Goal: Information Seeking & Learning: Learn about a topic

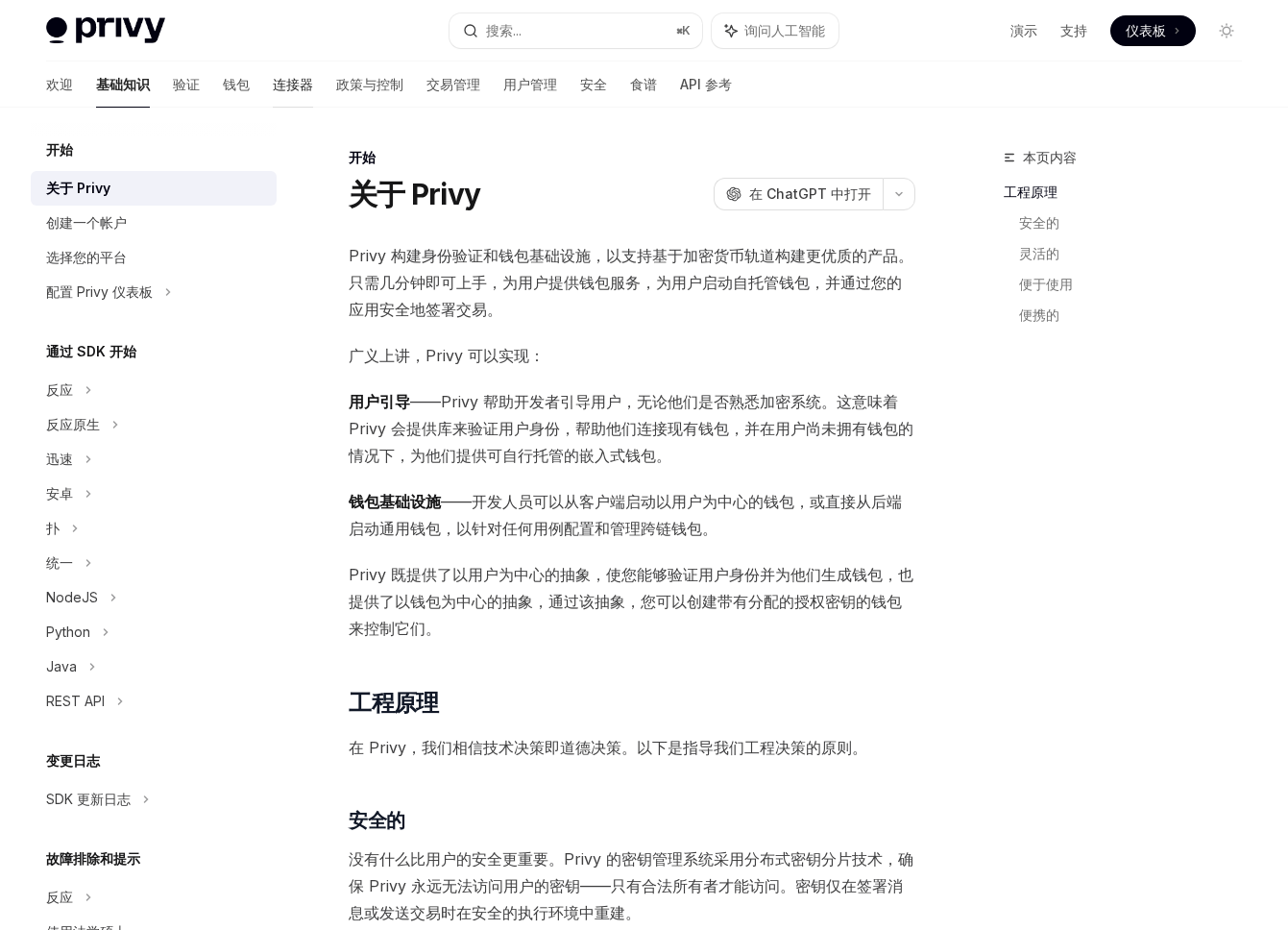
click at [273, 96] on link "连接器" at bounding box center [293, 85] width 41 height 46
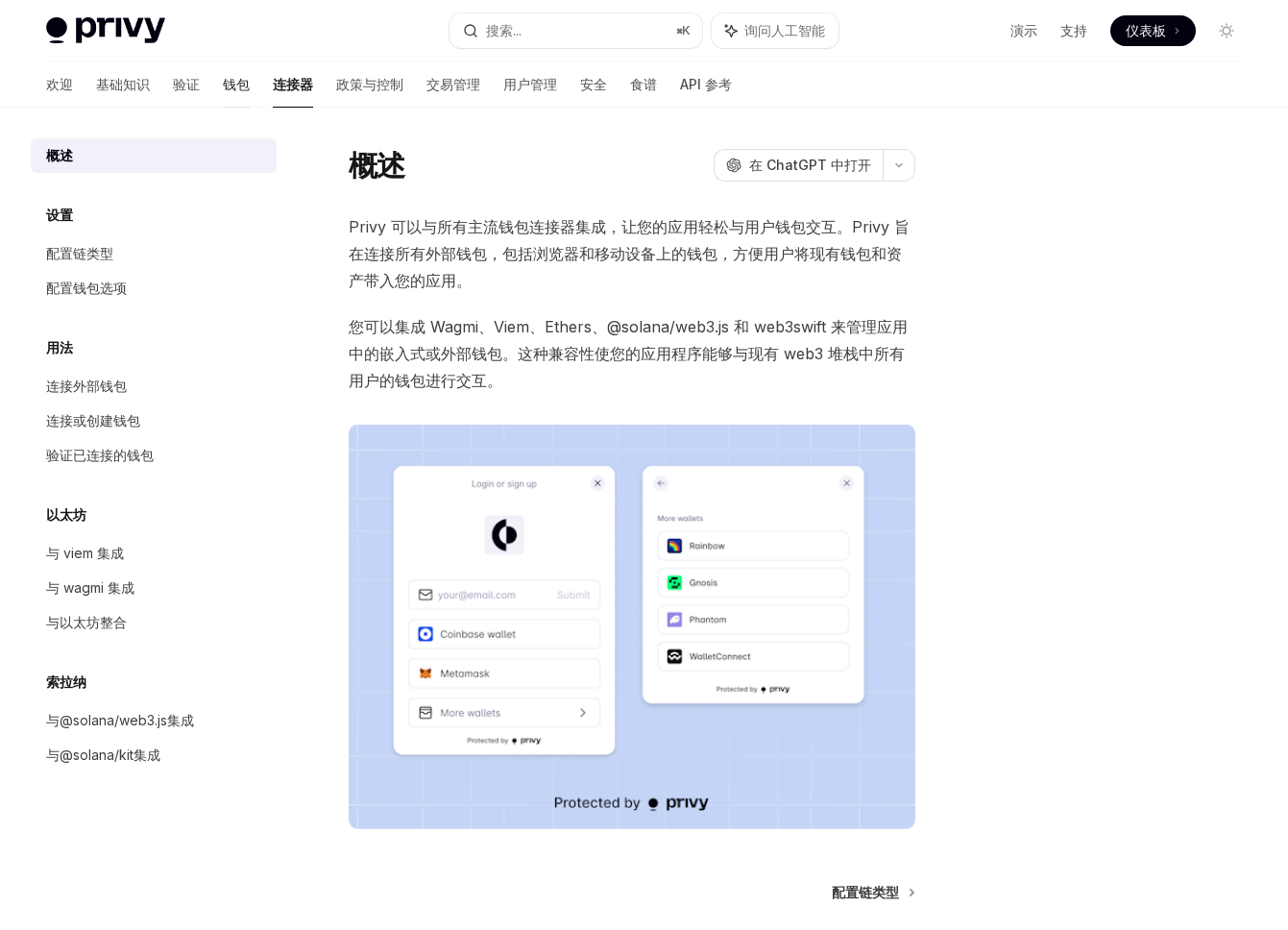
click at [223, 82] on font "钱包" at bounding box center [236, 83] width 27 height 16
type textarea "*"
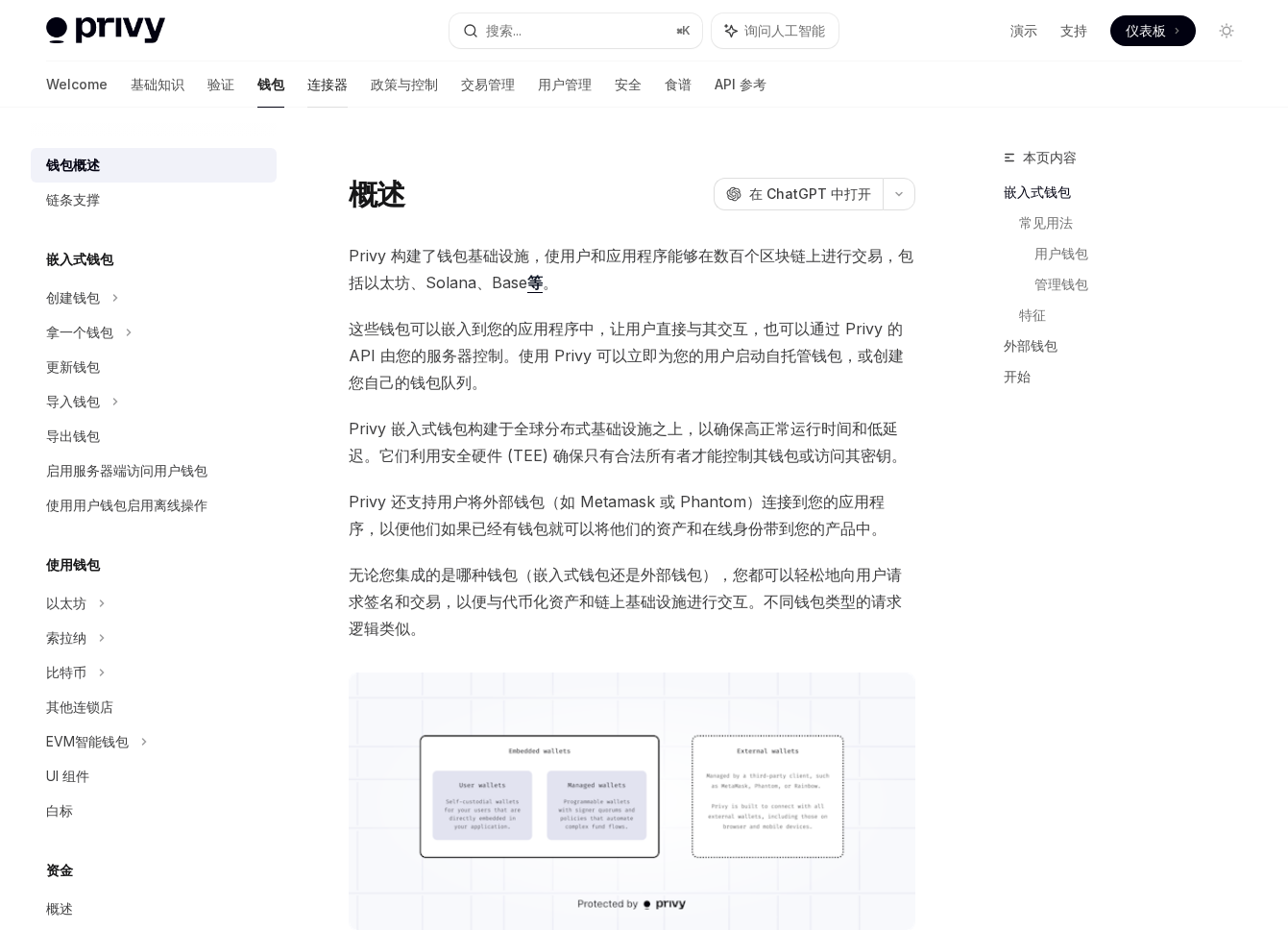
click at [308, 82] on font "连接器" at bounding box center [328, 83] width 41 height 16
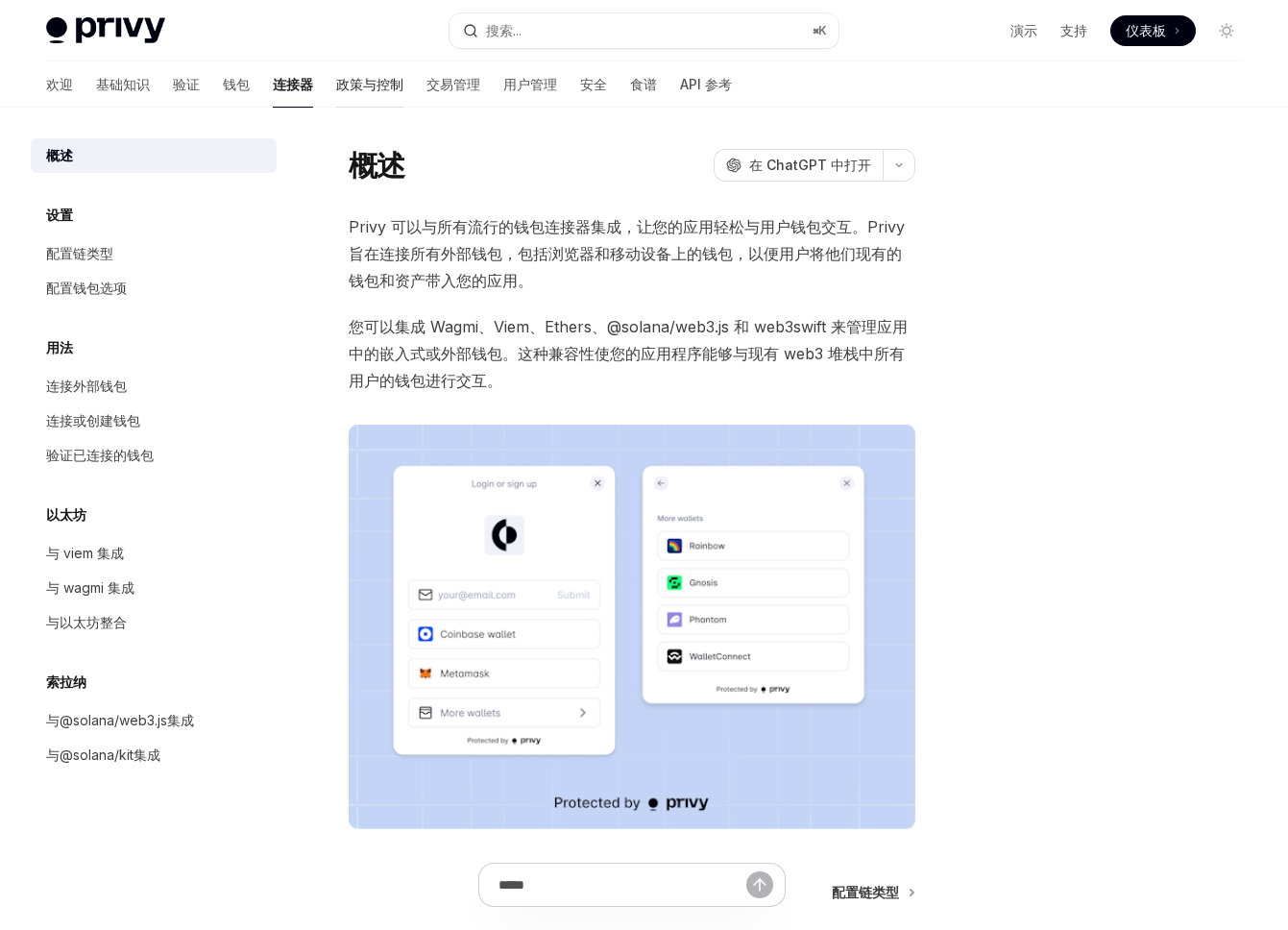
click at [336, 78] on font "政策与控制" at bounding box center [369, 83] width 67 height 16
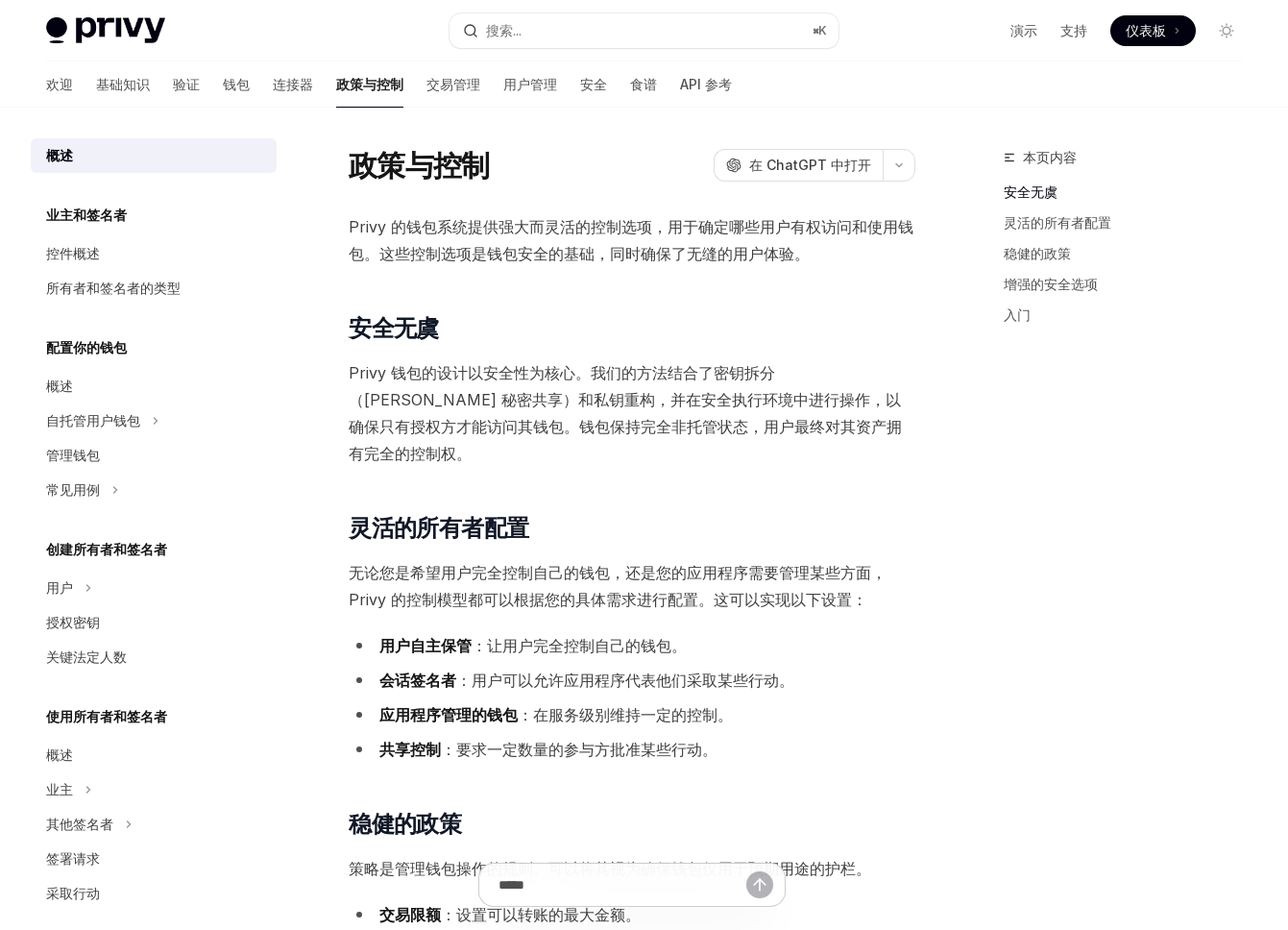
click at [336, 80] on font "政策与控制" at bounding box center [369, 83] width 67 height 16
click at [222, 79] on div "欢迎 基础知识 验证 钱包 连接器 政策与控制 交易管理 用户管理 安全 食谱 API 参考" at bounding box center [389, 85] width 686 height 46
click at [273, 80] on font "连接器" at bounding box center [293, 83] width 41 height 16
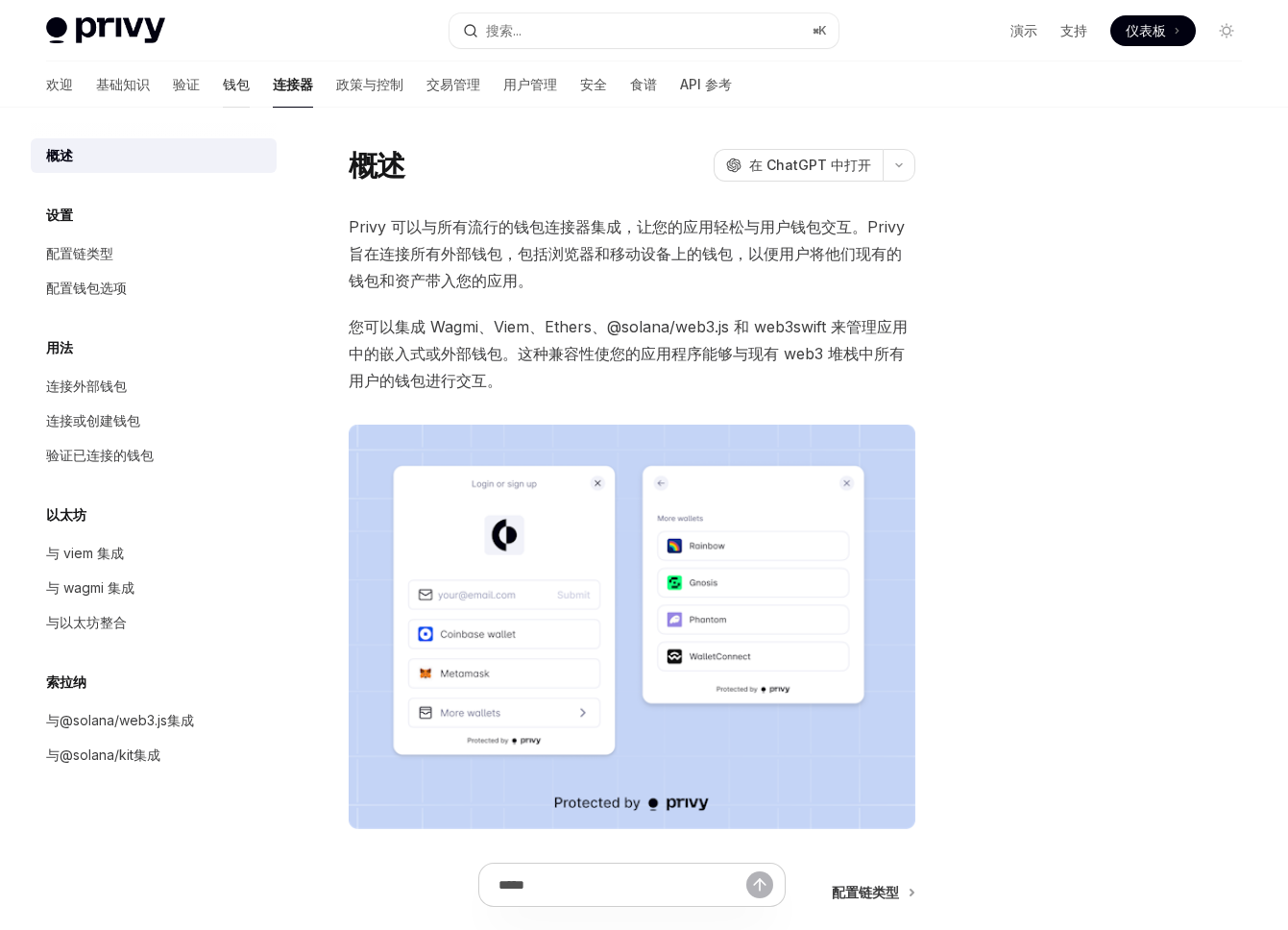
click at [223, 86] on font "钱包" at bounding box center [236, 83] width 27 height 16
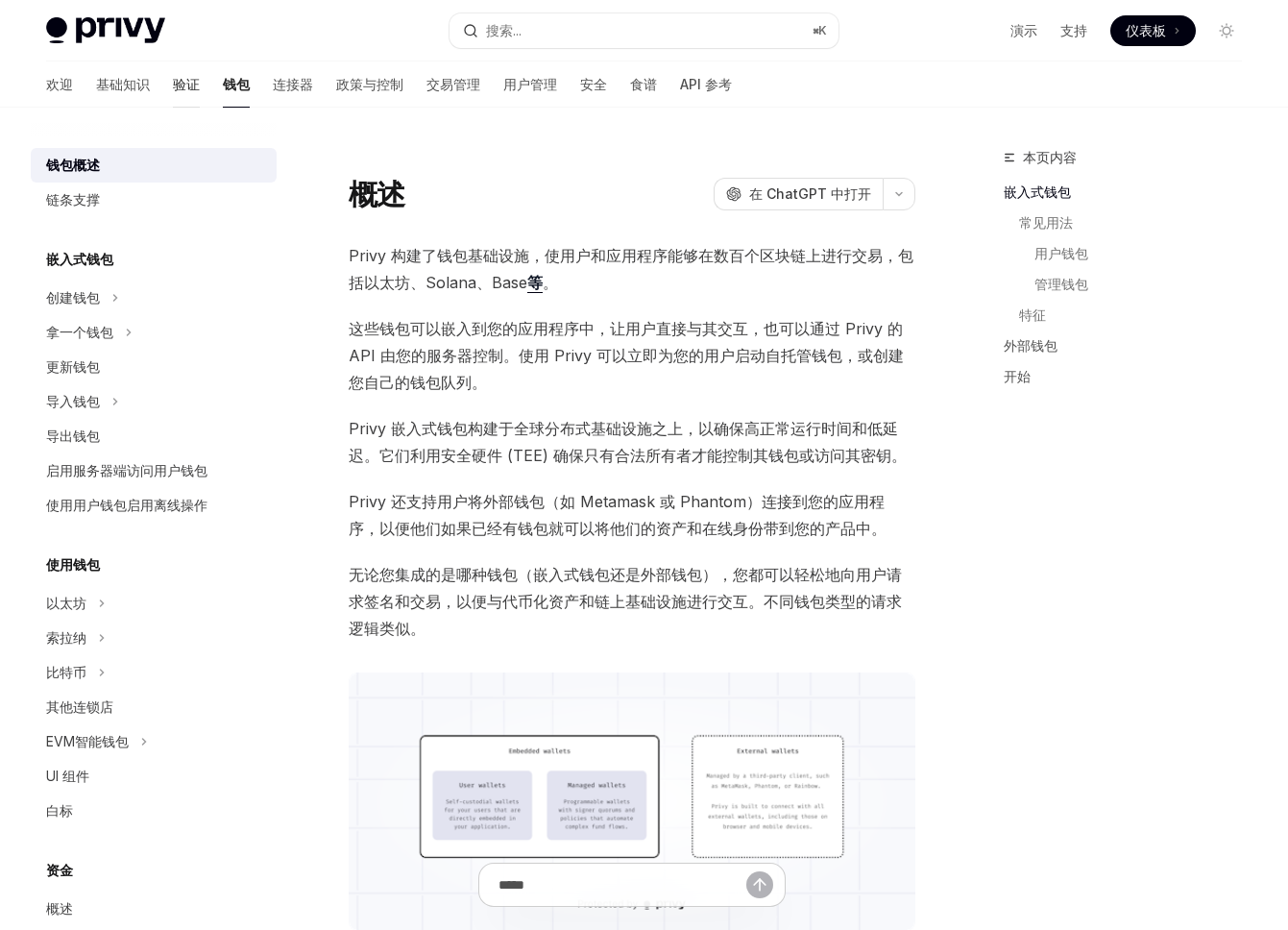
click at [173, 85] on font "验证" at bounding box center [187, 83] width 27 height 16
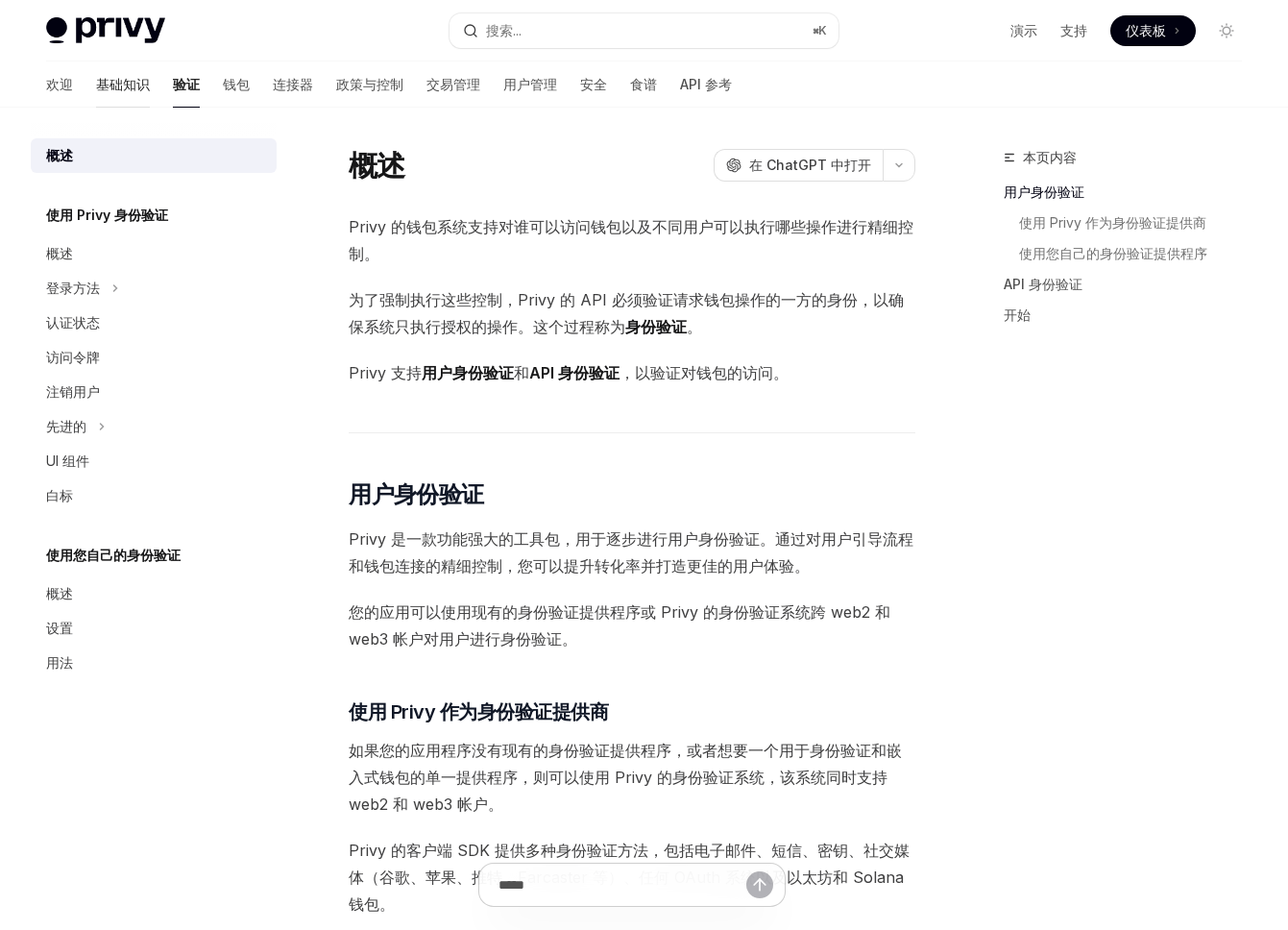
click at [96, 80] on font "基础知识" at bounding box center [123, 83] width 54 height 16
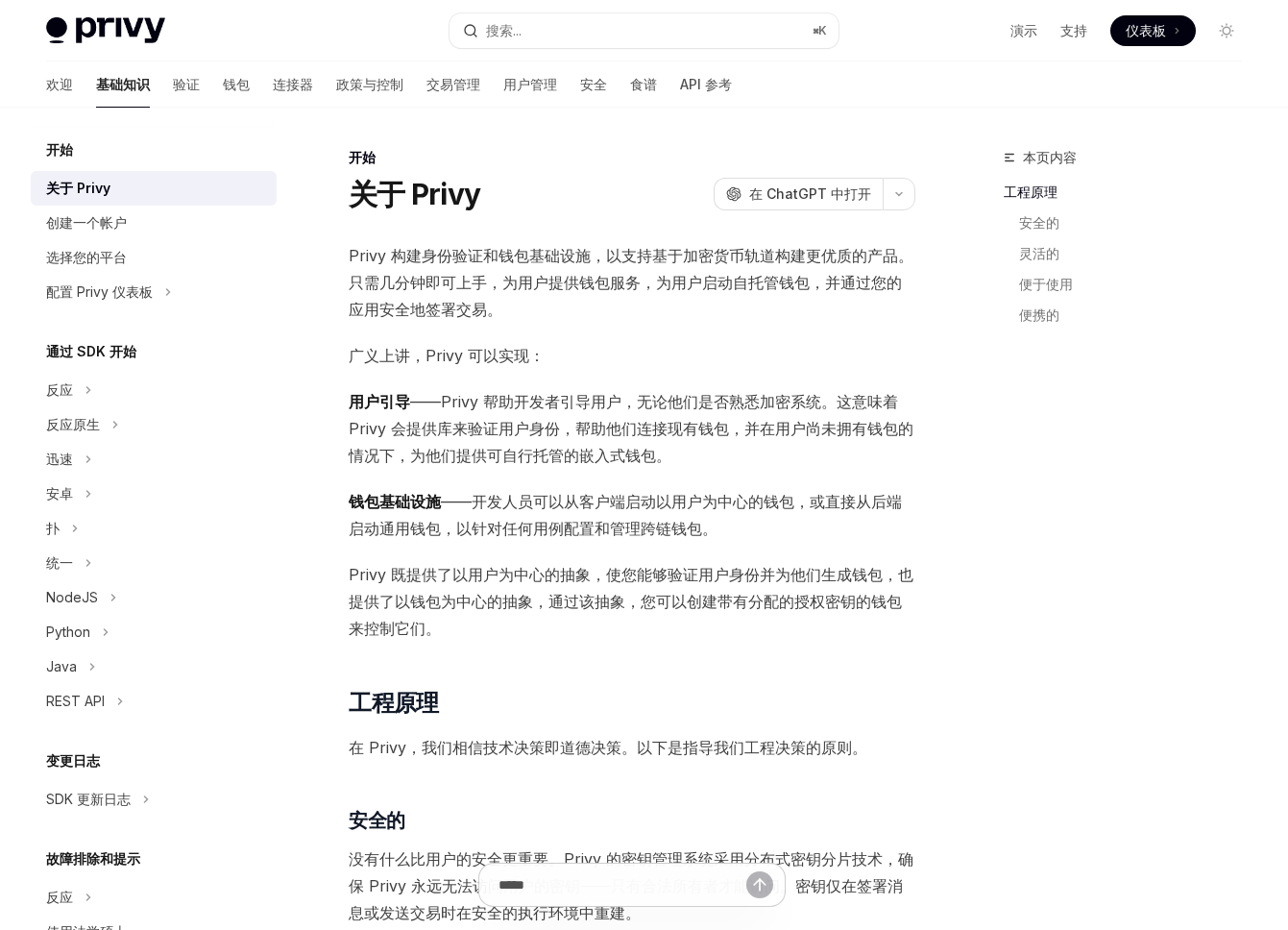
click at [270, 75] on div "欢迎 基础知识 验证 钱包 连接器 政策与控制 交易管理 用户管理 安全 食谱 API 参考" at bounding box center [389, 85] width 686 height 46
click at [273, 78] on font "连接器" at bounding box center [293, 83] width 41 height 16
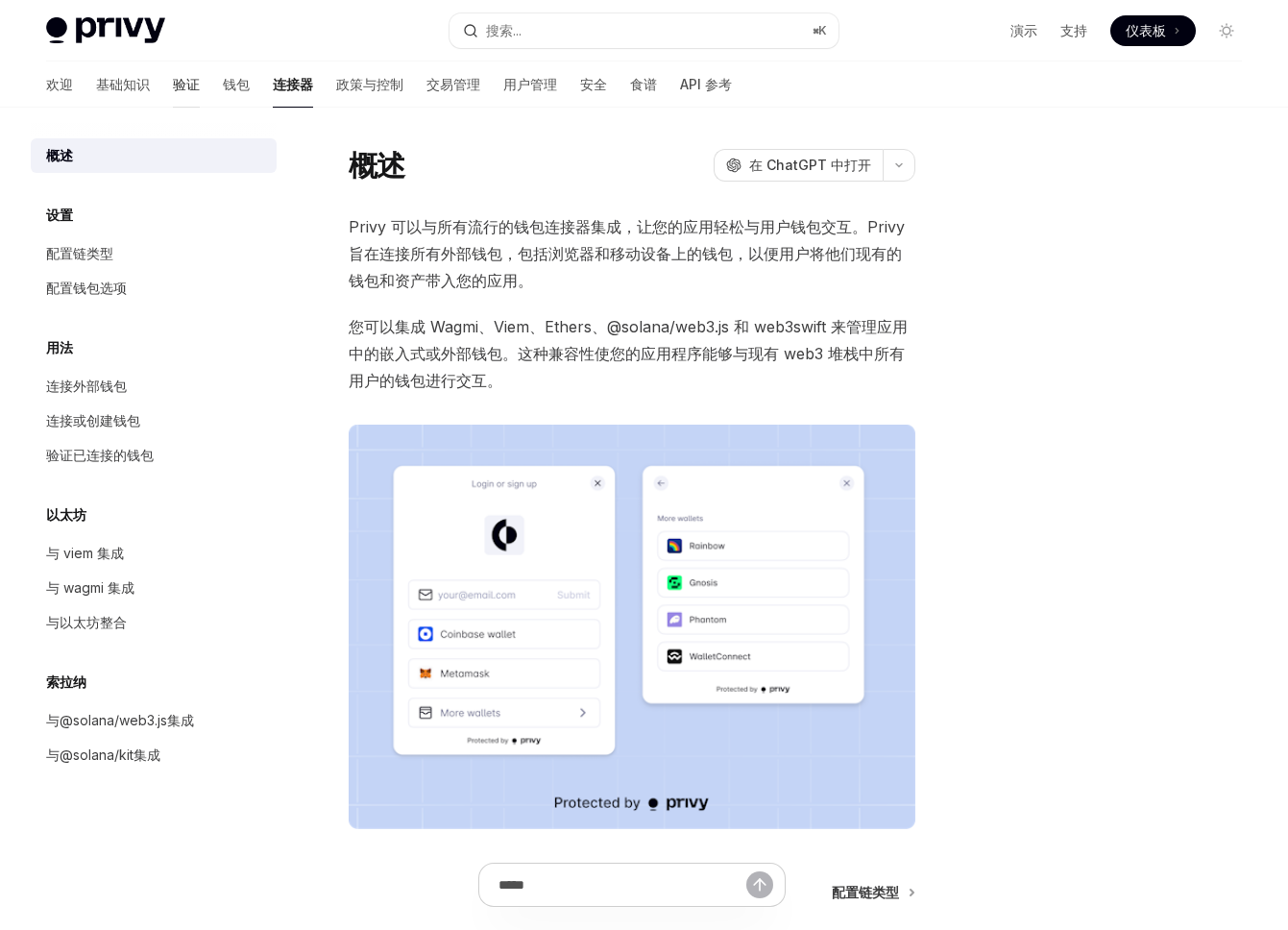
click at [173, 82] on font "验证" at bounding box center [187, 83] width 27 height 16
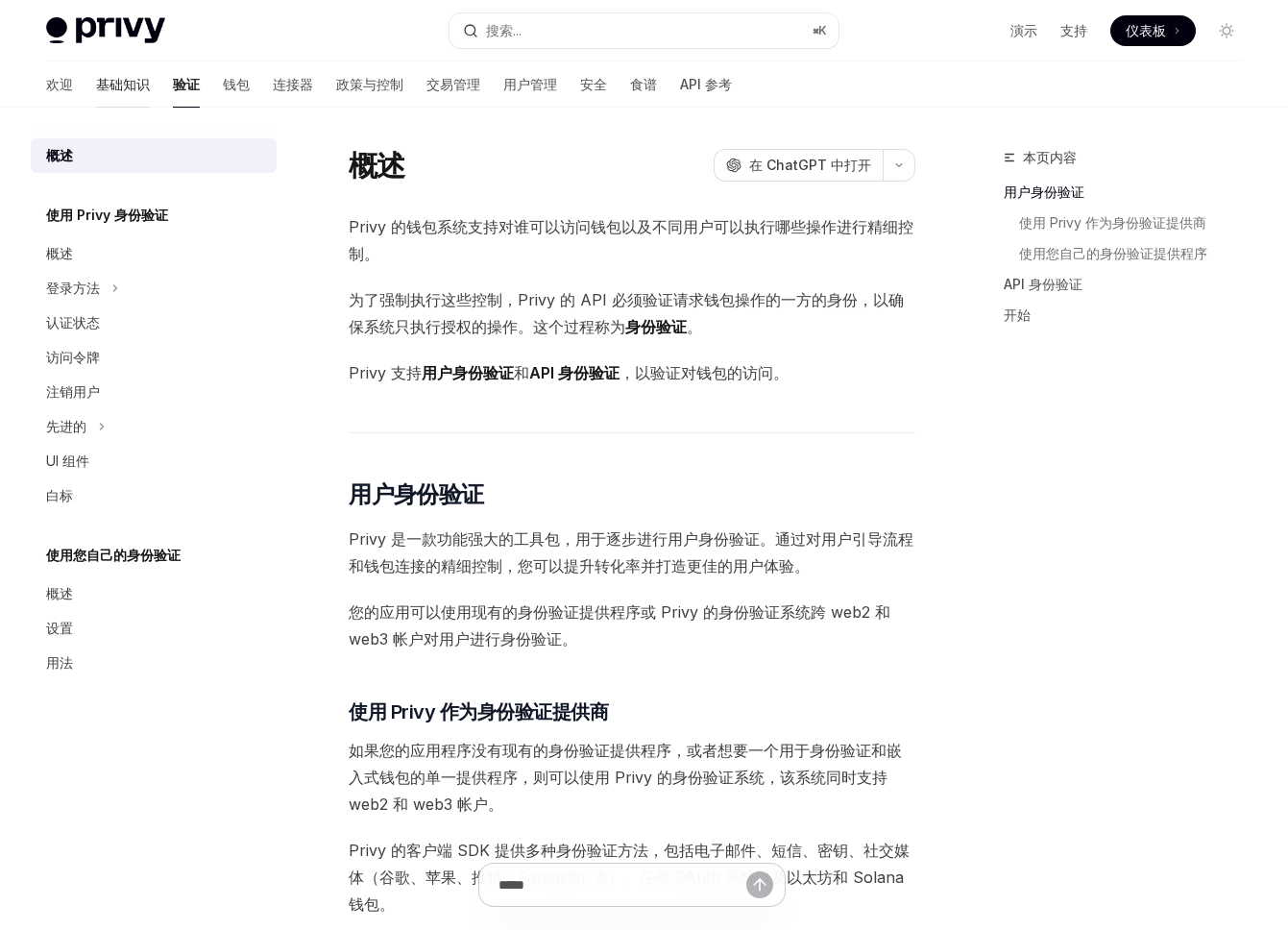
click at [96, 81] on font "基础知识" at bounding box center [123, 83] width 54 height 16
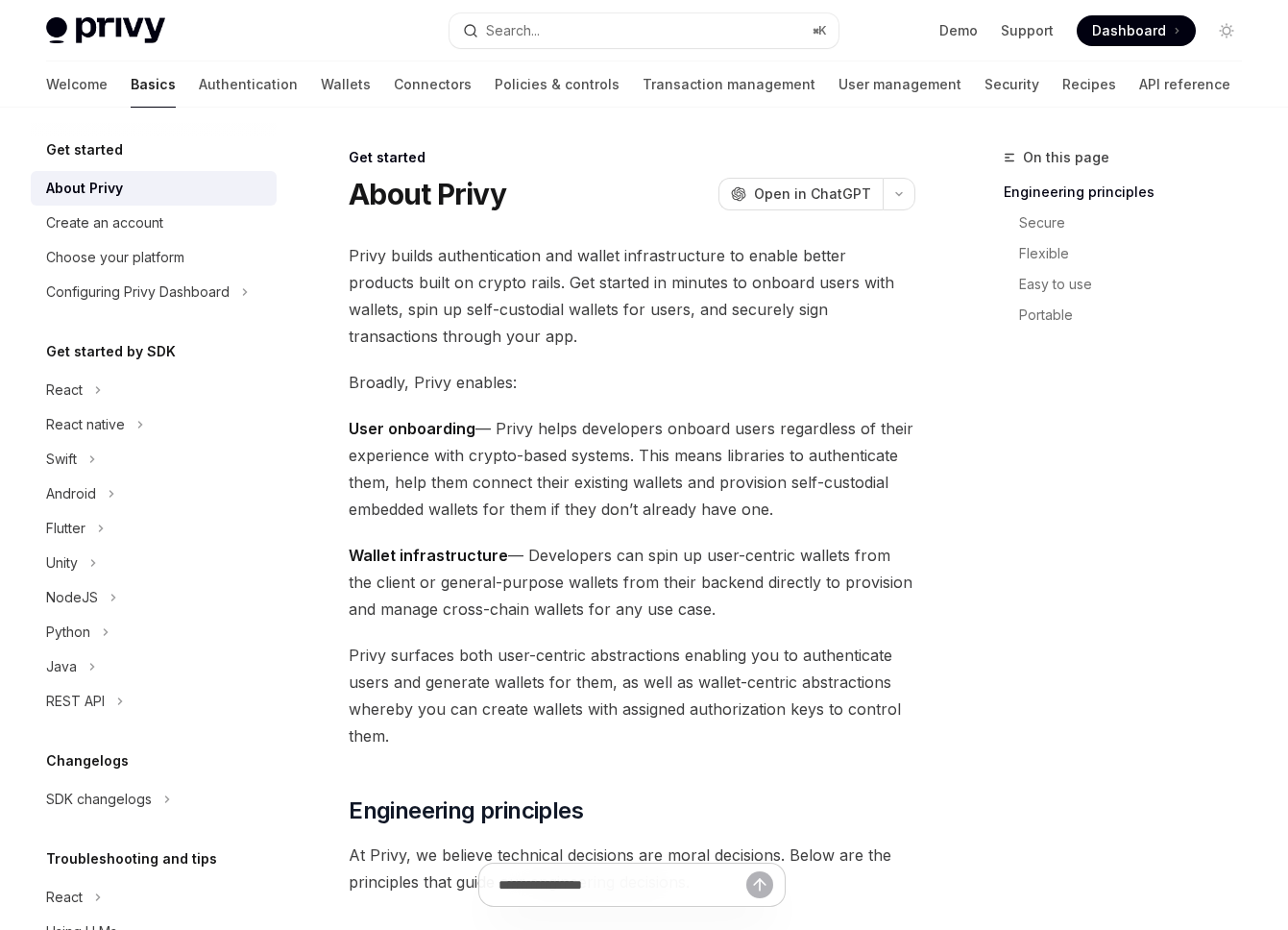
click at [378, 431] on strong "User onboarding" at bounding box center [411, 429] width 127 height 19
click at [109, 598] on icon at bounding box center [113, 597] width 8 height 23
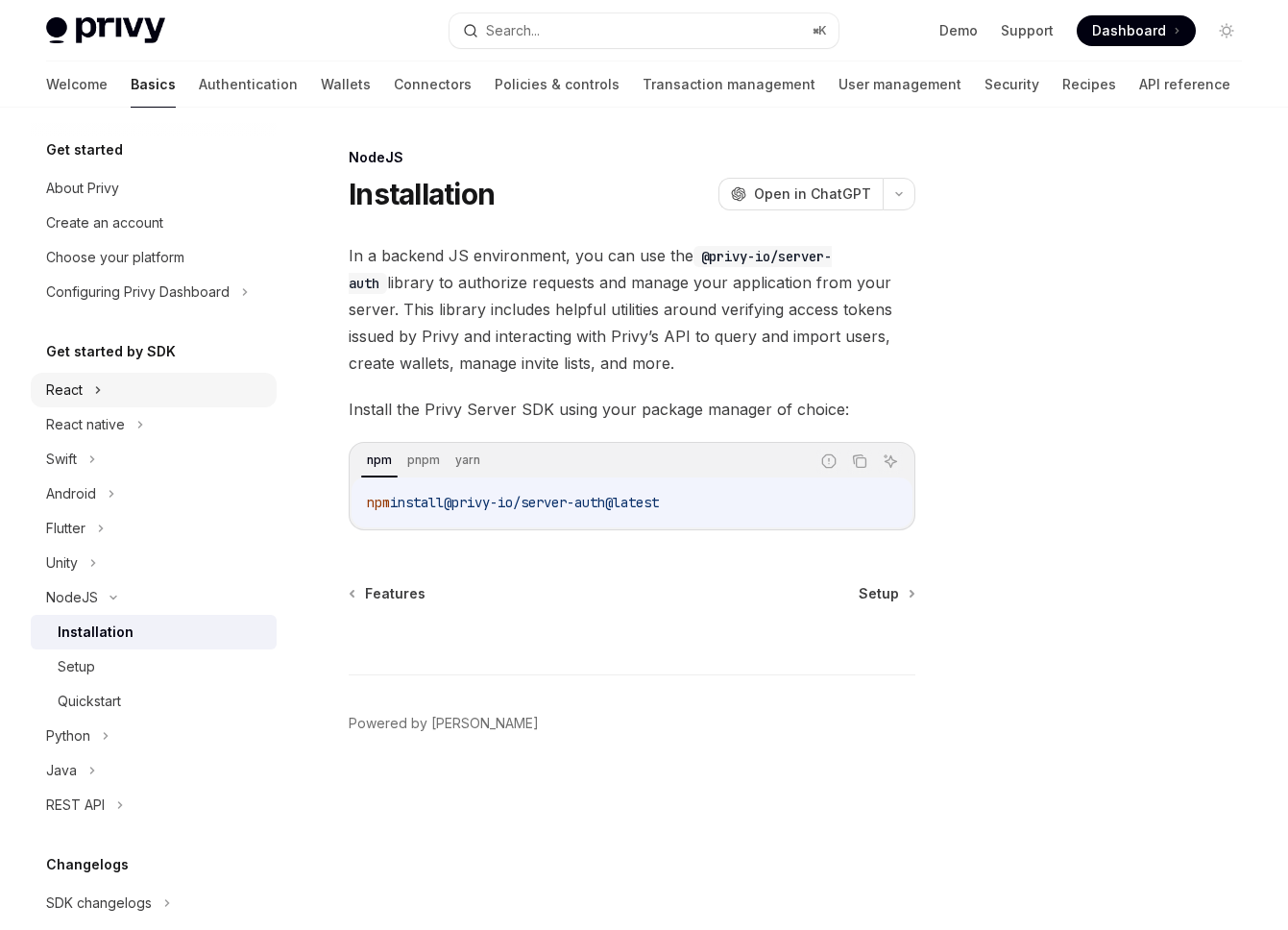
click at [122, 394] on div "React" at bounding box center [154, 390] width 246 height 35
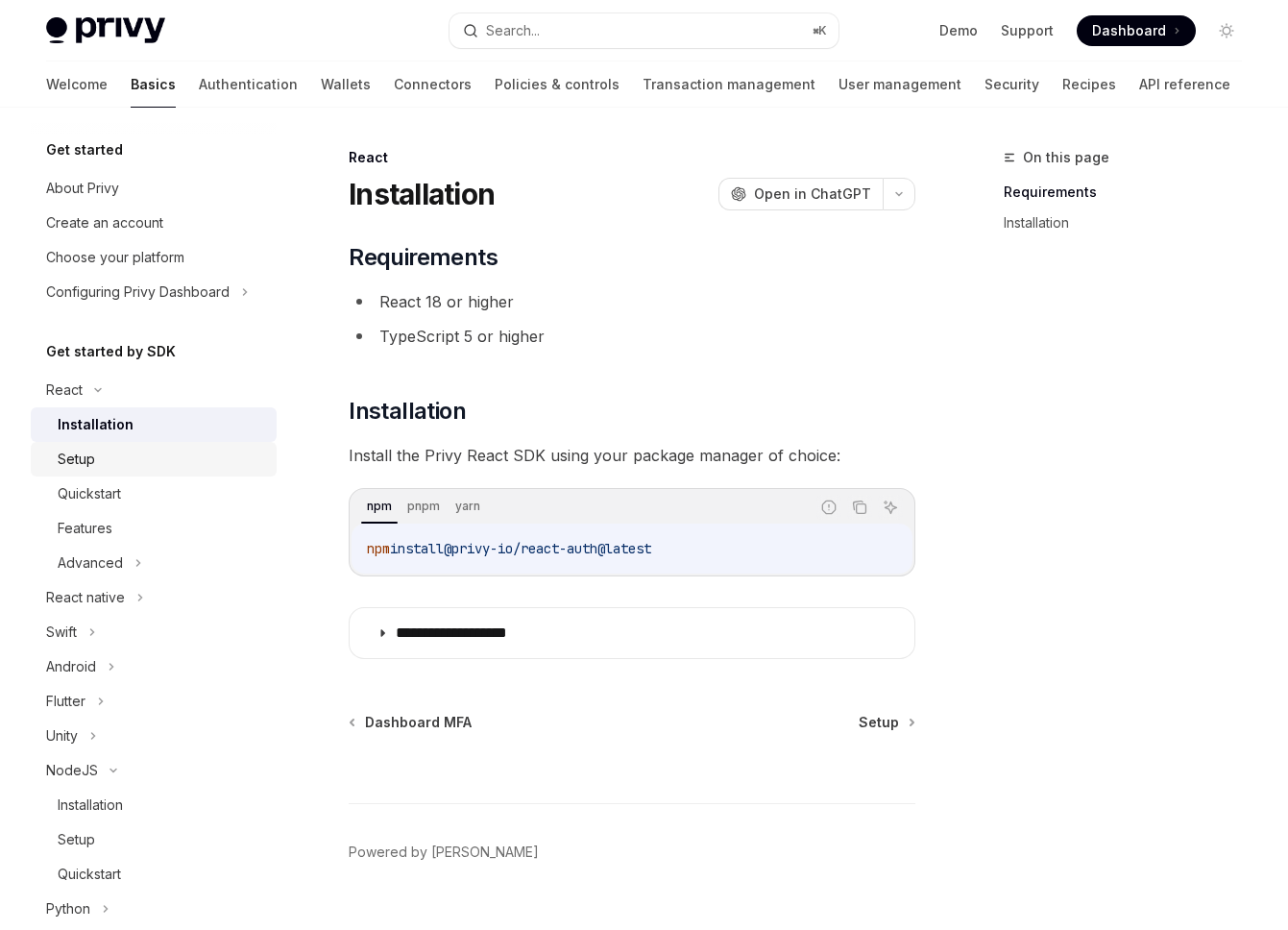
click at [163, 456] on div "Setup" at bounding box center [162, 459] width 207 height 23
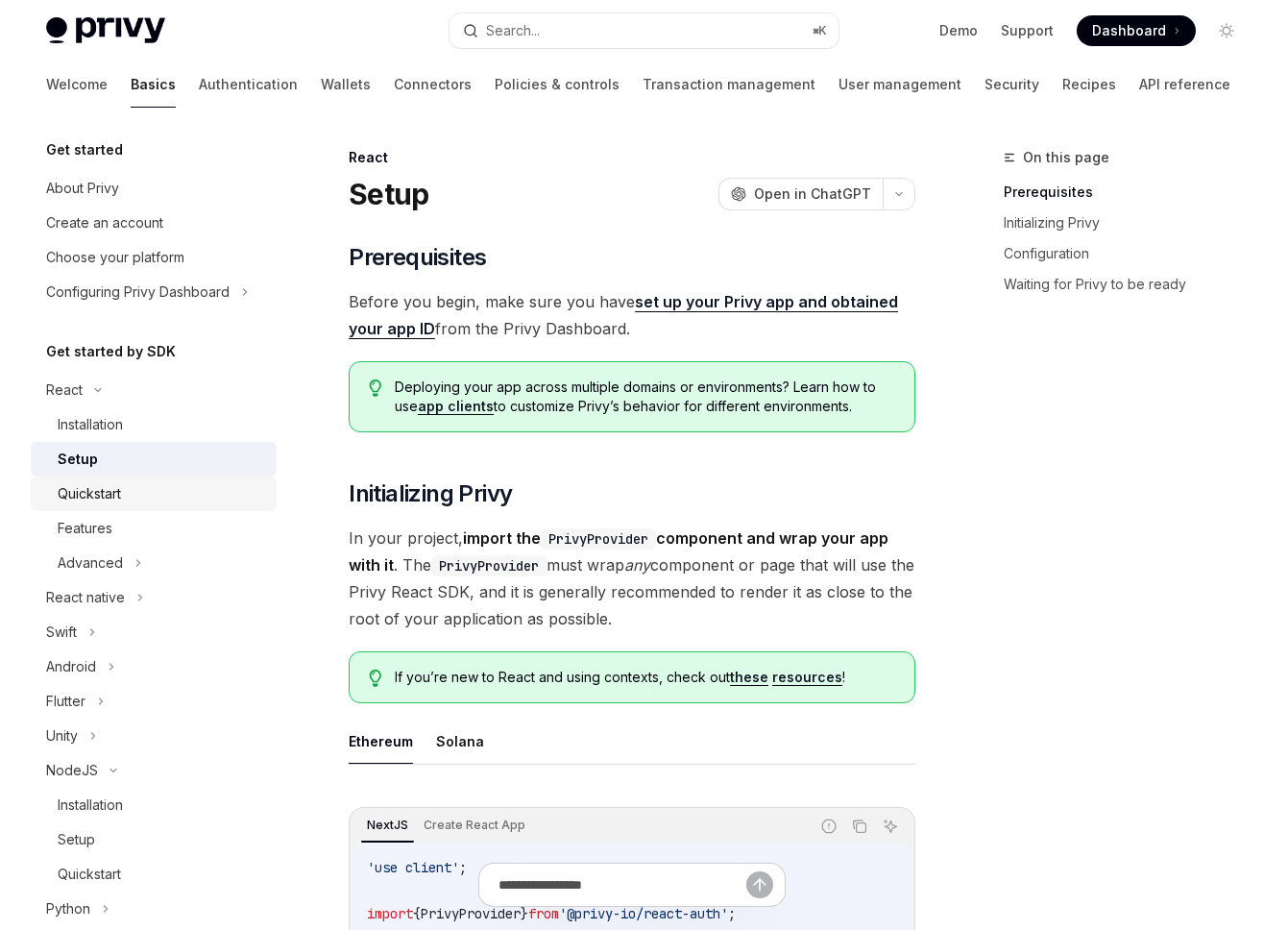
click at [157, 491] on div "Quickstart" at bounding box center [162, 494] width 207 height 23
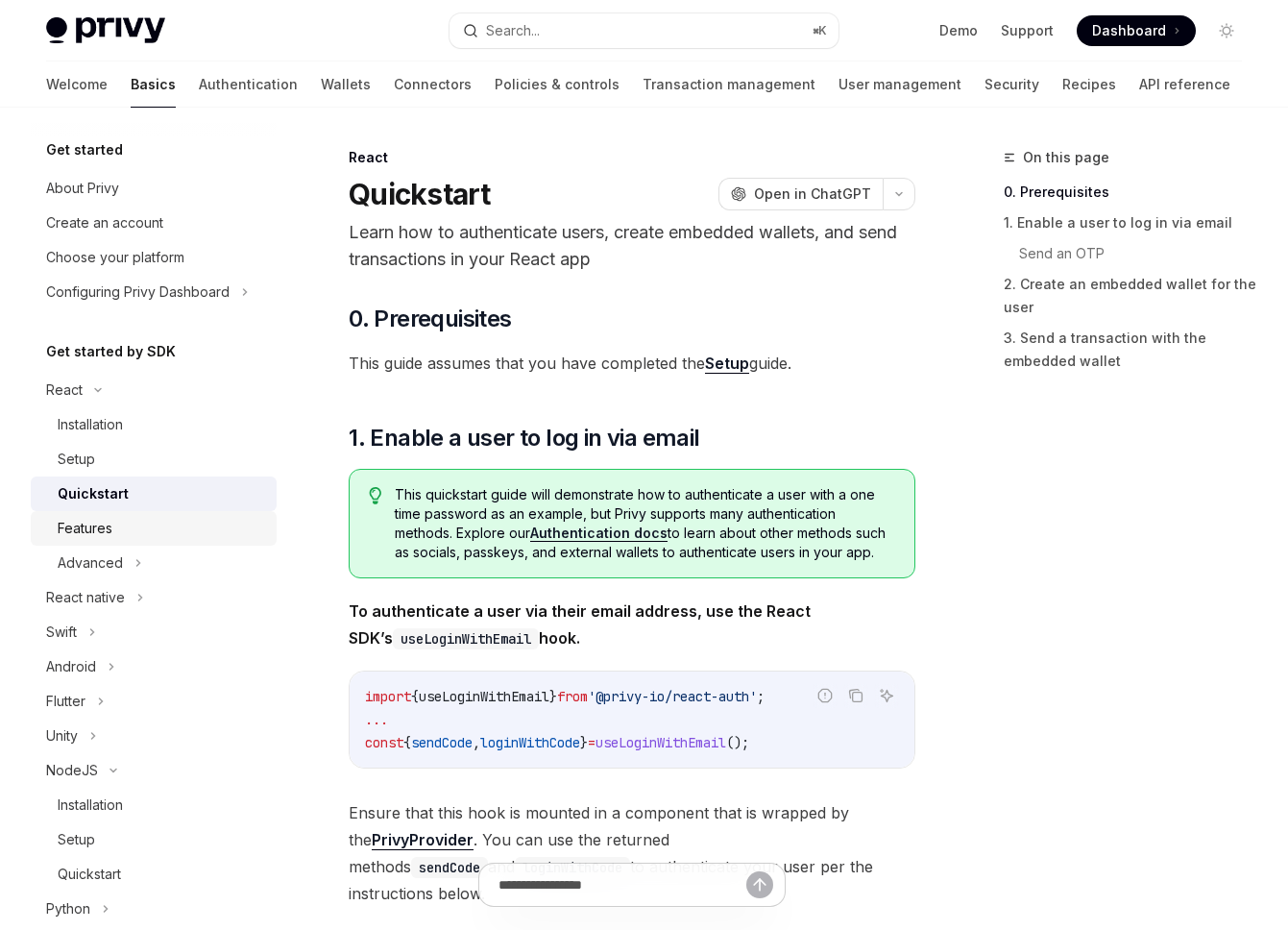
click at [155, 531] on div "Features" at bounding box center [162, 528] width 207 height 23
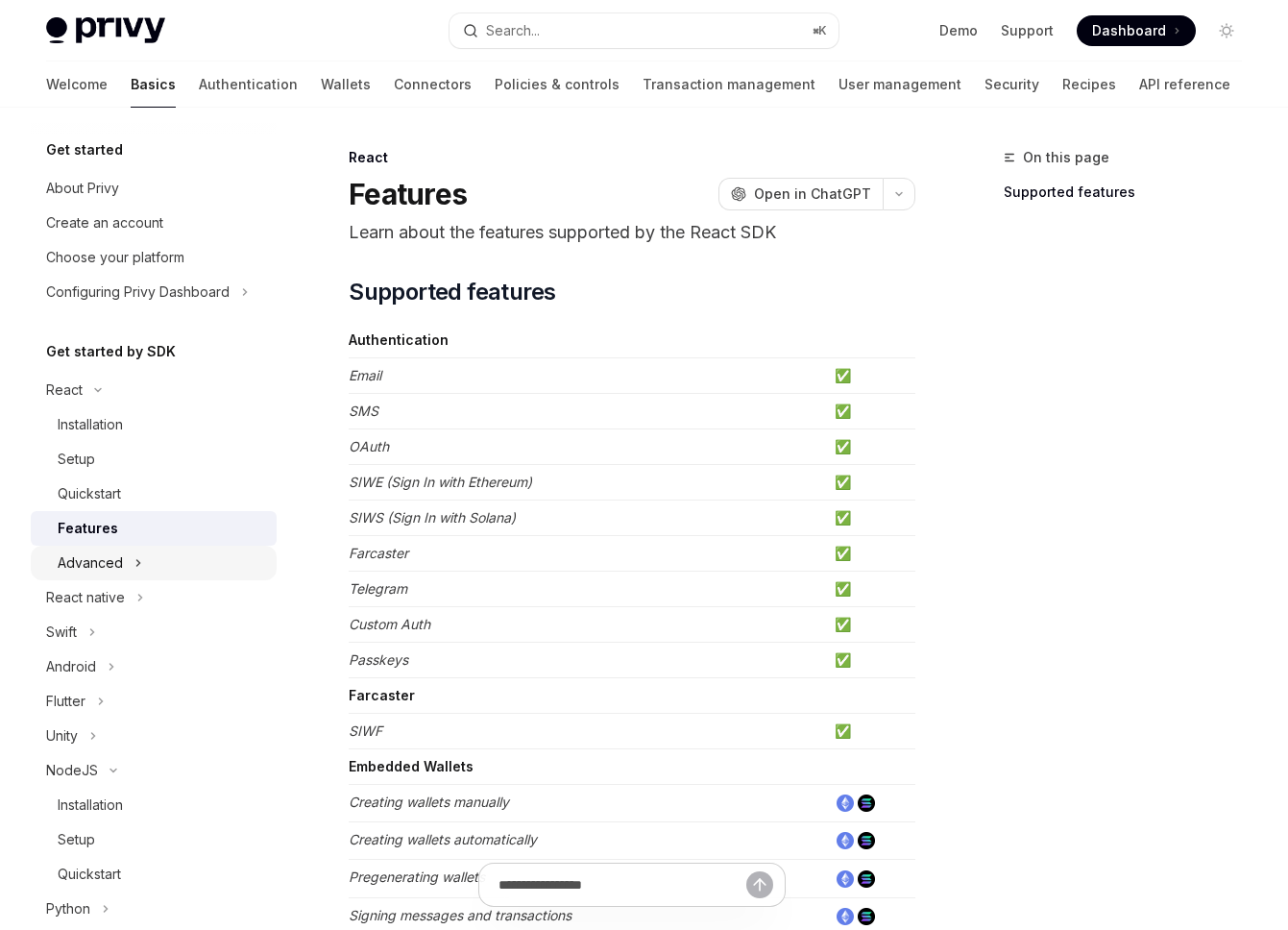
click at [153, 553] on div "Advanced" at bounding box center [154, 563] width 246 height 35
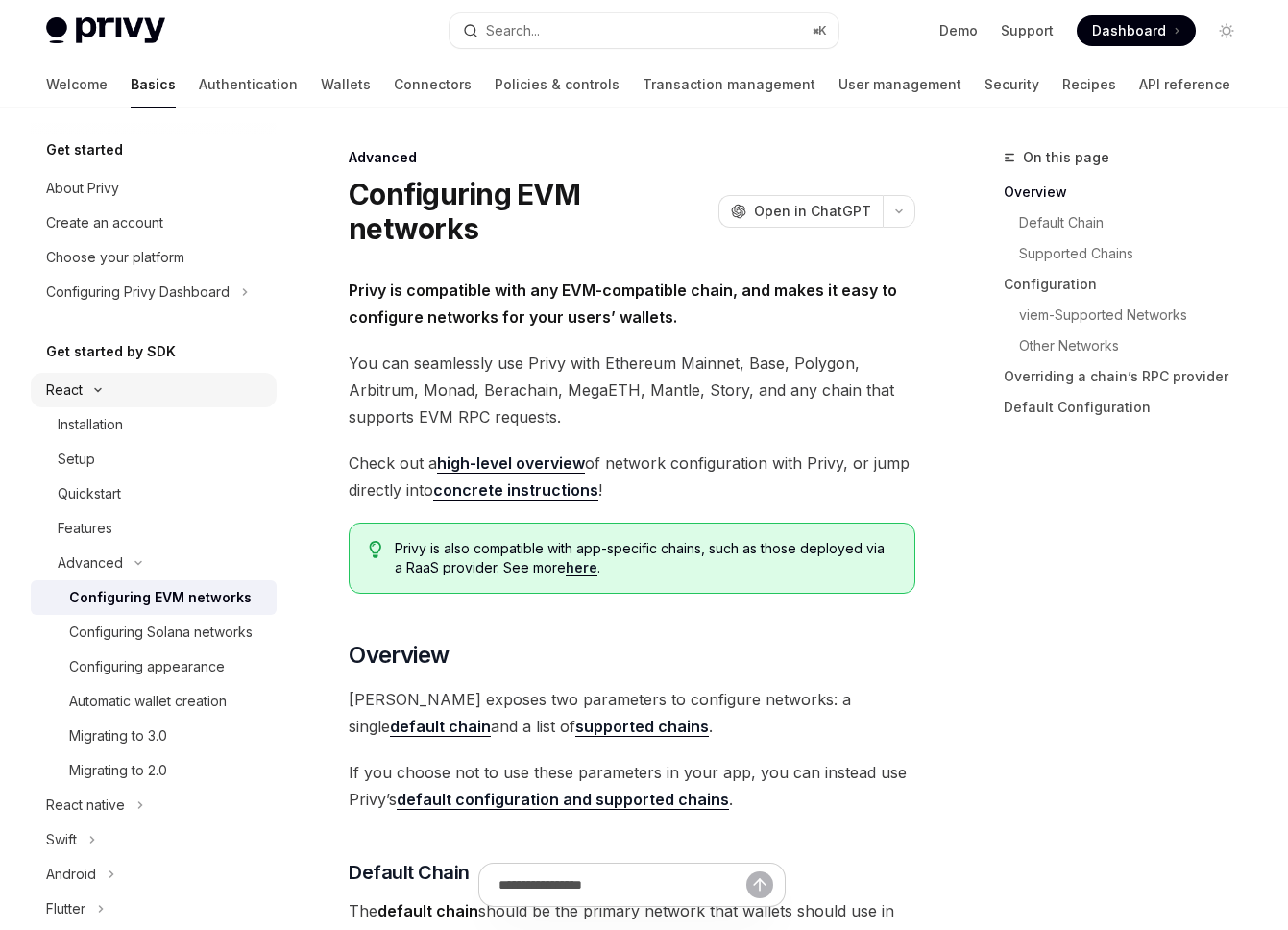
click at [146, 400] on div "React" at bounding box center [154, 390] width 246 height 35
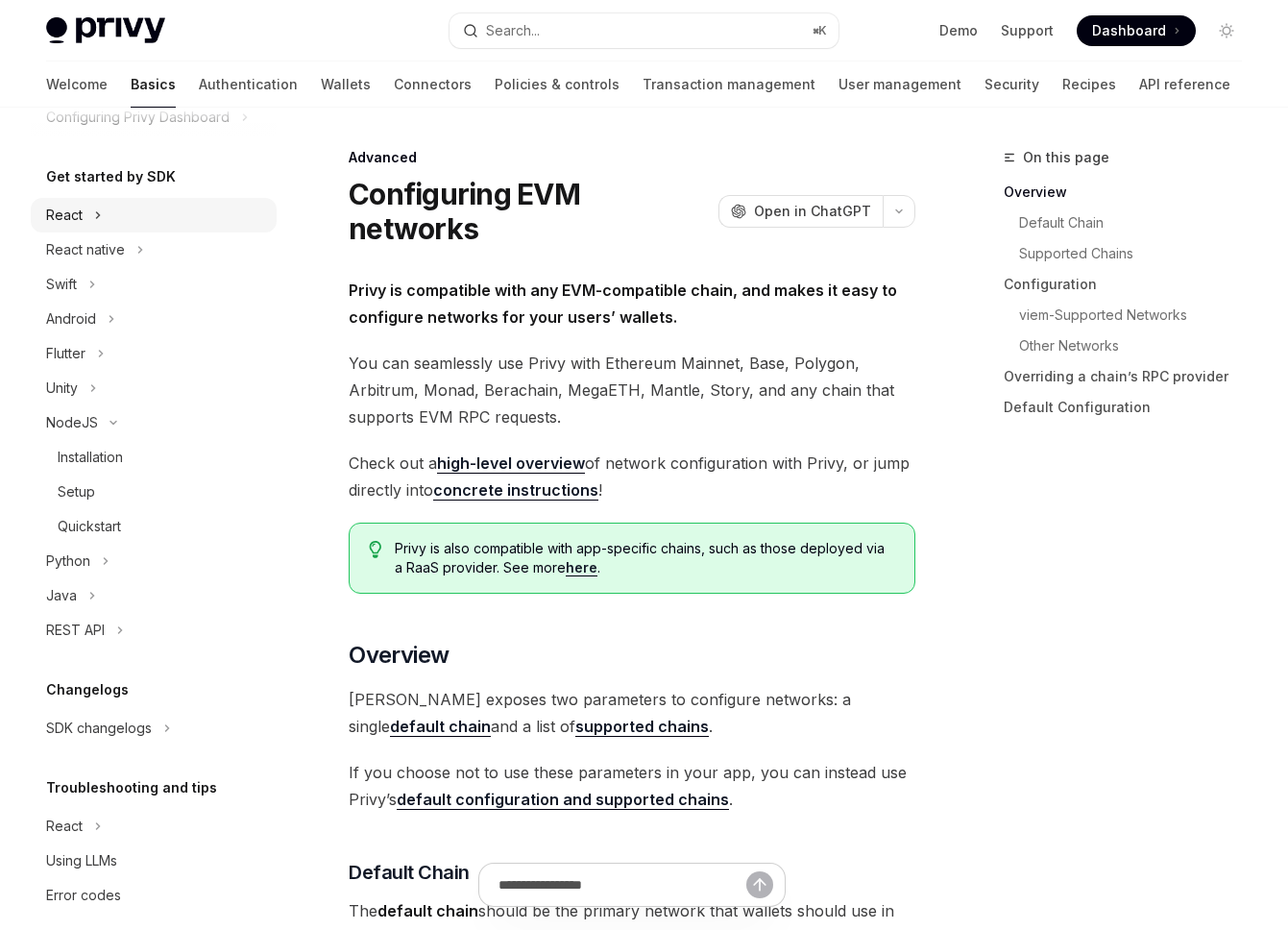
scroll to position [181, 0]
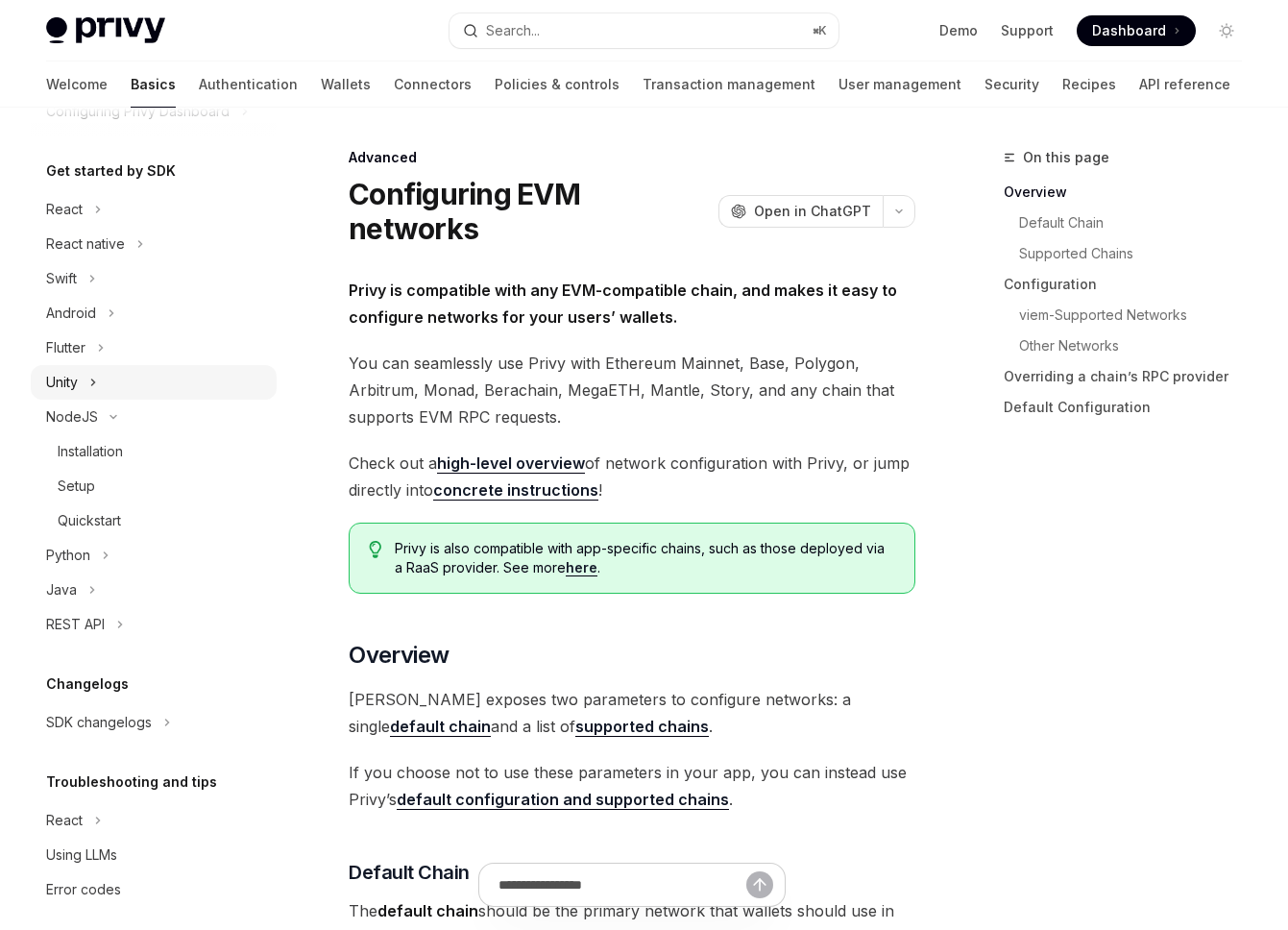
click at [139, 373] on div "Unity" at bounding box center [154, 382] width 246 height 35
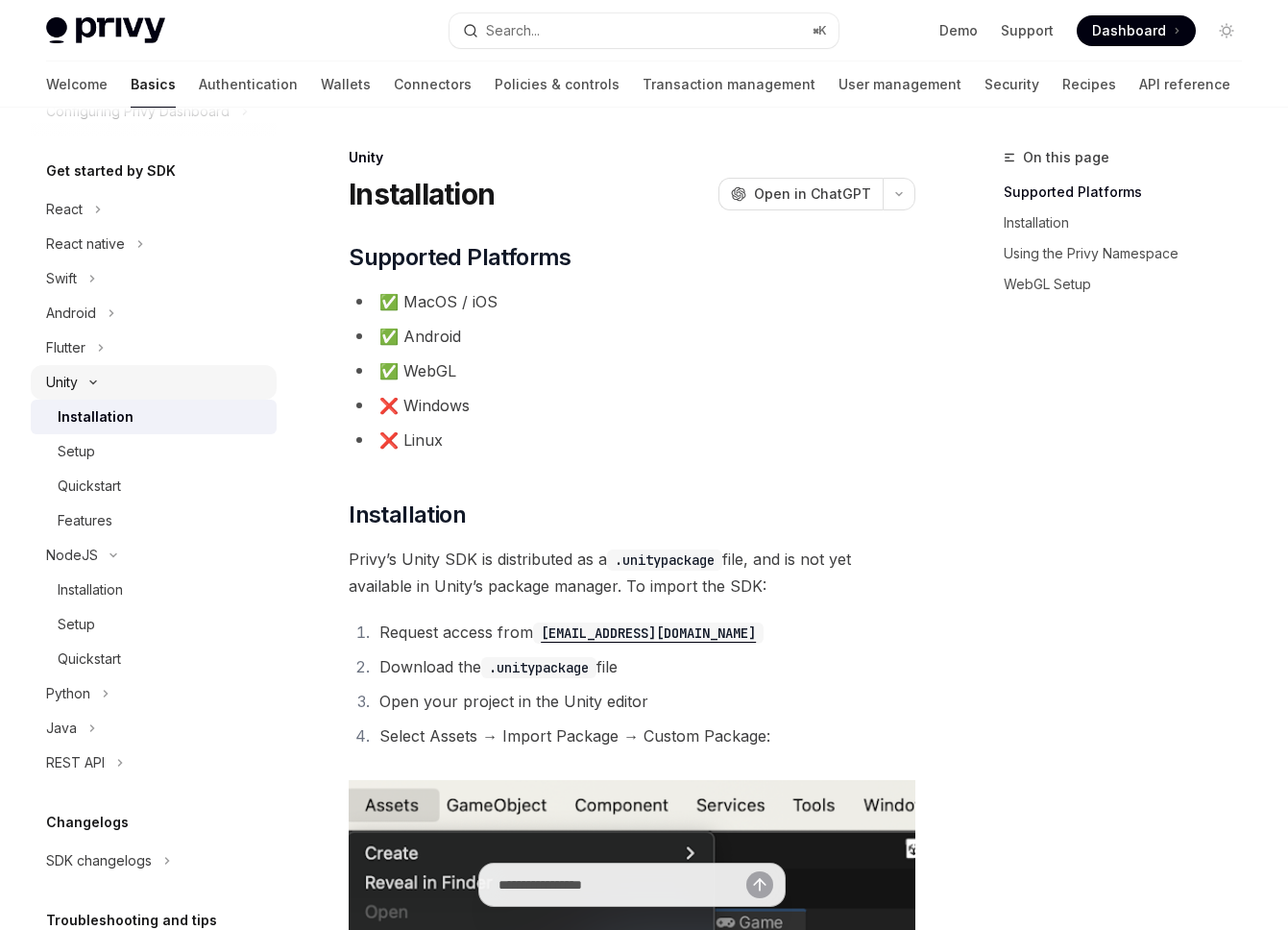
click at [136, 382] on div "Unity" at bounding box center [154, 382] width 246 height 35
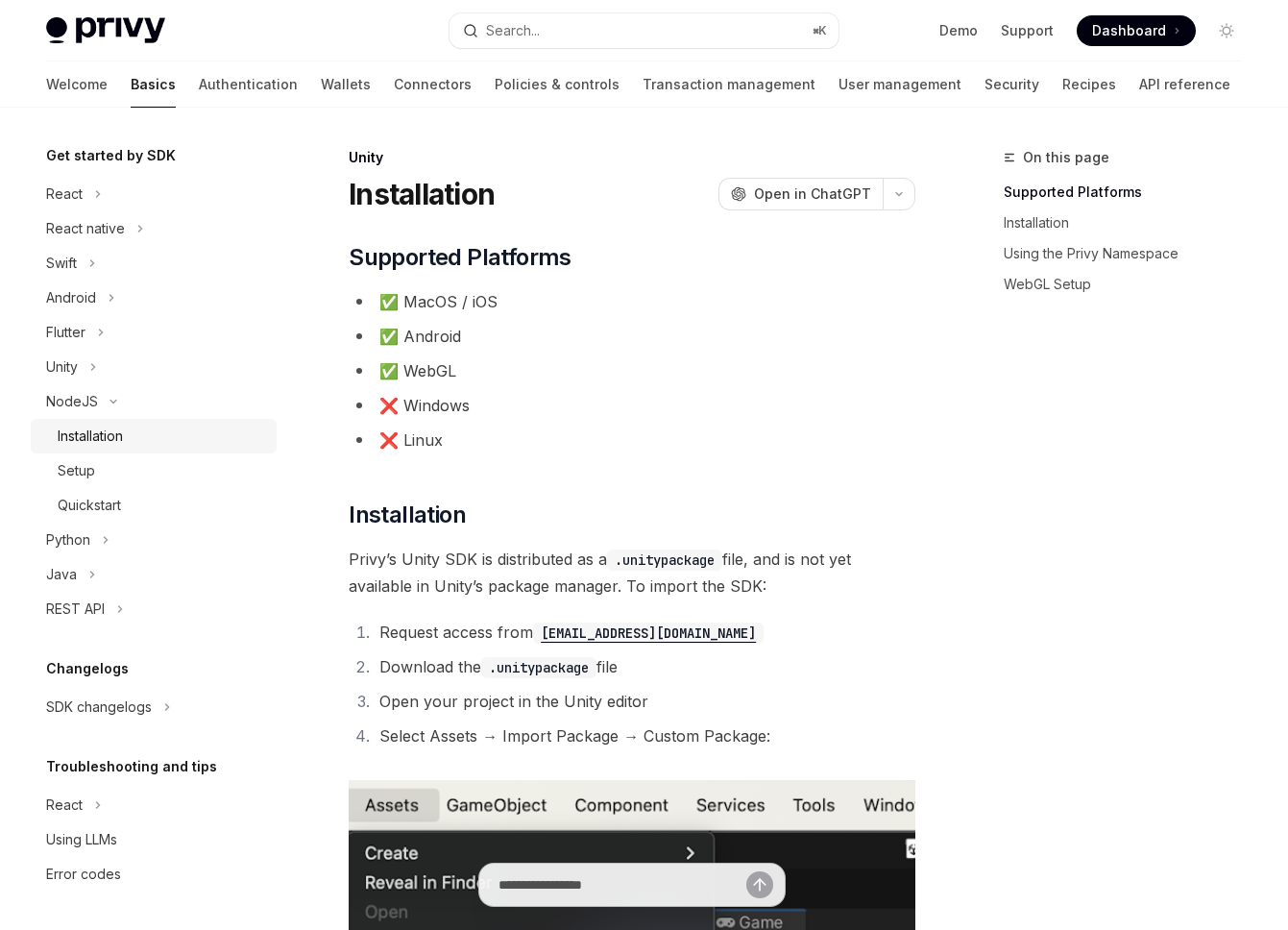
scroll to position [195, 0]
click at [160, 443] on div "Installation" at bounding box center [162, 437] width 207 height 23
type textarea "*"
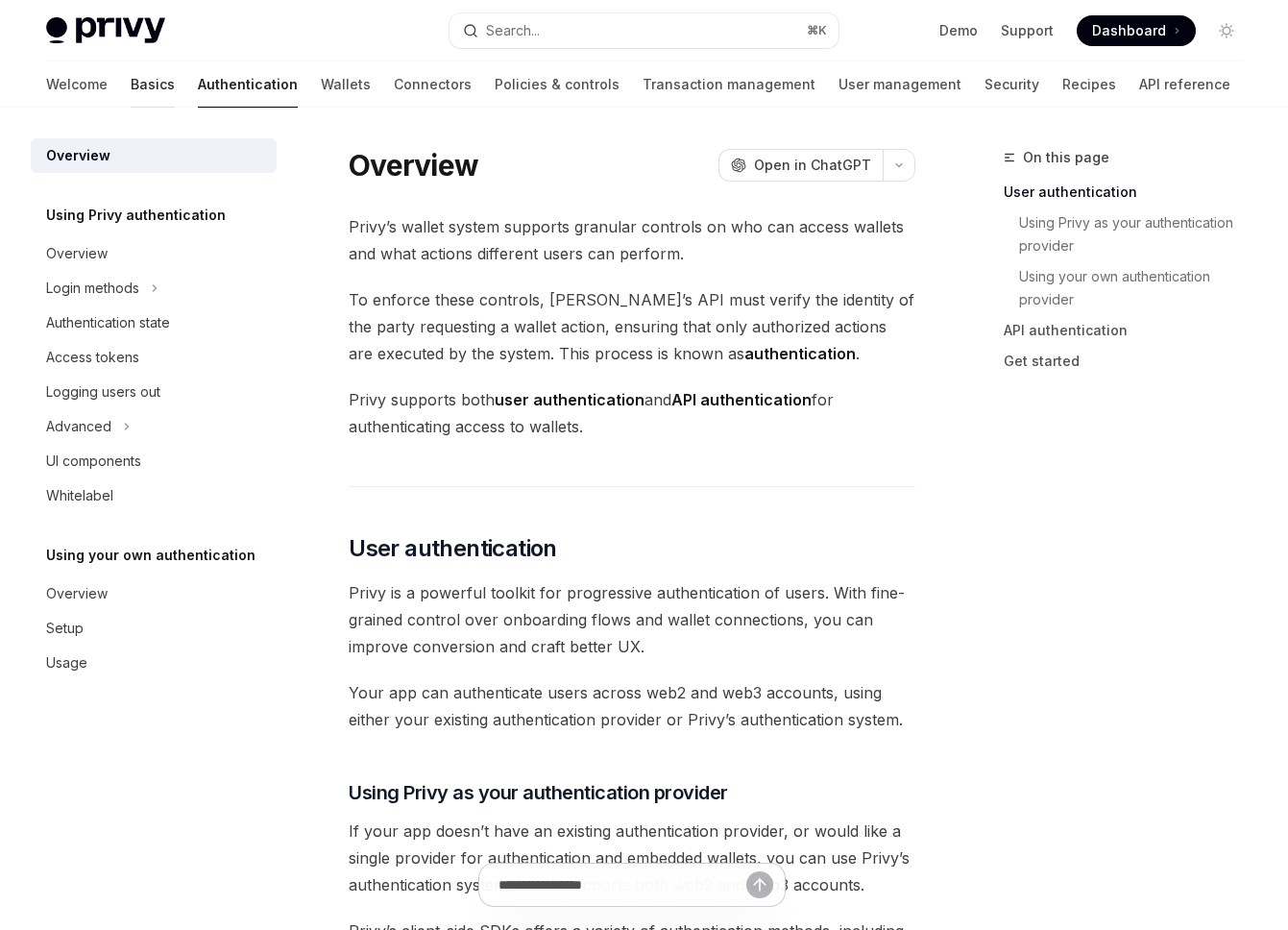
click at [131, 76] on link "Basics" at bounding box center [153, 85] width 45 height 46
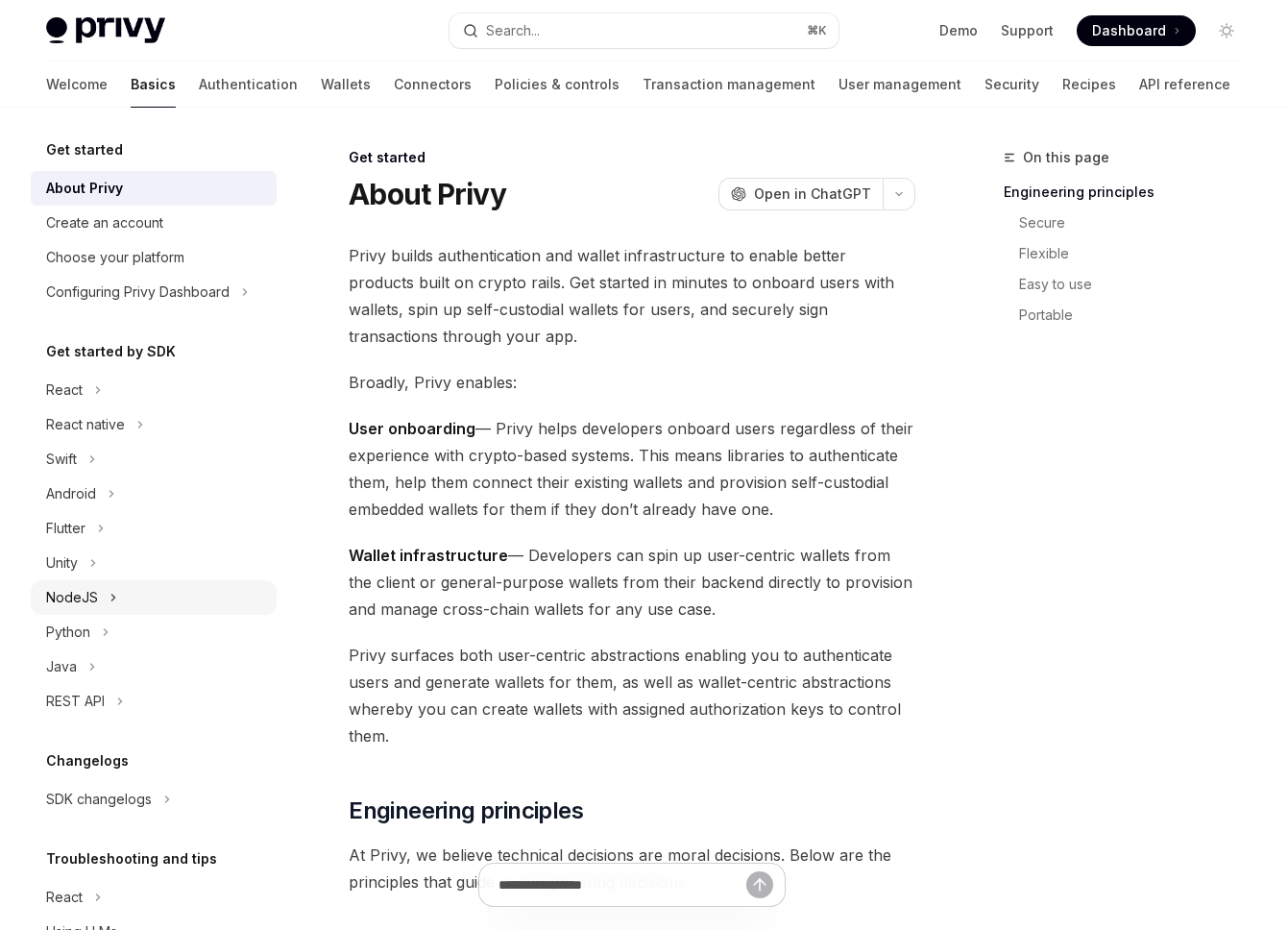
click at [135, 598] on div "NodeJS" at bounding box center [154, 597] width 246 height 35
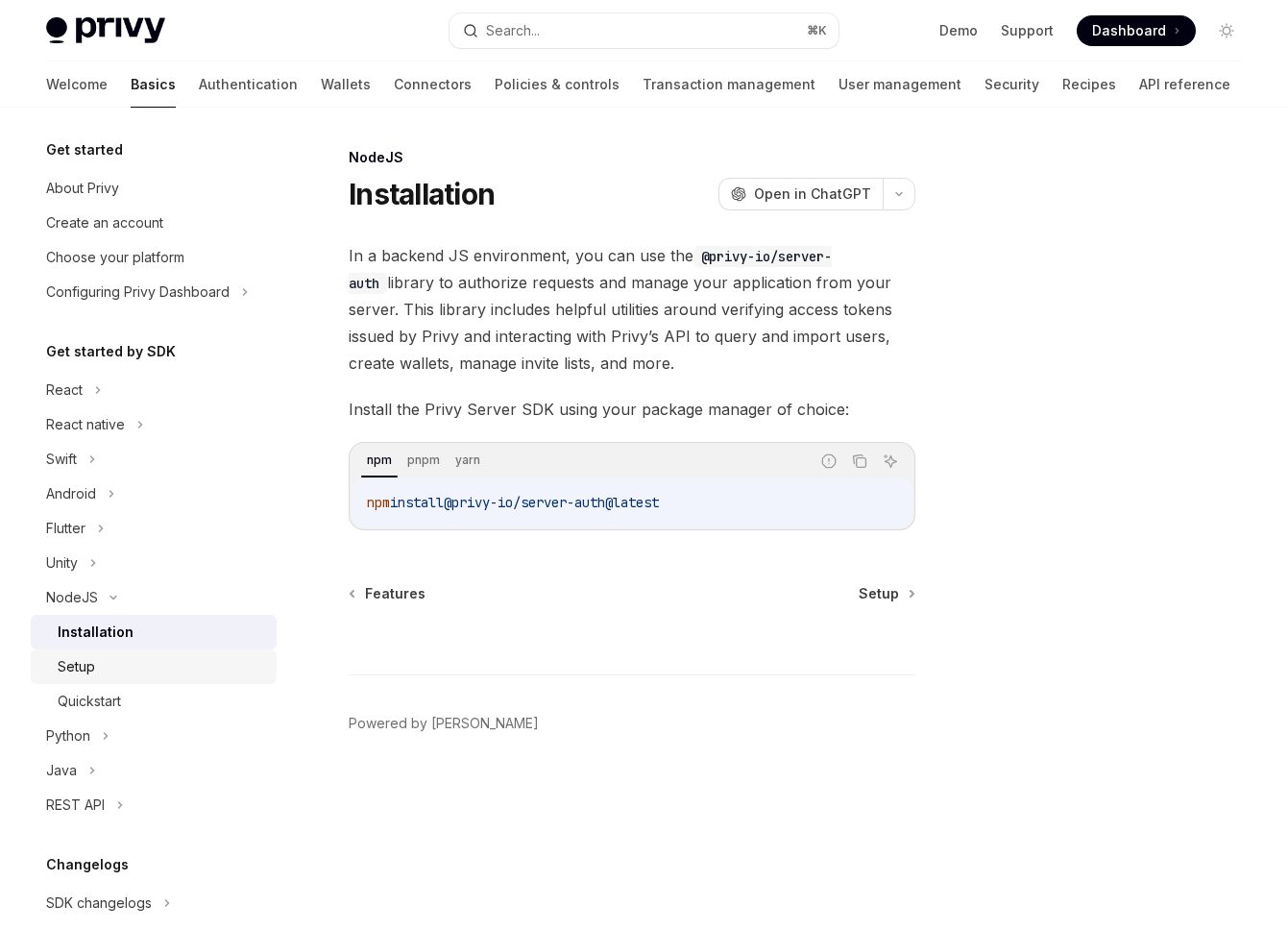
click at [148, 671] on div "Setup" at bounding box center [162, 667] width 207 height 23
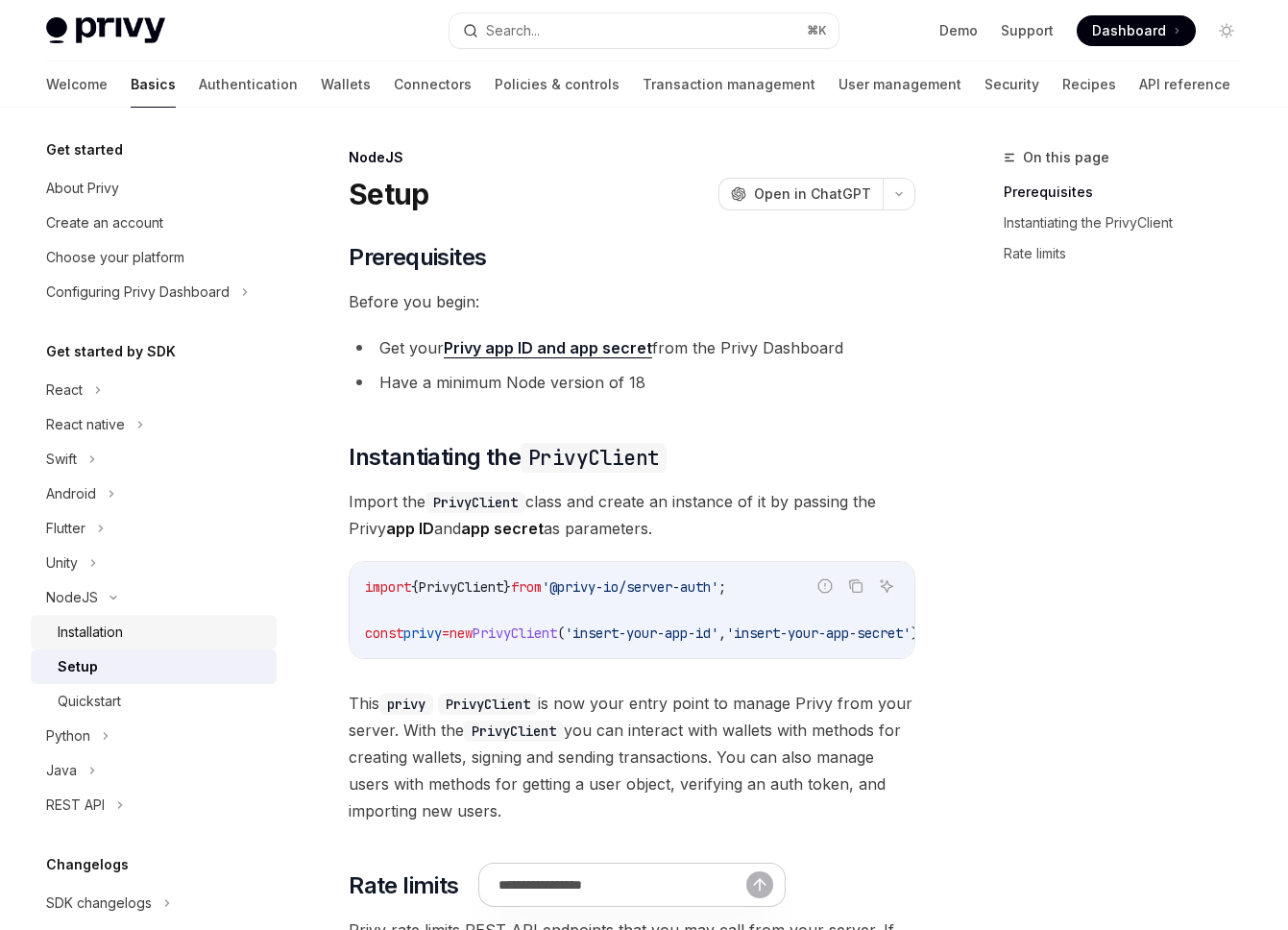
click at [148, 627] on div "Installation" at bounding box center [162, 632] width 207 height 23
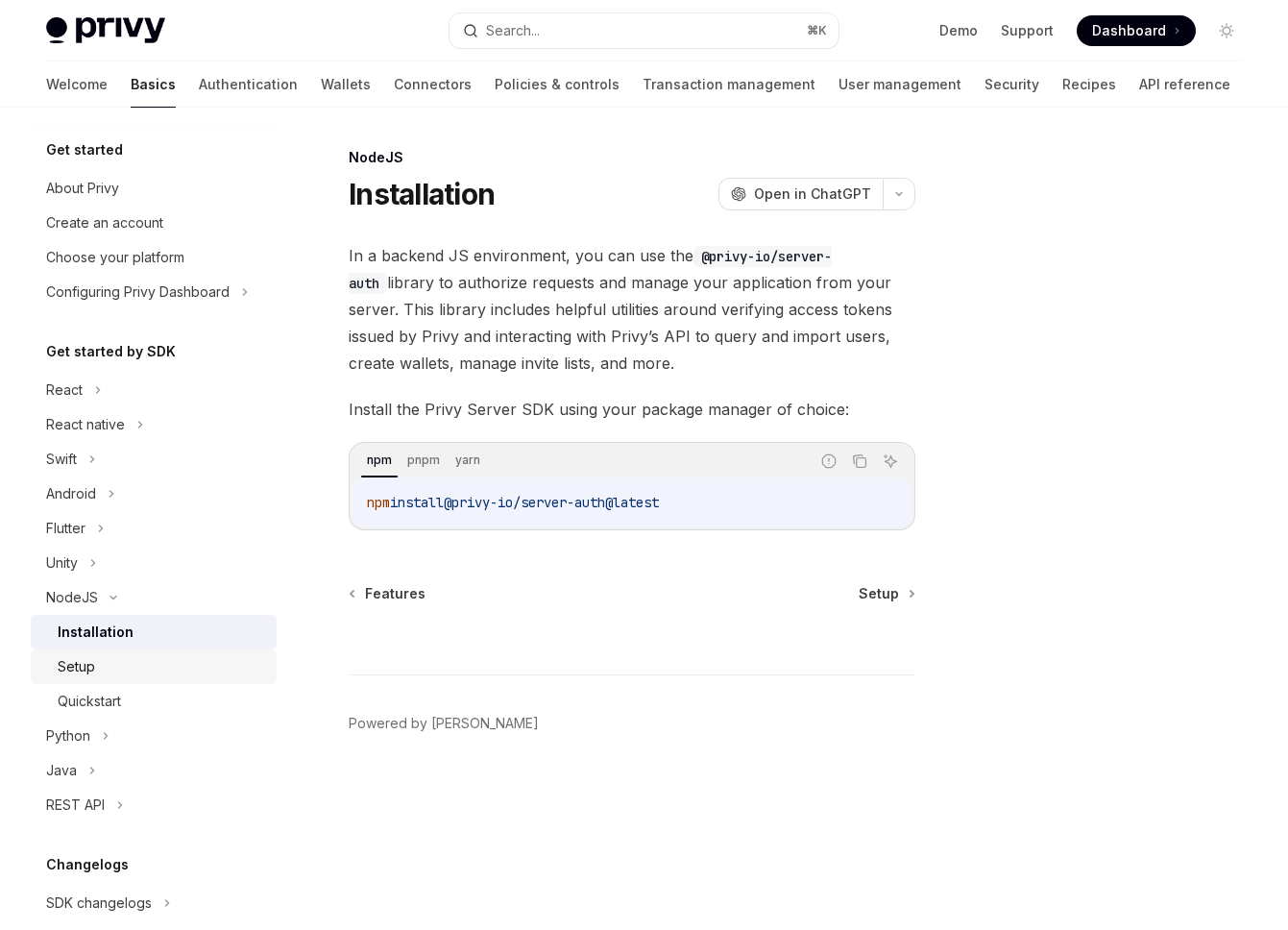
click at [77, 672] on div "Setup" at bounding box center [76, 667] width 38 height 23
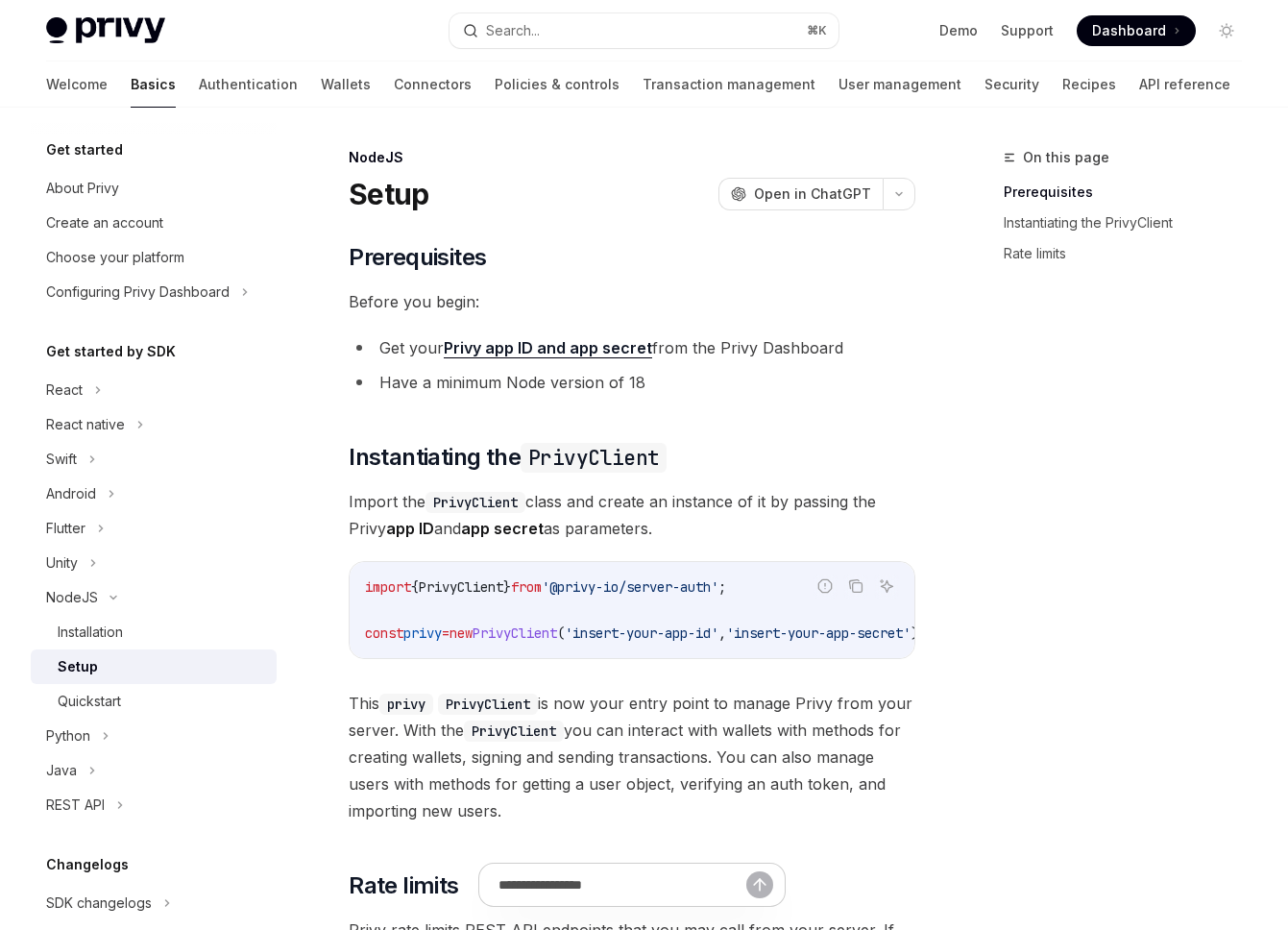
scroll to position [14, 0]
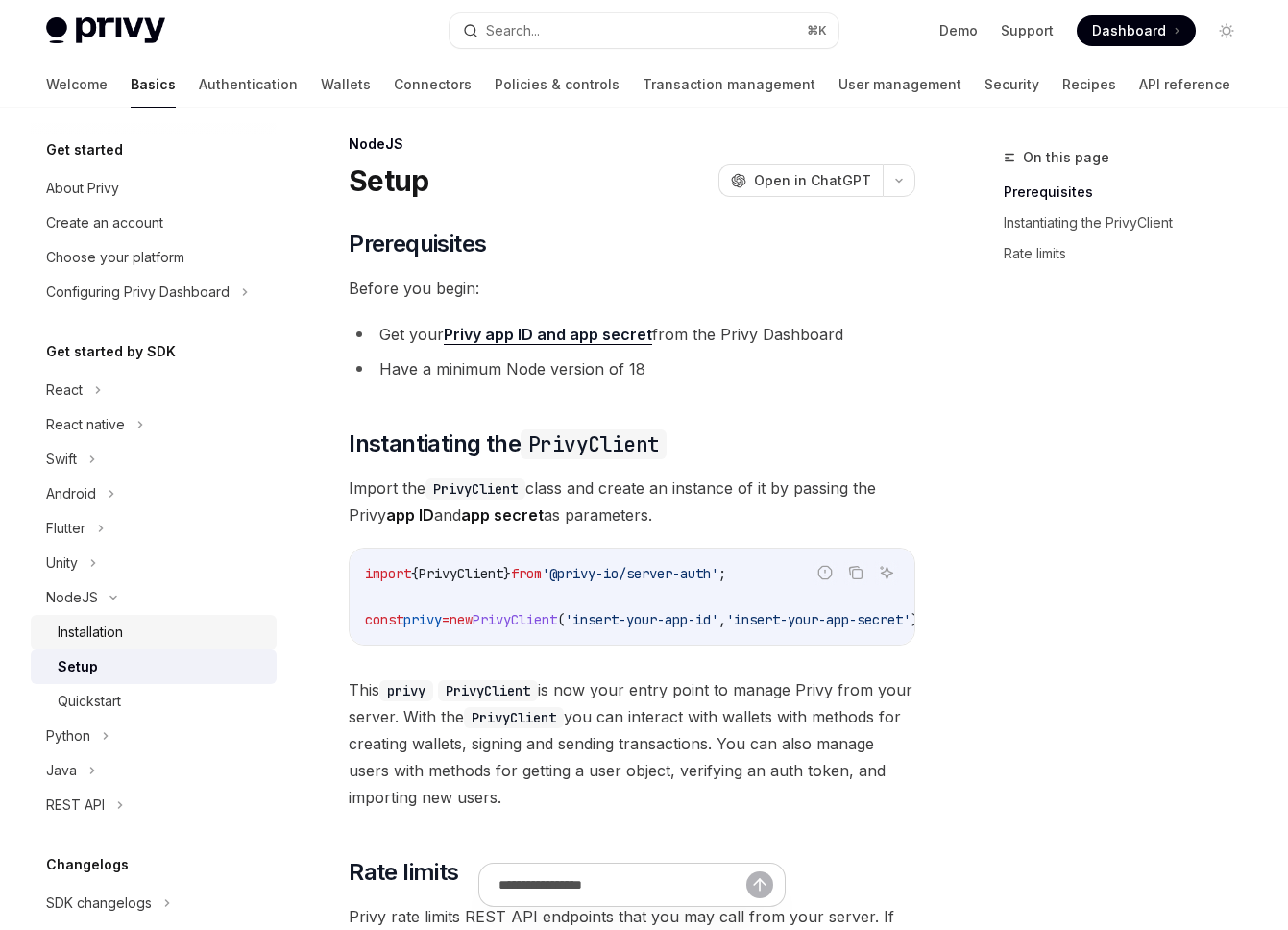
click at [118, 643] on link "Installation" at bounding box center [154, 632] width 246 height 35
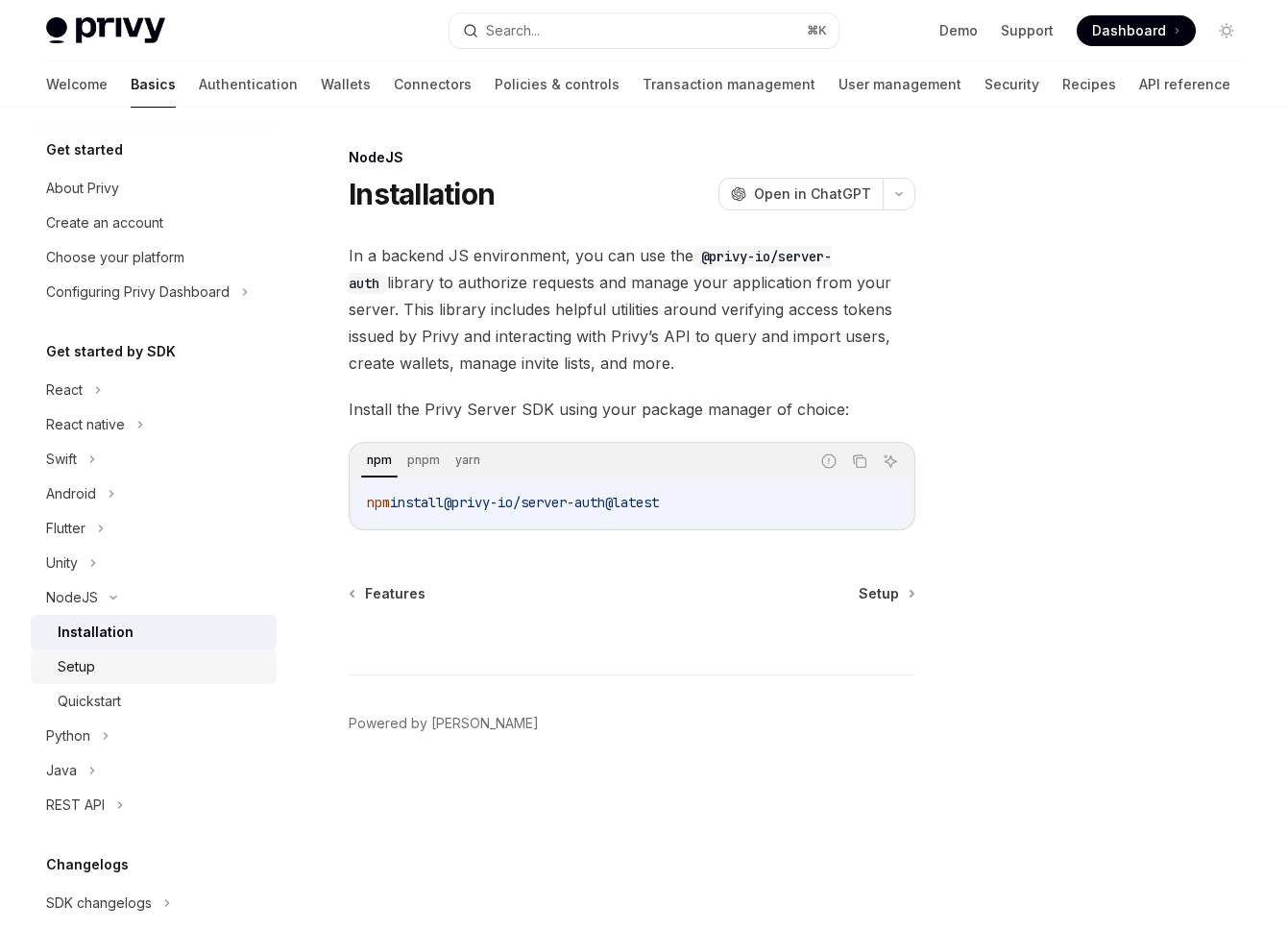
click at [102, 669] on div "Setup" at bounding box center [162, 667] width 207 height 23
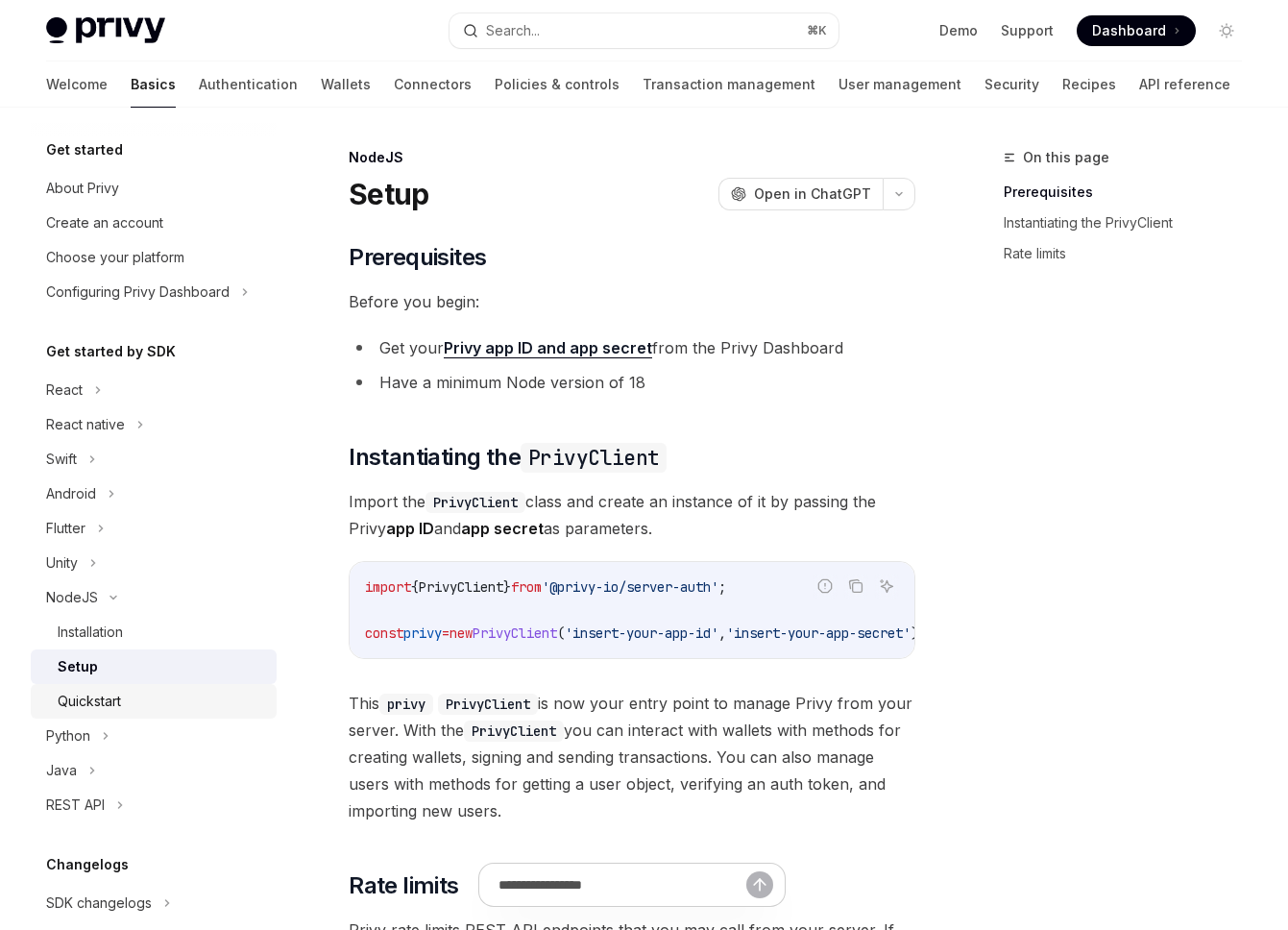
click at [106, 703] on div "Quickstart" at bounding box center [89, 702] width 63 height 23
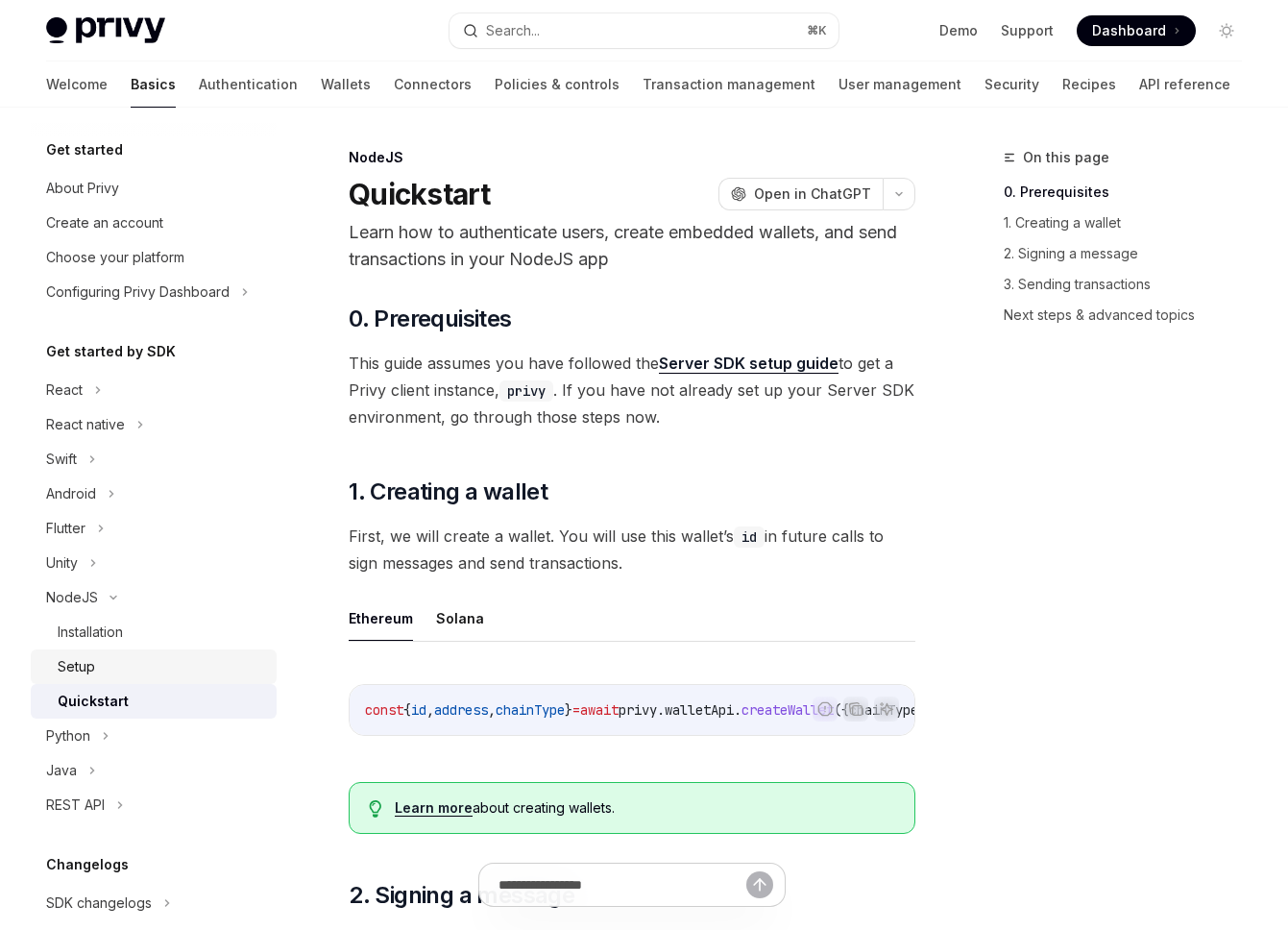
click at [109, 675] on div "Setup" at bounding box center [162, 667] width 207 height 23
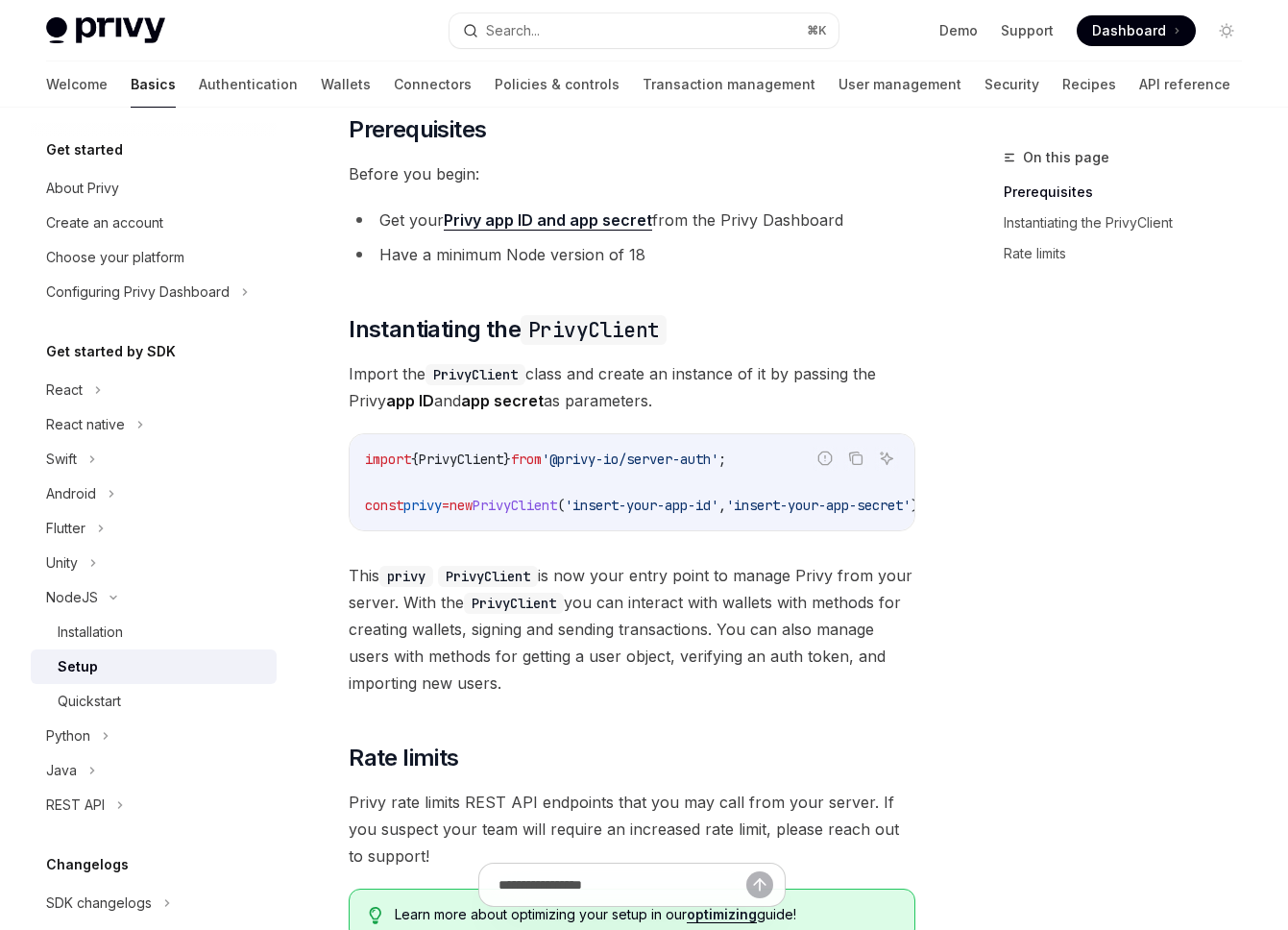
scroll to position [130, 0]
click at [564, 605] on code "PrivyClient" at bounding box center [513, 601] width 100 height 21
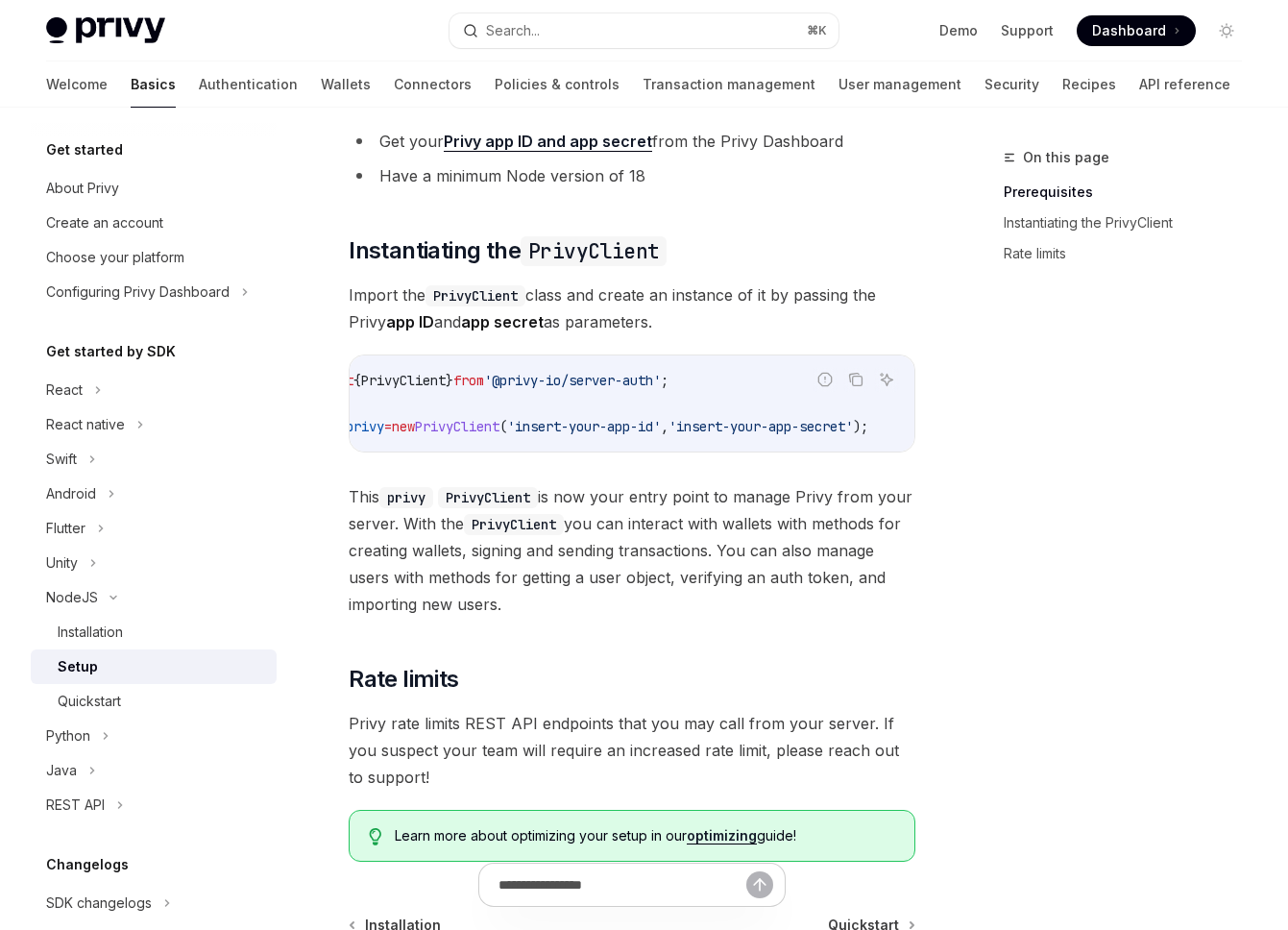
scroll to position [0, 0]
click at [471, 615] on span "This privy PrivyClient is now your entry point to manage Privy from your server…" at bounding box center [632, 550] width 567 height 135
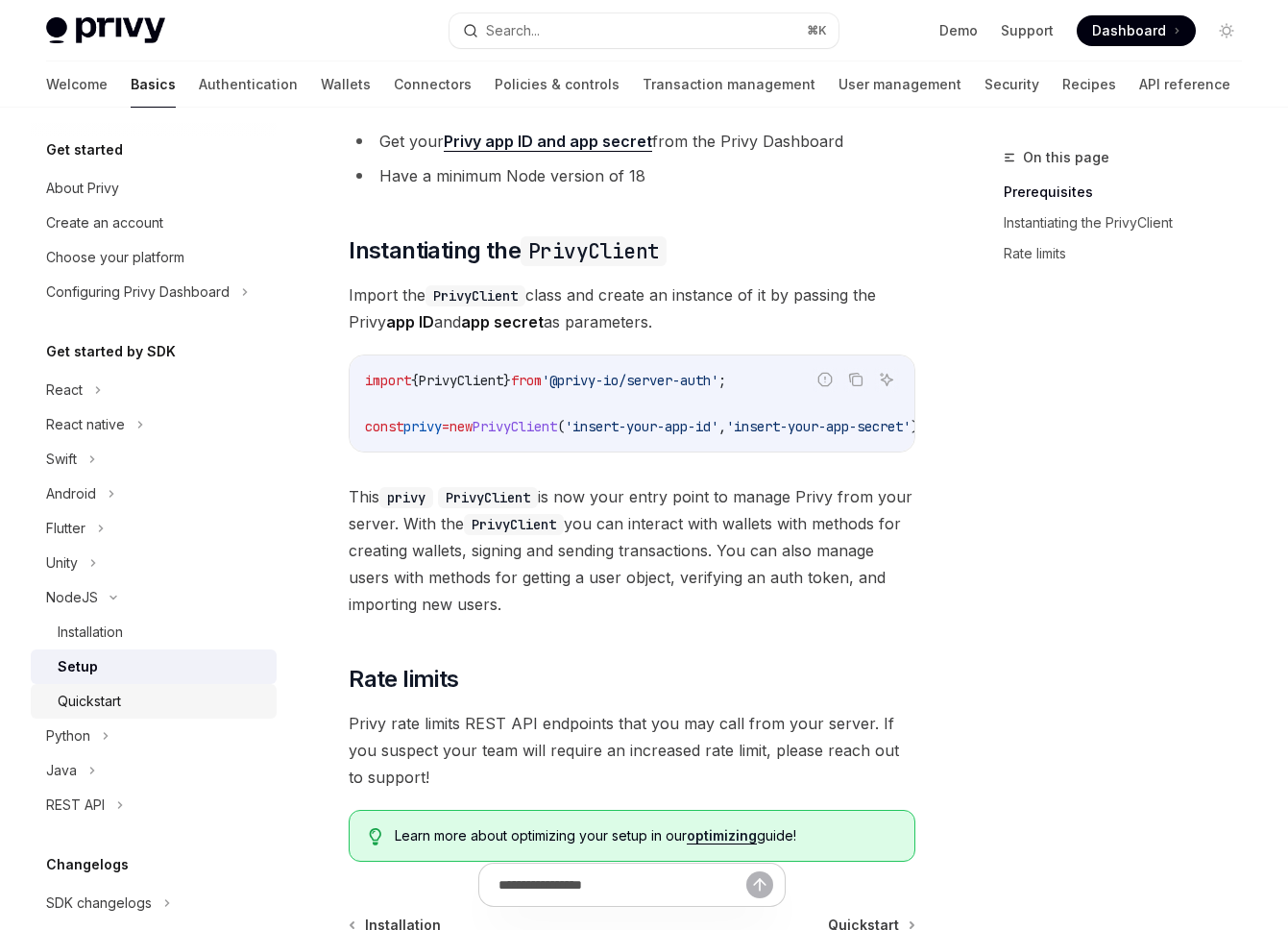
click at [149, 693] on div "Quickstart" at bounding box center [162, 702] width 207 height 23
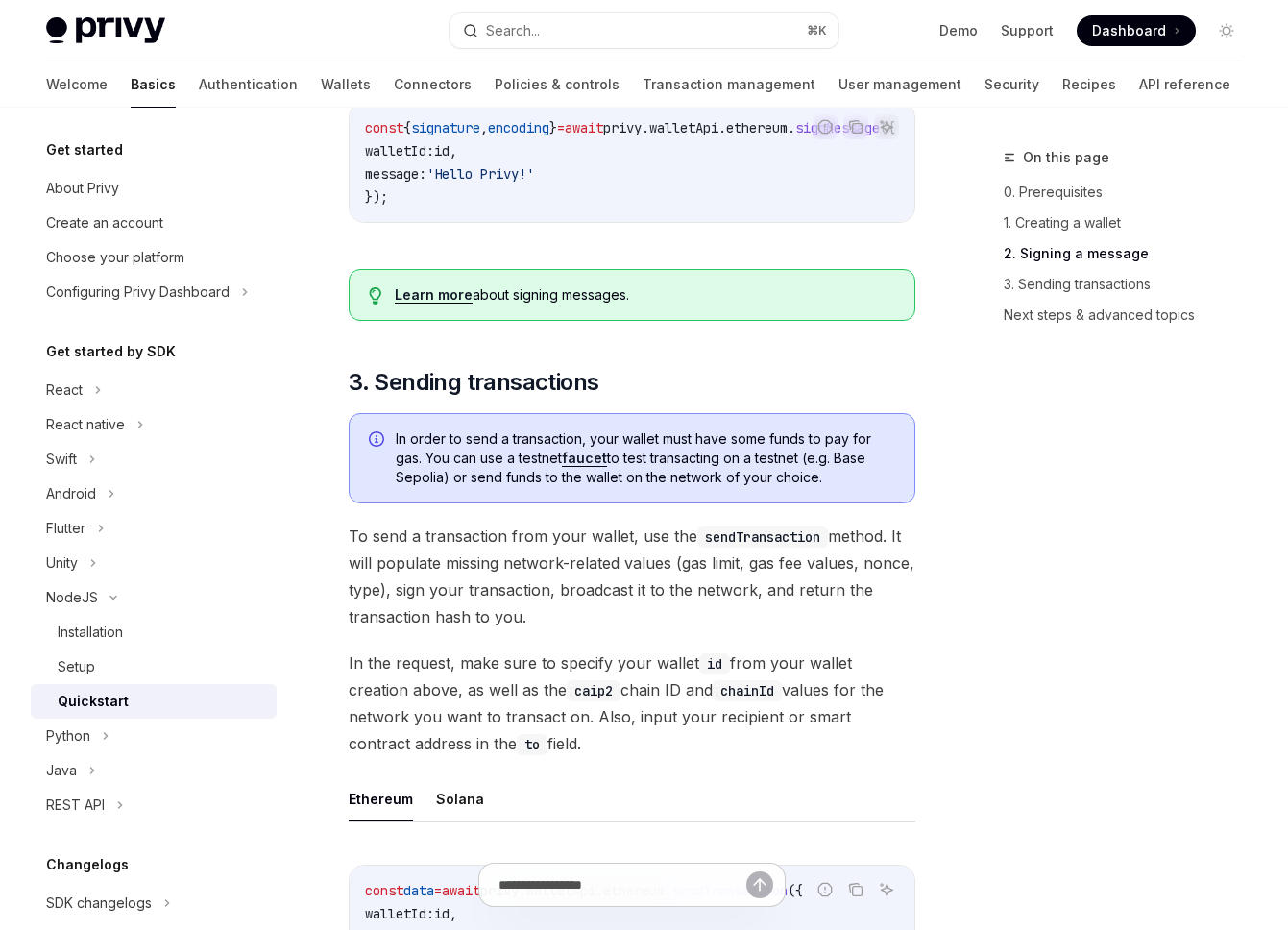
scroll to position [1042, 0]
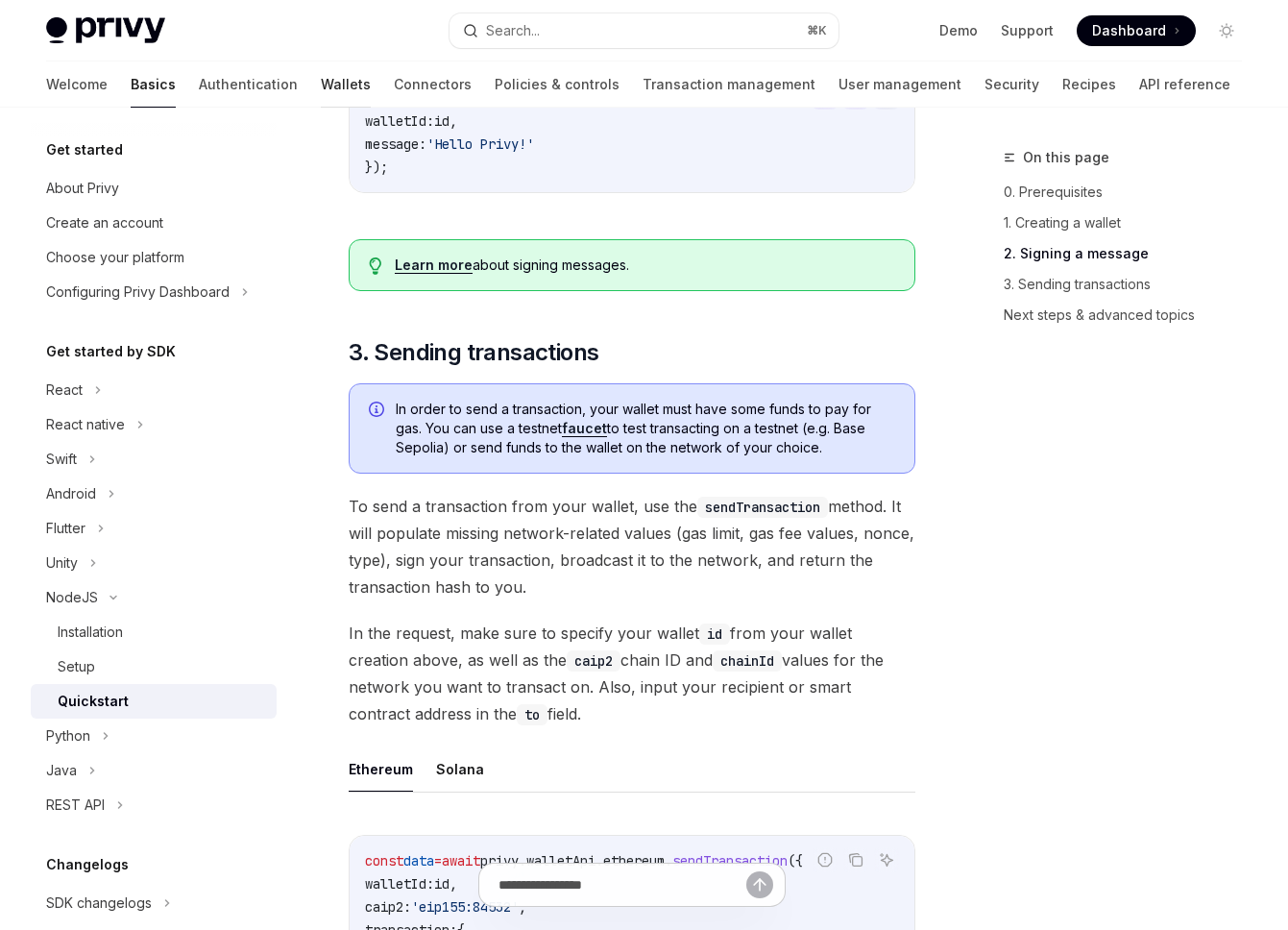
click at [320, 94] on link "Wallets" at bounding box center [345, 85] width 50 height 46
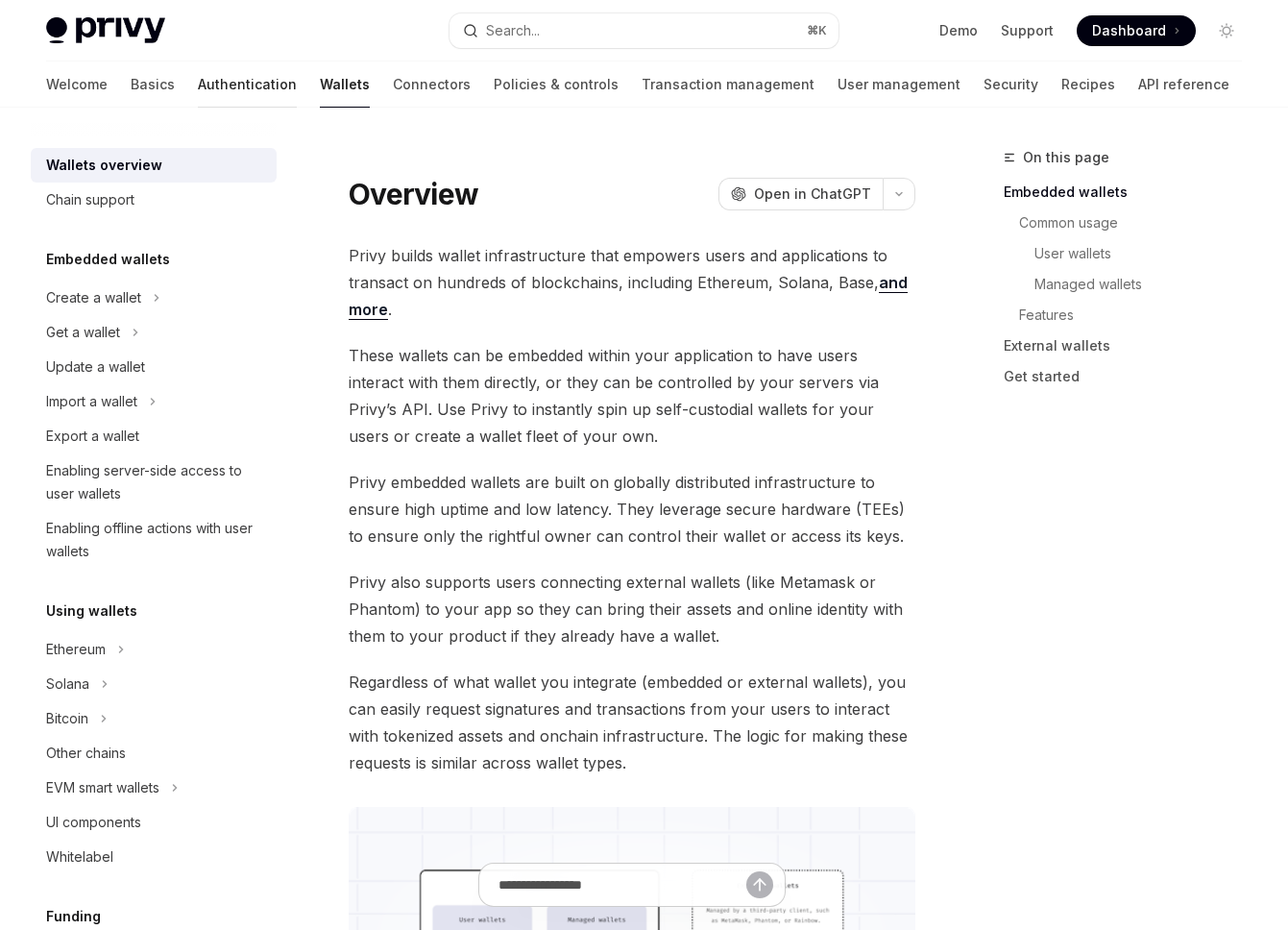
click at [197, 86] on link "Authentication" at bounding box center [247, 85] width 99 height 46
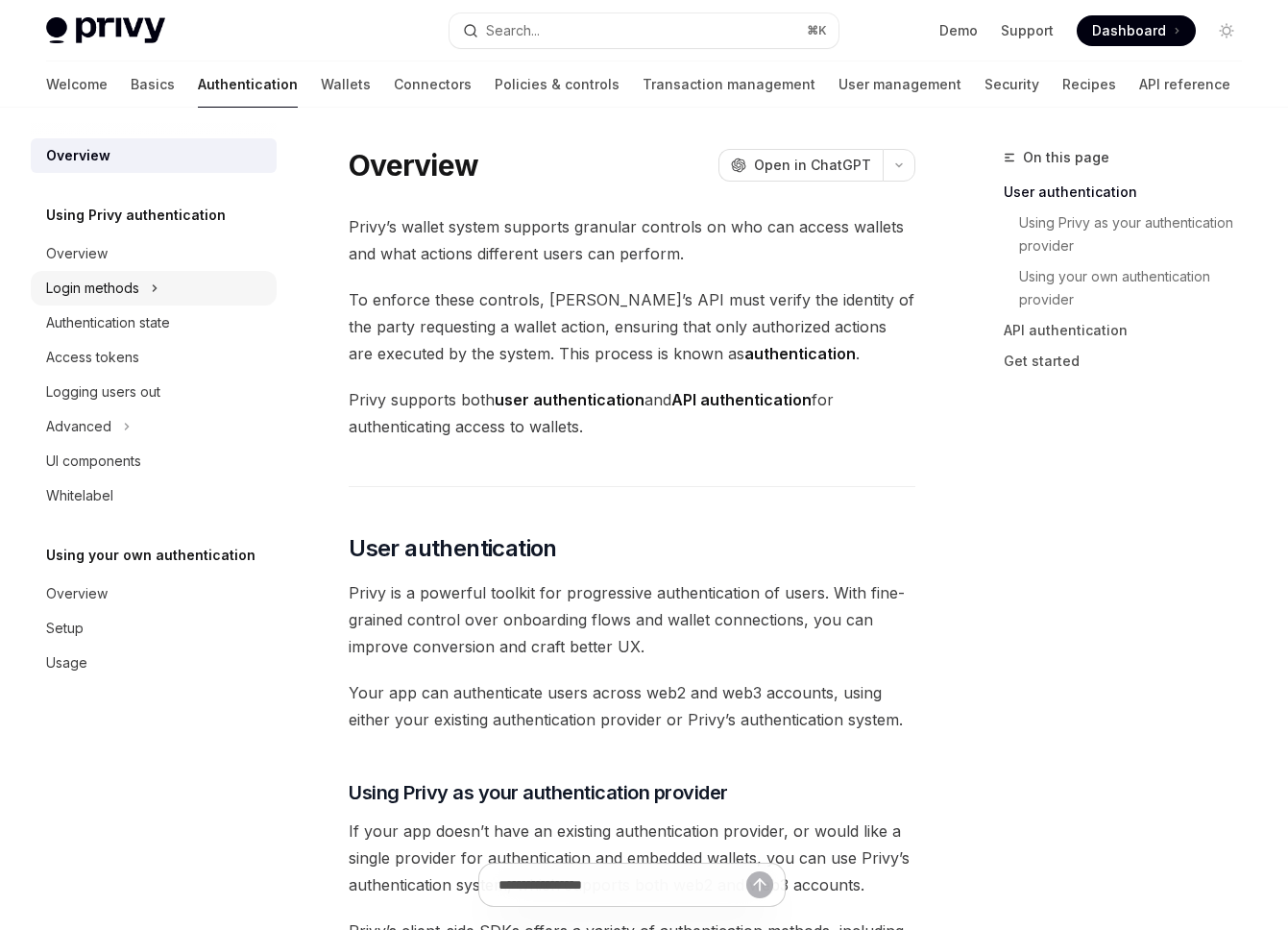
click at [161, 298] on div "Login methods" at bounding box center [154, 288] width 246 height 35
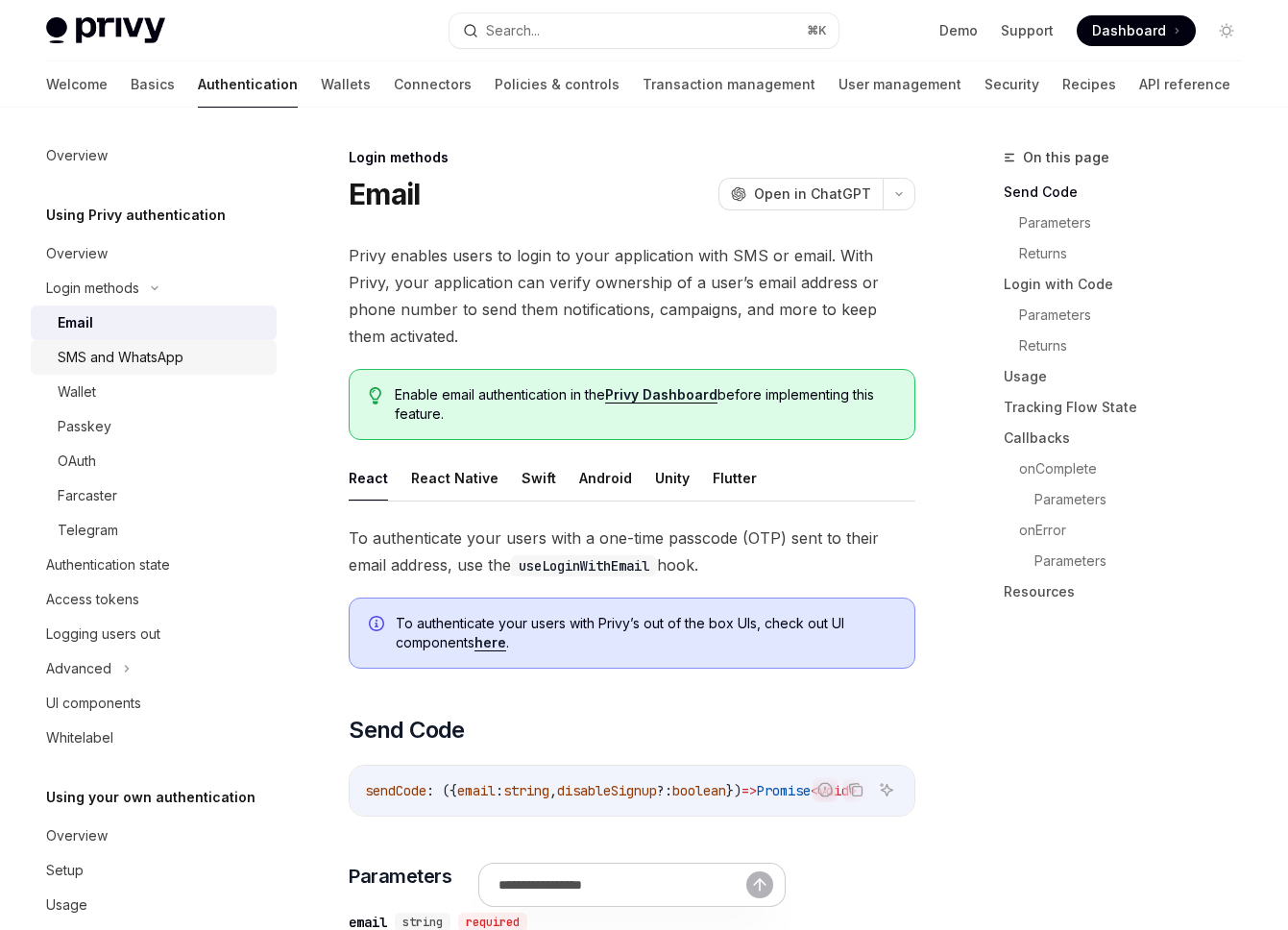
click at [186, 361] on div "SMS and WhatsApp" at bounding box center [162, 357] width 207 height 23
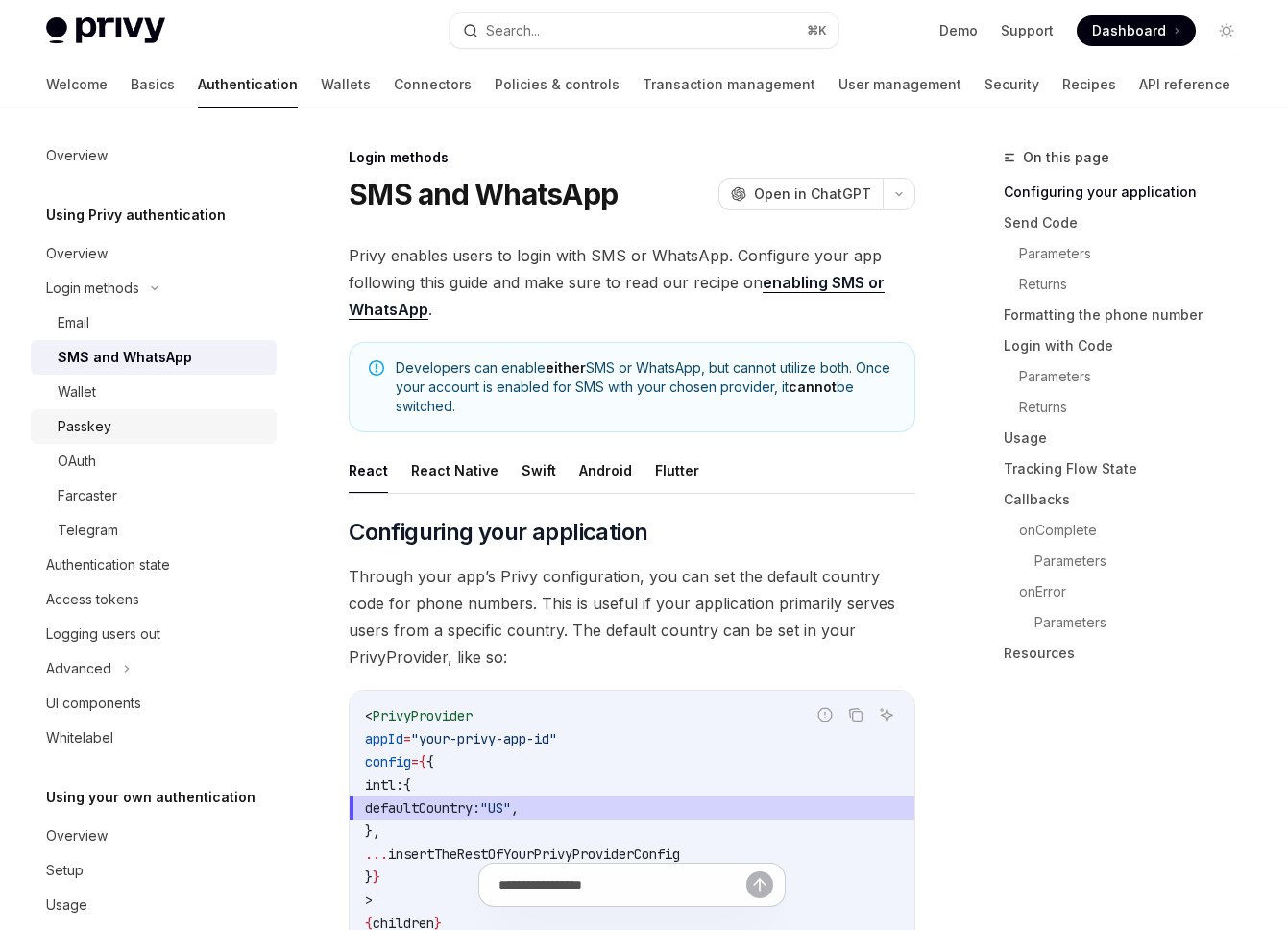
click at [179, 427] on div "Passkey" at bounding box center [162, 427] width 207 height 23
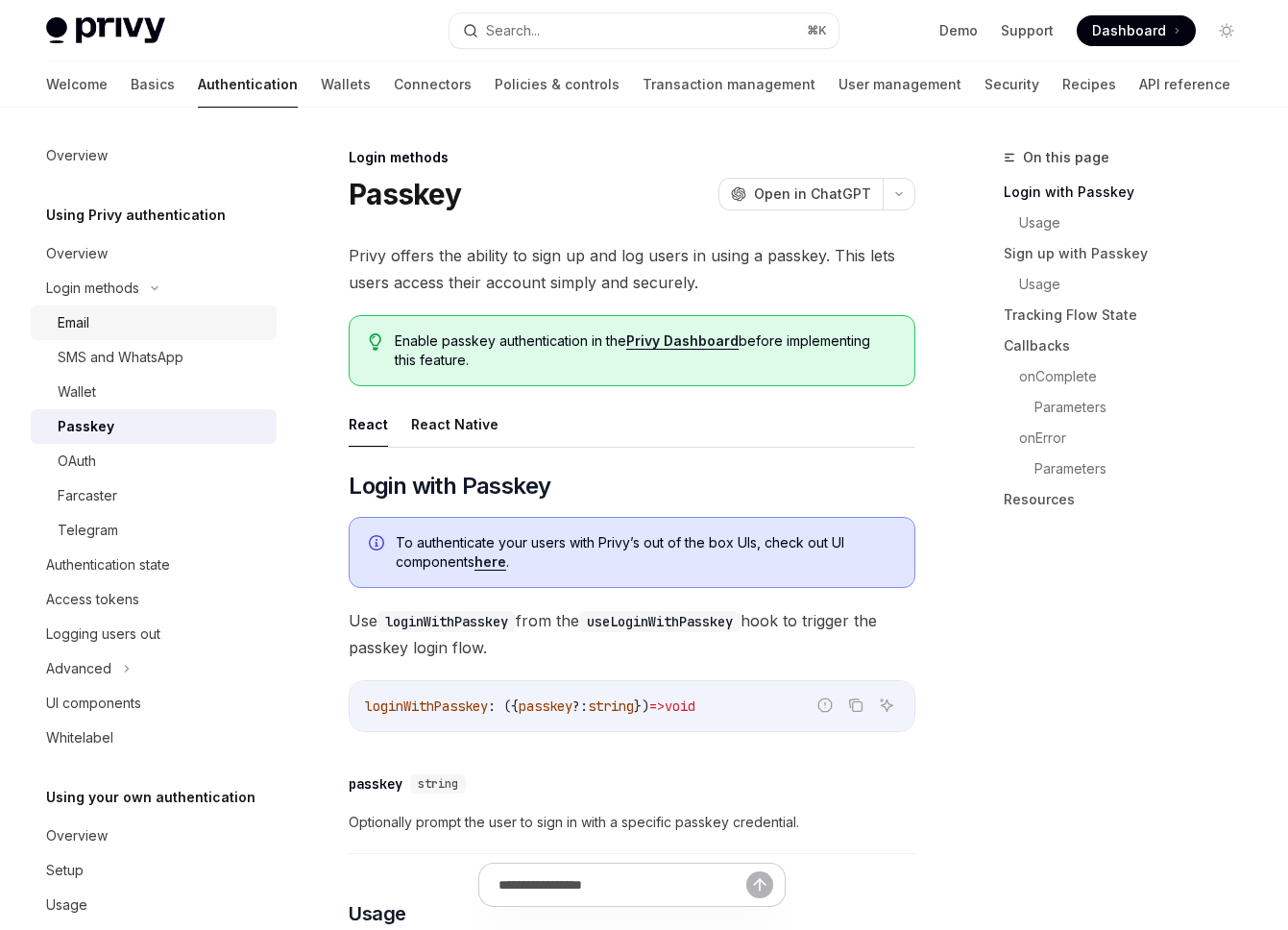
click at [189, 327] on div "Email" at bounding box center [162, 323] width 207 height 23
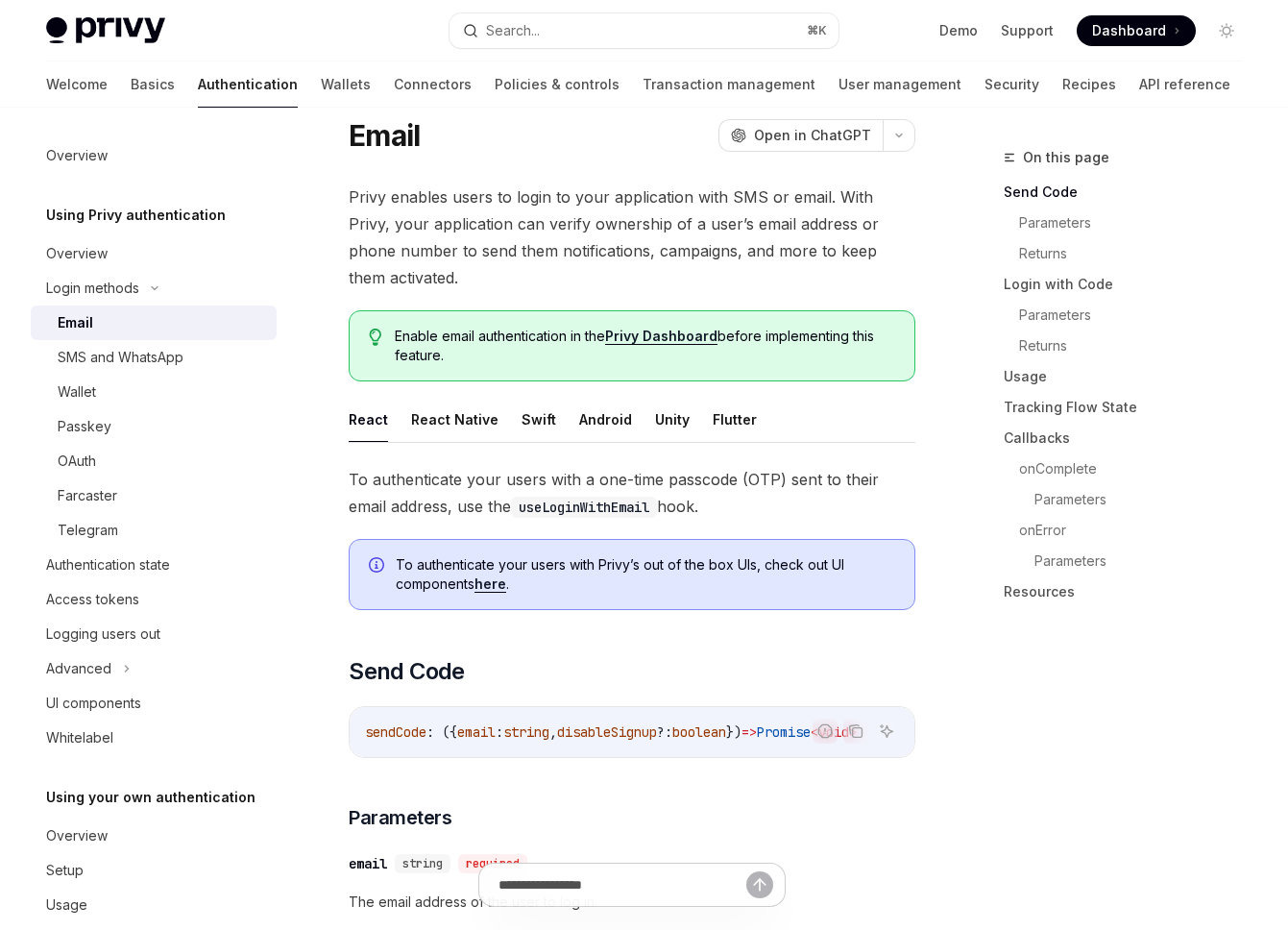
scroll to position [91, 0]
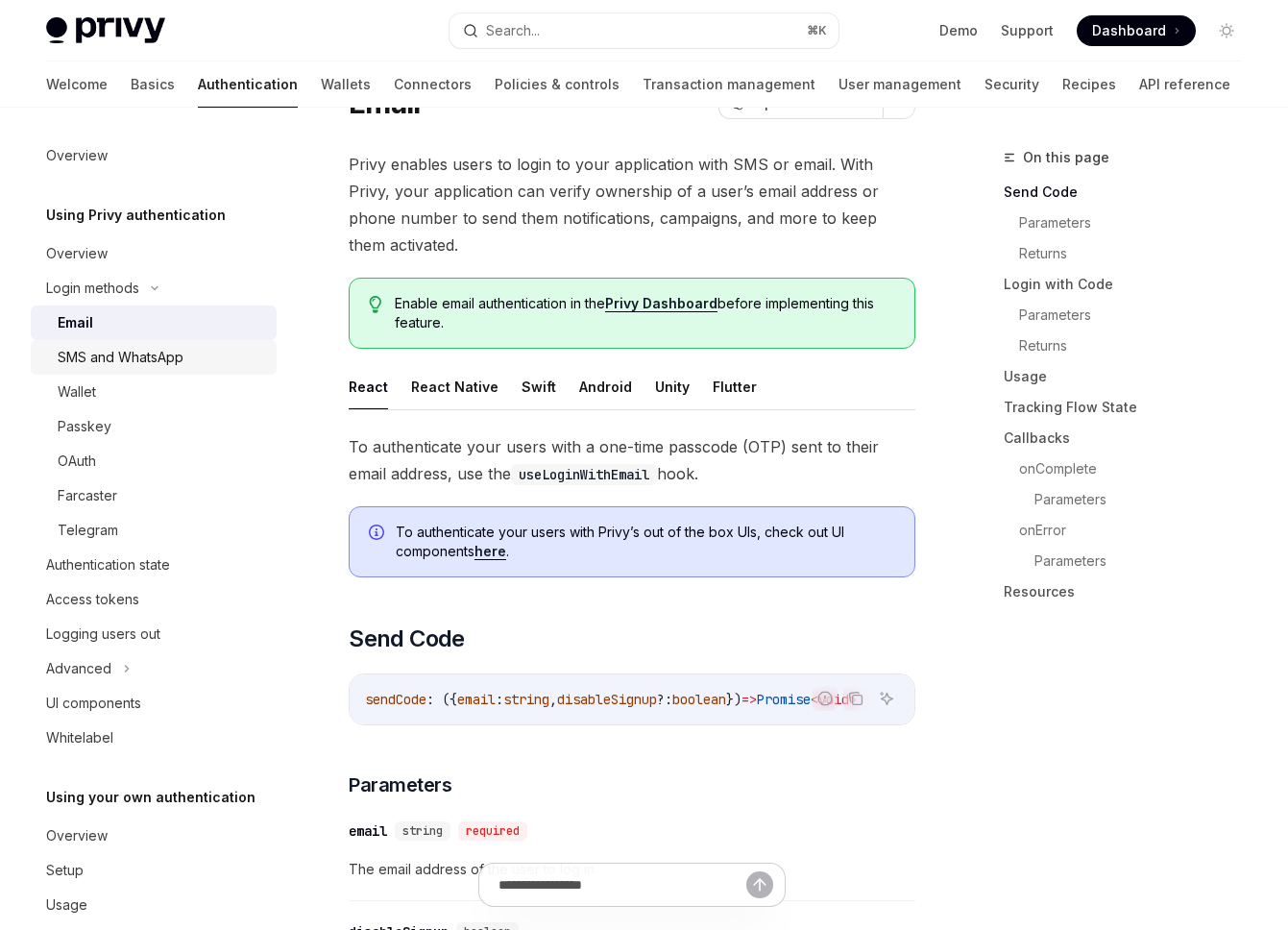
click at [171, 358] on div "SMS and WhatsApp" at bounding box center [121, 357] width 126 height 23
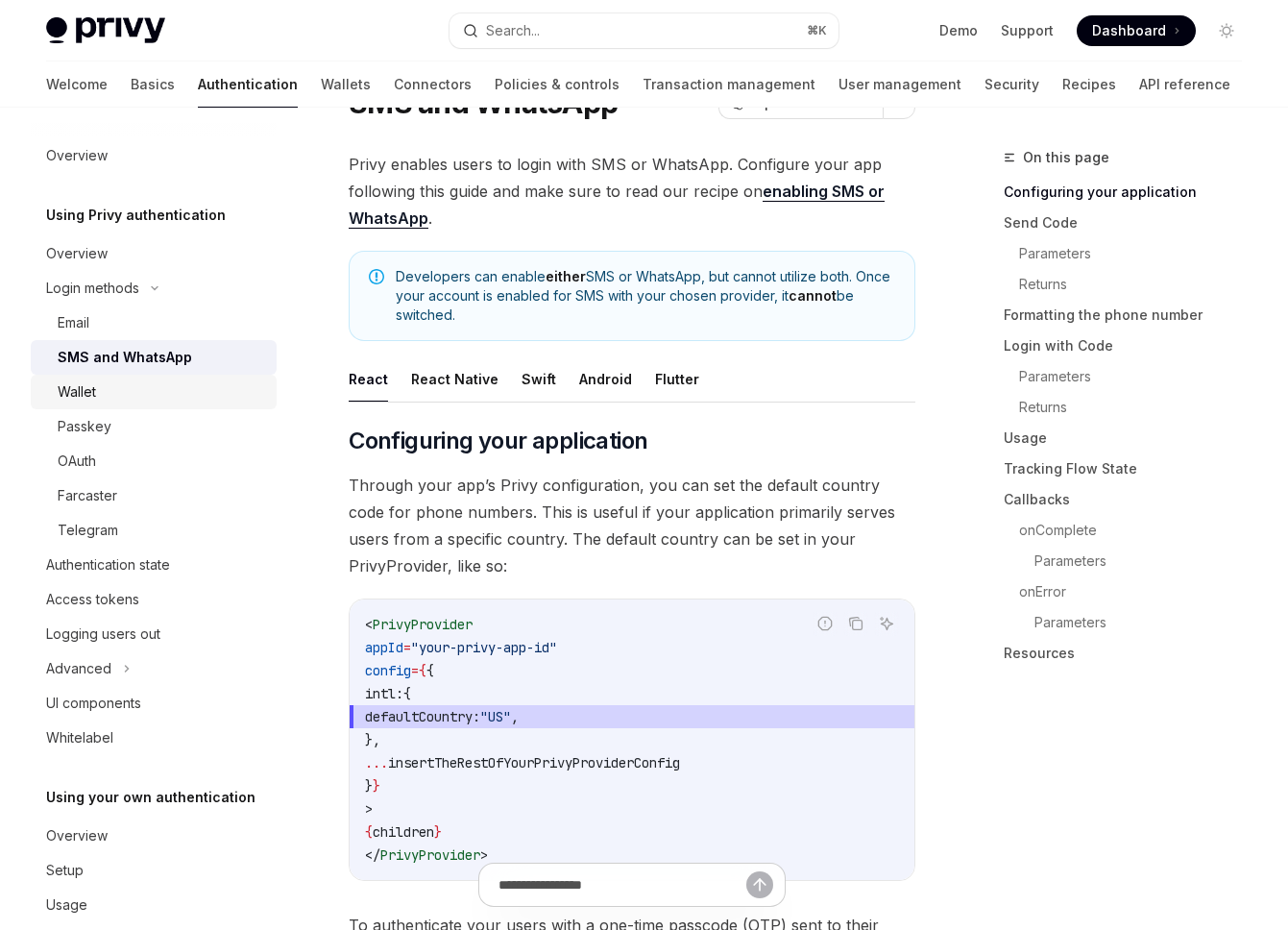
click at [112, 399] on div "Wallet" at bounding box center [162, 392] width 207 height 23
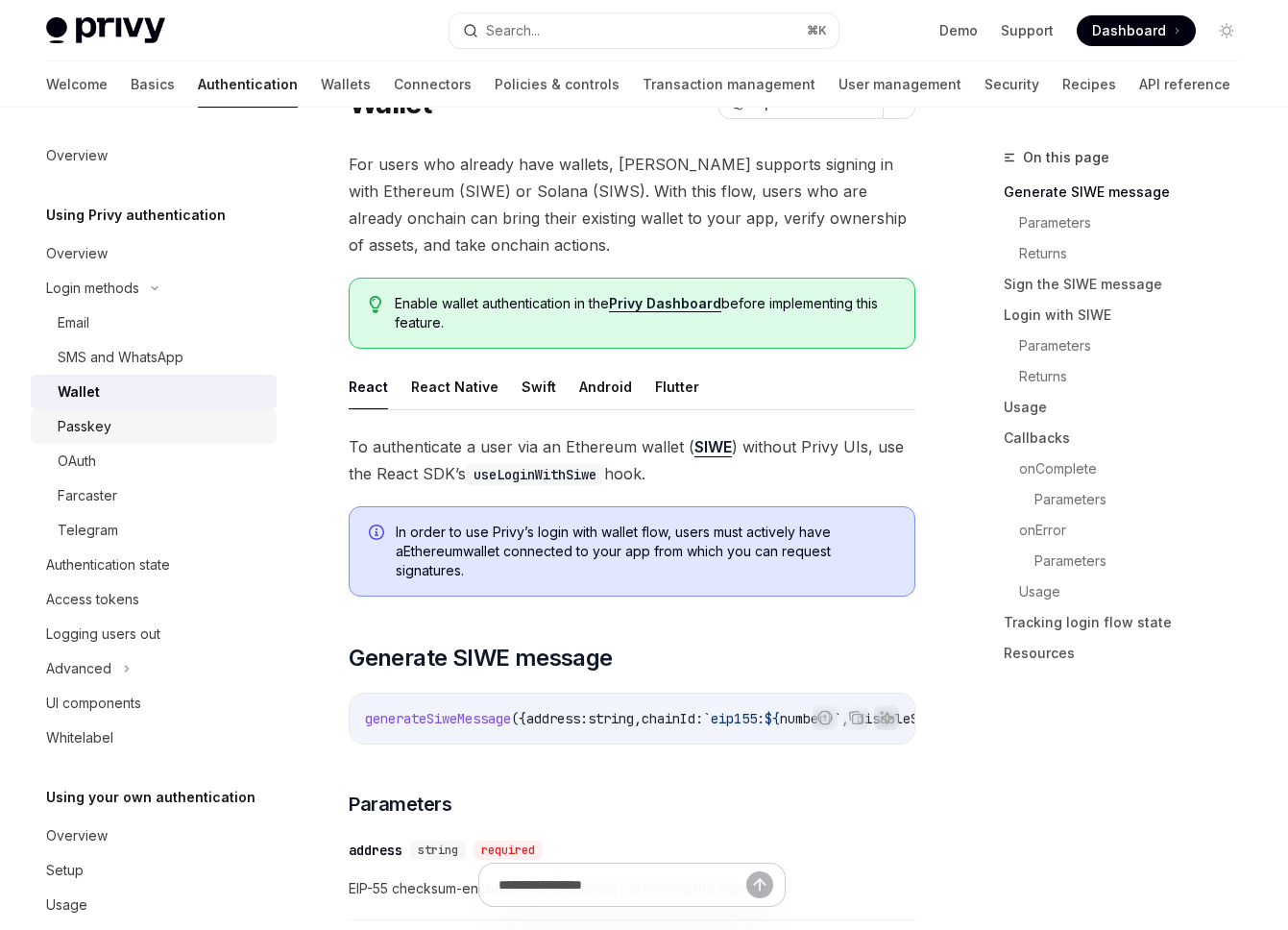
click at [118, 440] on link "Passkey" at bounding box center [154, 427] width 246 height 35
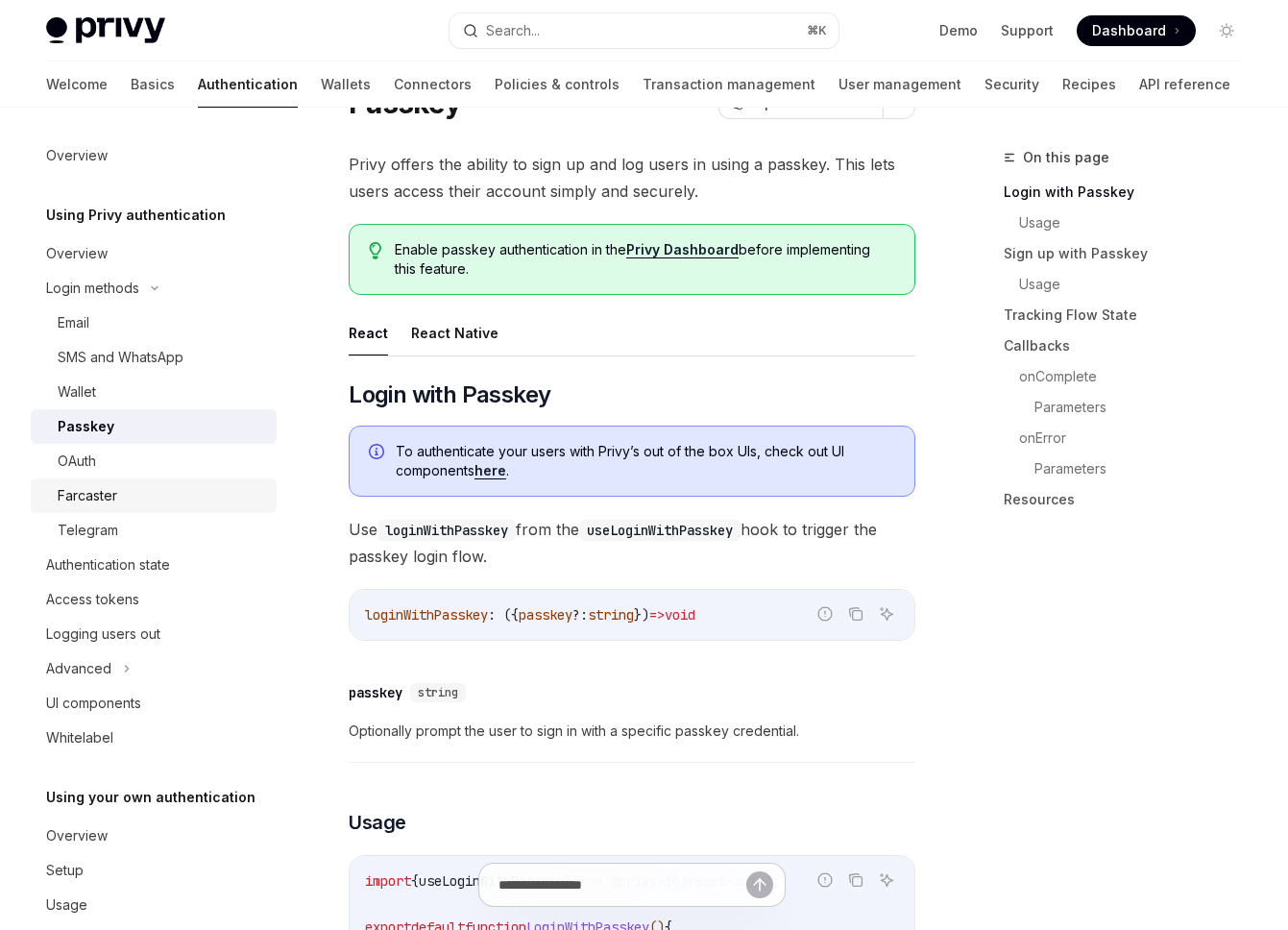
click at [119, 489] on div "Farcaster" at bounding box center [162, 495] width 207 height 23
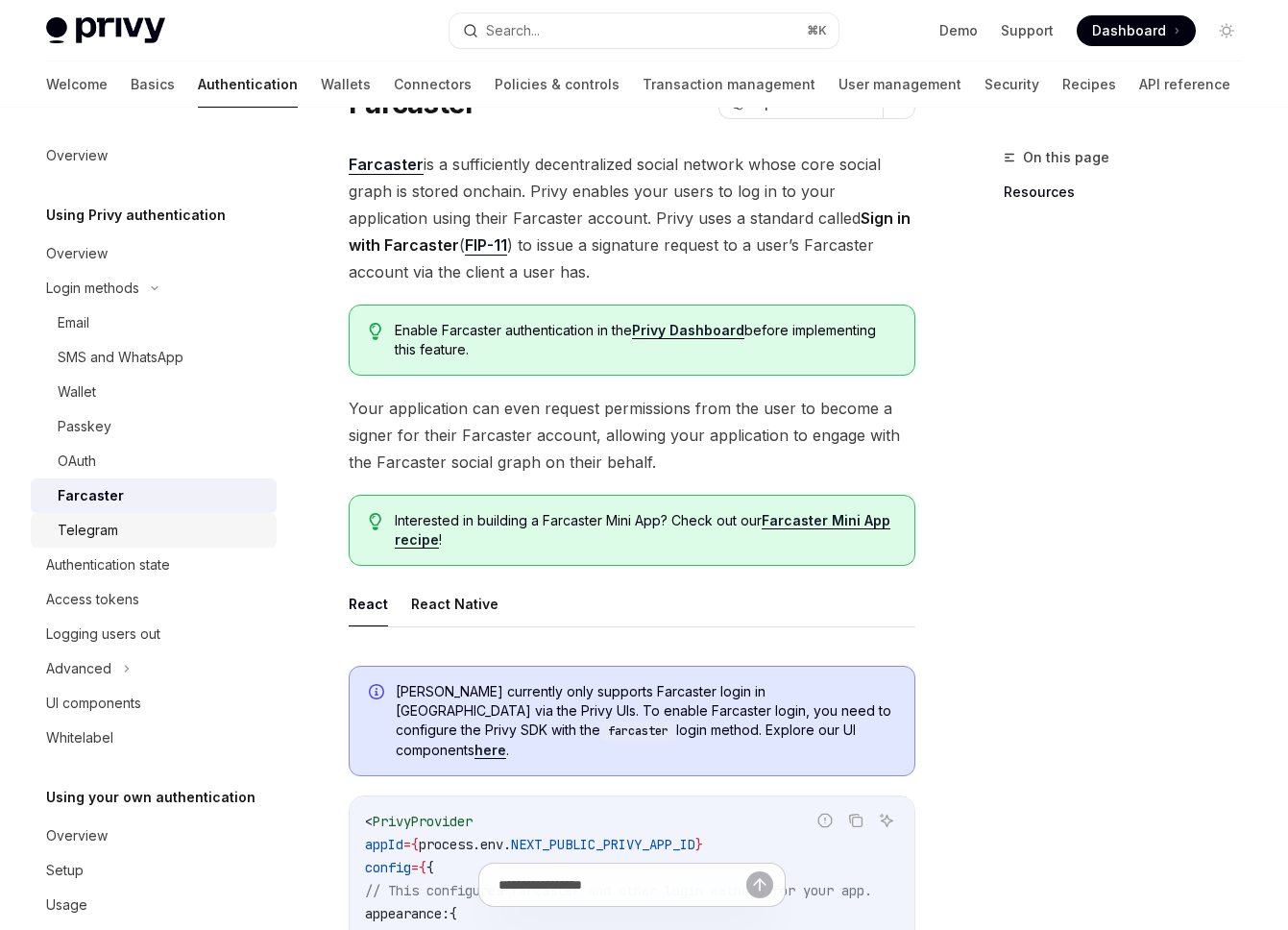
click at [127, 539] on div "Telegram" at bounding box center [162, 530] width 207 height 23
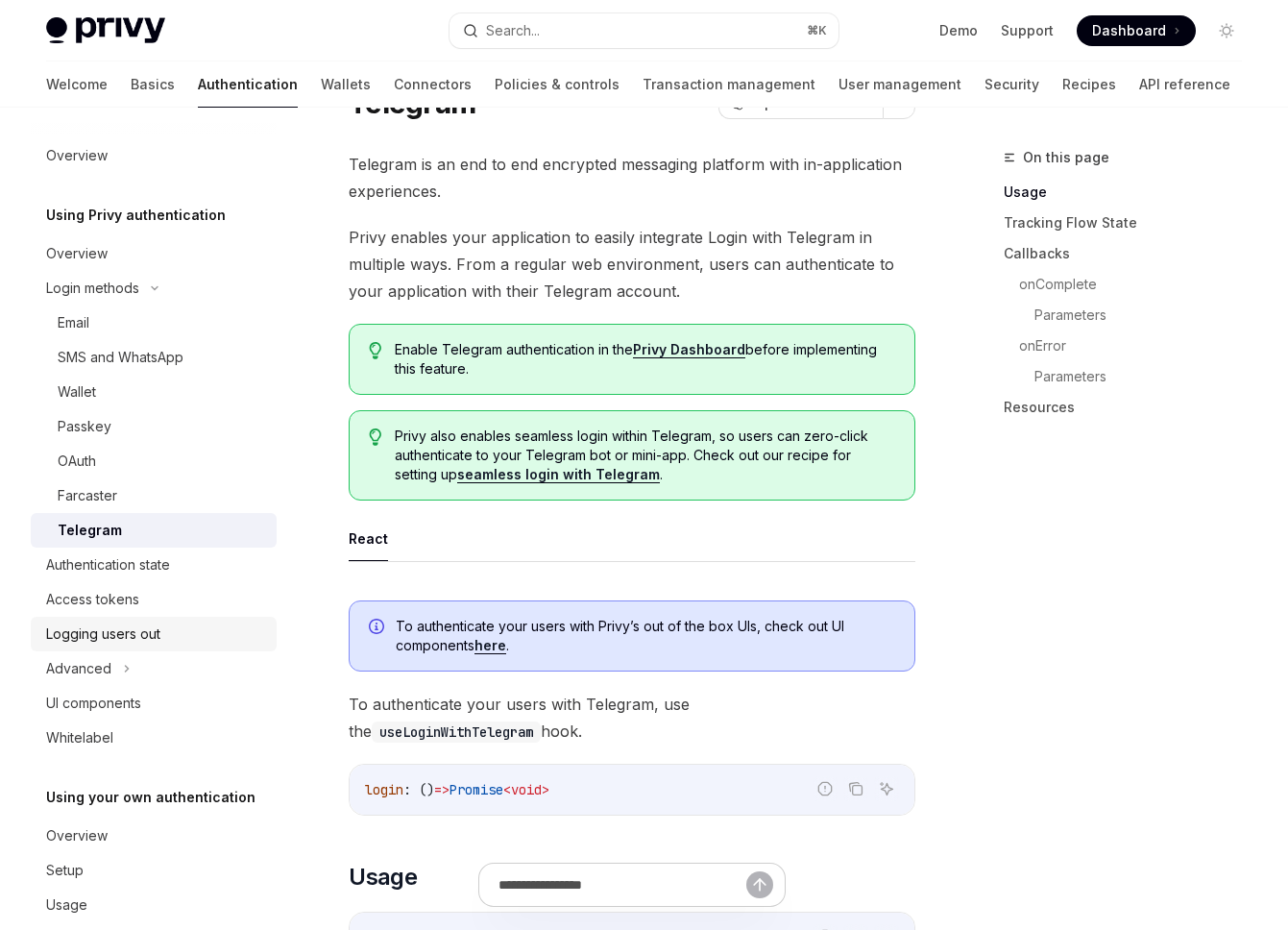
click at [137, 637] on div "Logging users out" at bounding box center [104, 634] width 114 height 23
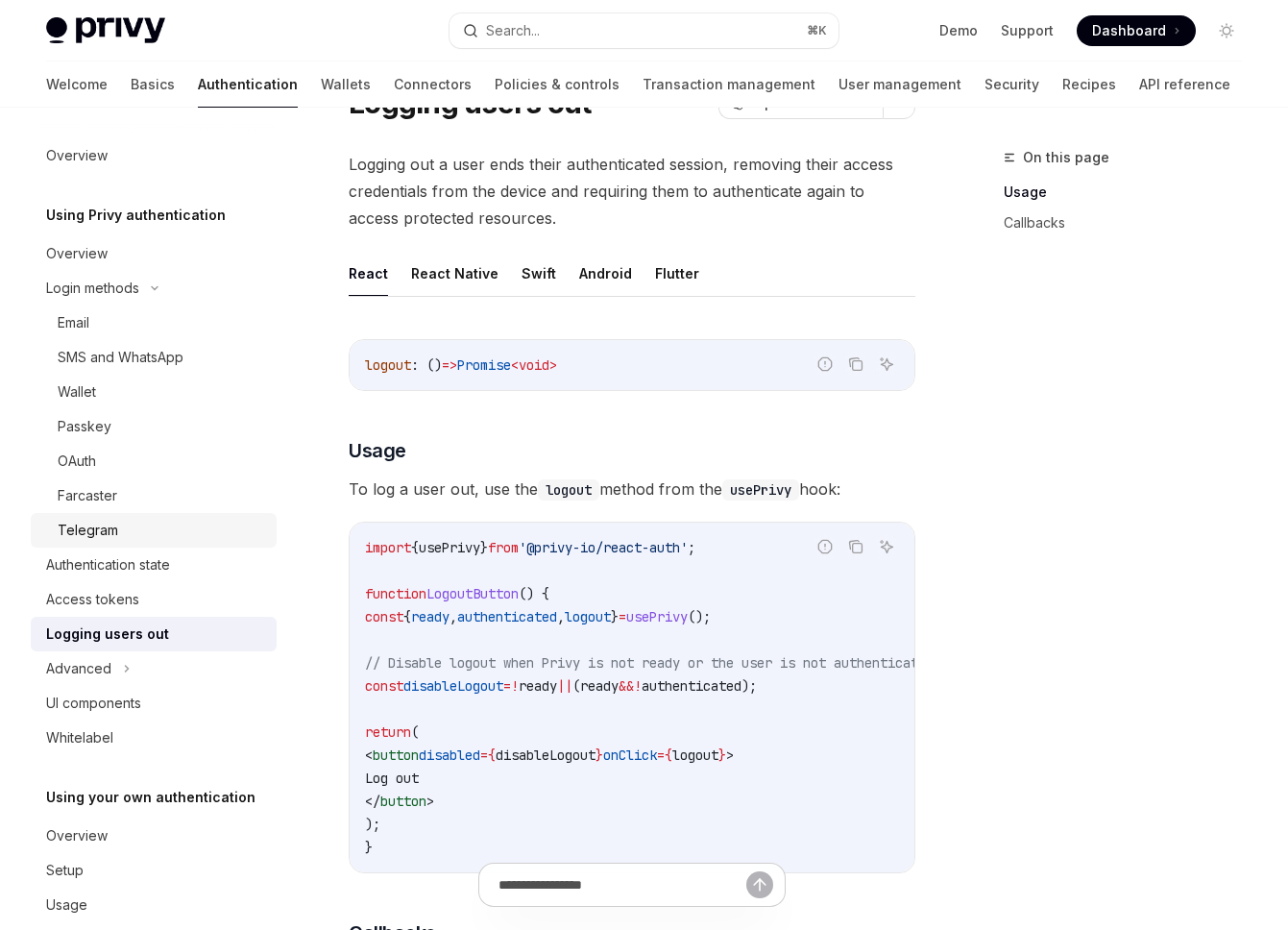
scroll to position [31, 0]
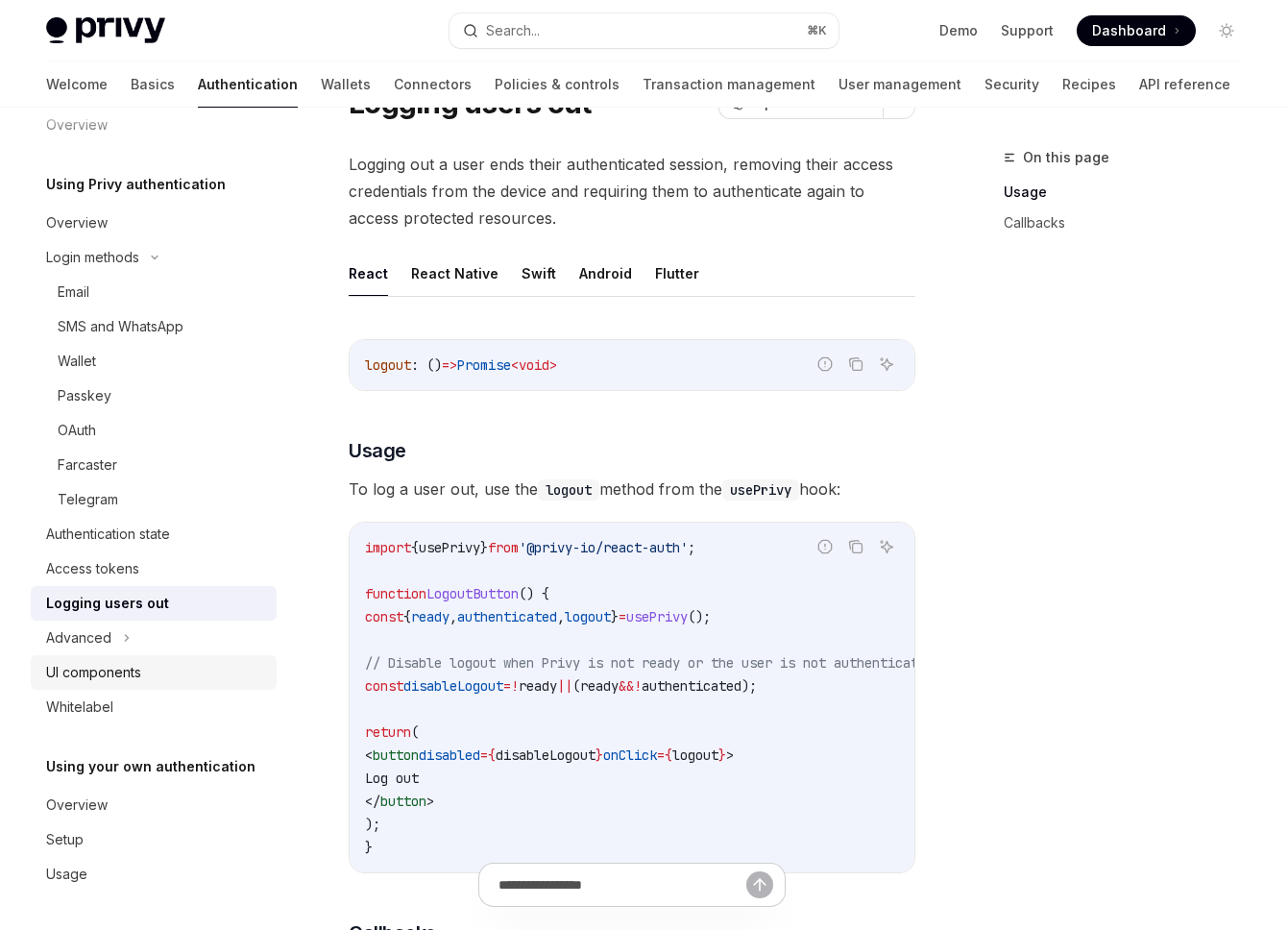
click at [81, 666] on div "UI components" at bounding box center [94, 673] width 95 height 23
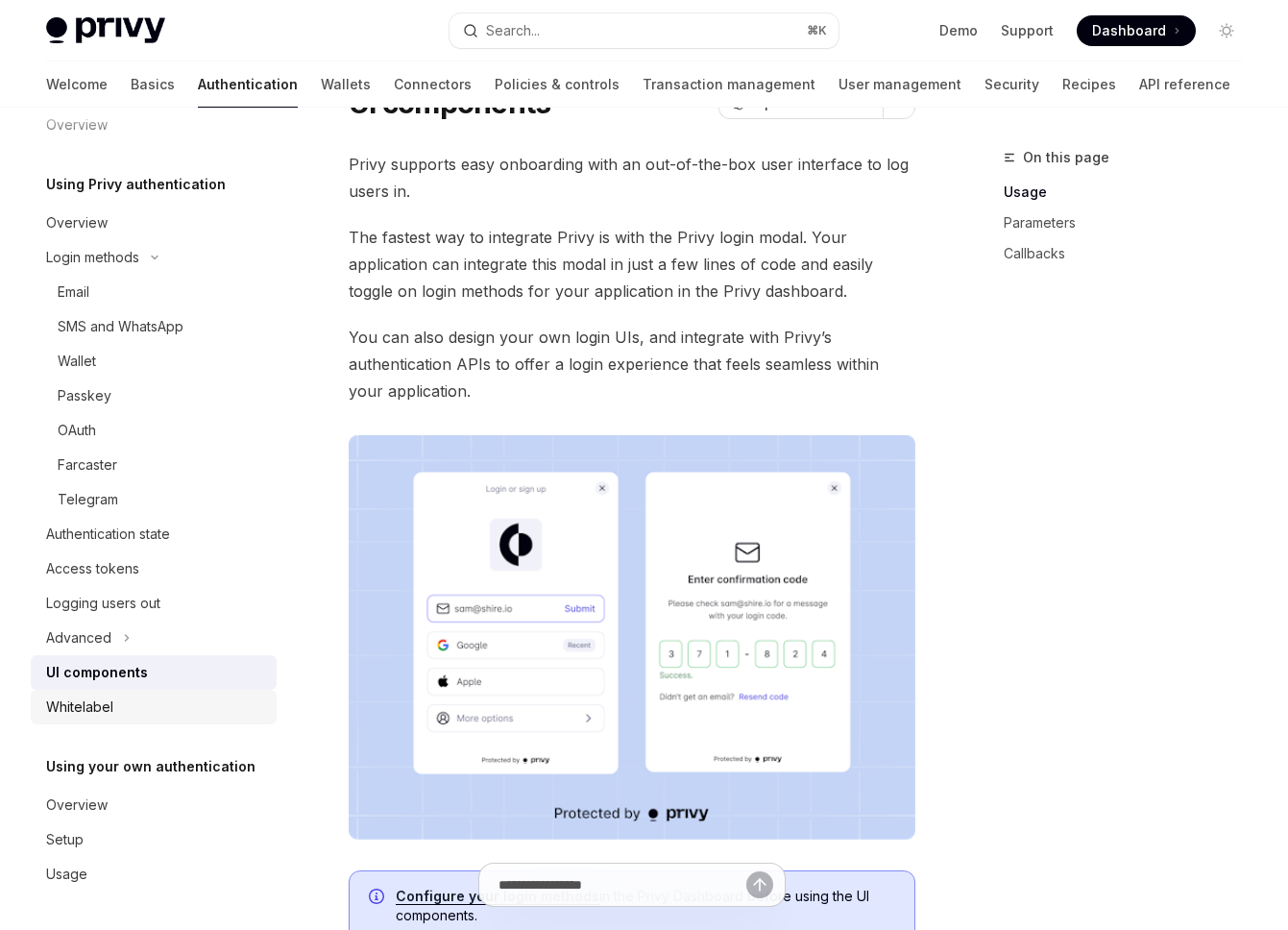
click at [92, 709] on div "Whitelabel" at bounding box center [79, 706] width 67 height 23
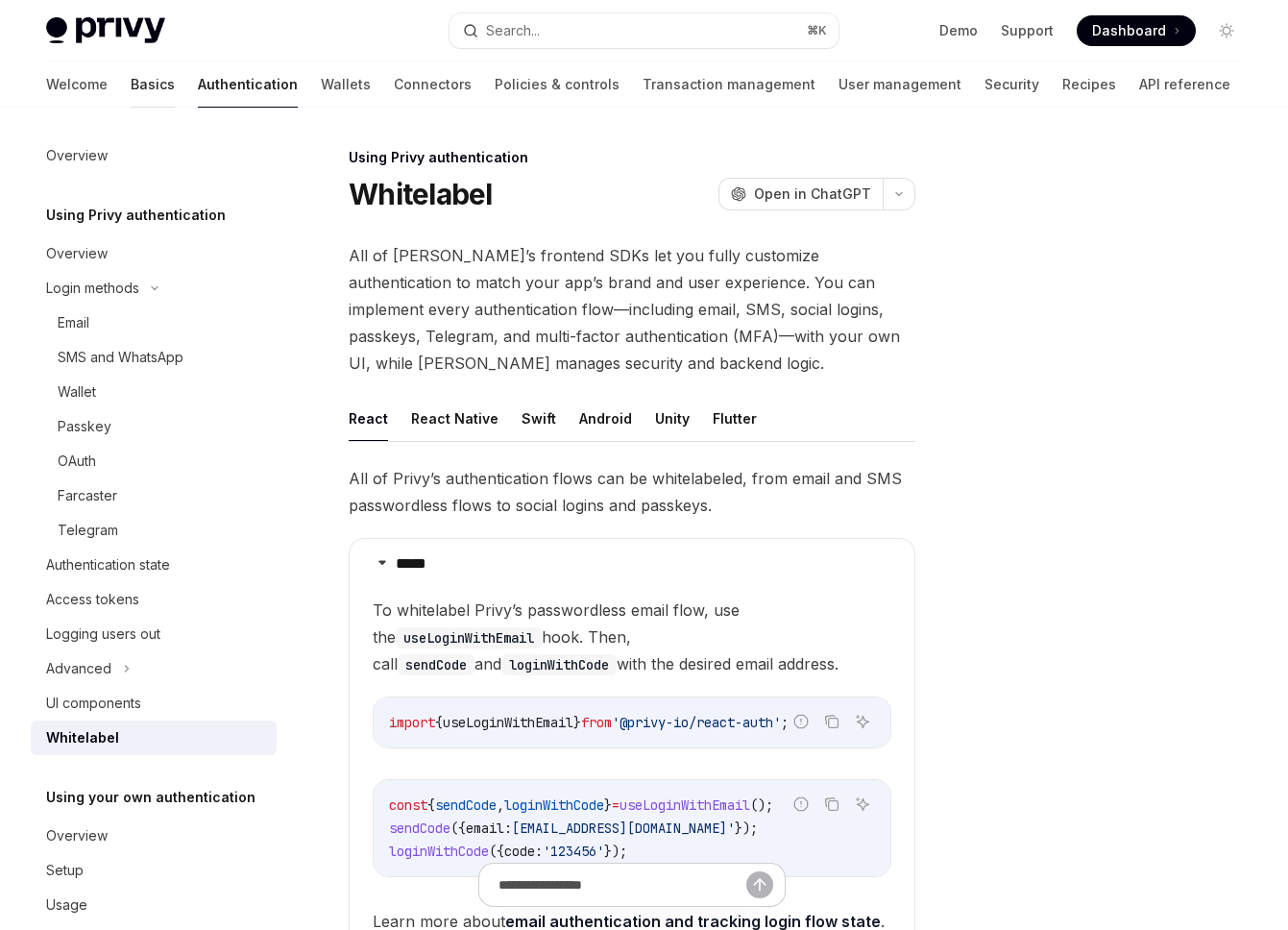
click at [131, 85] on link "Basics" at bounding box center [153, 85] width 45 height 46
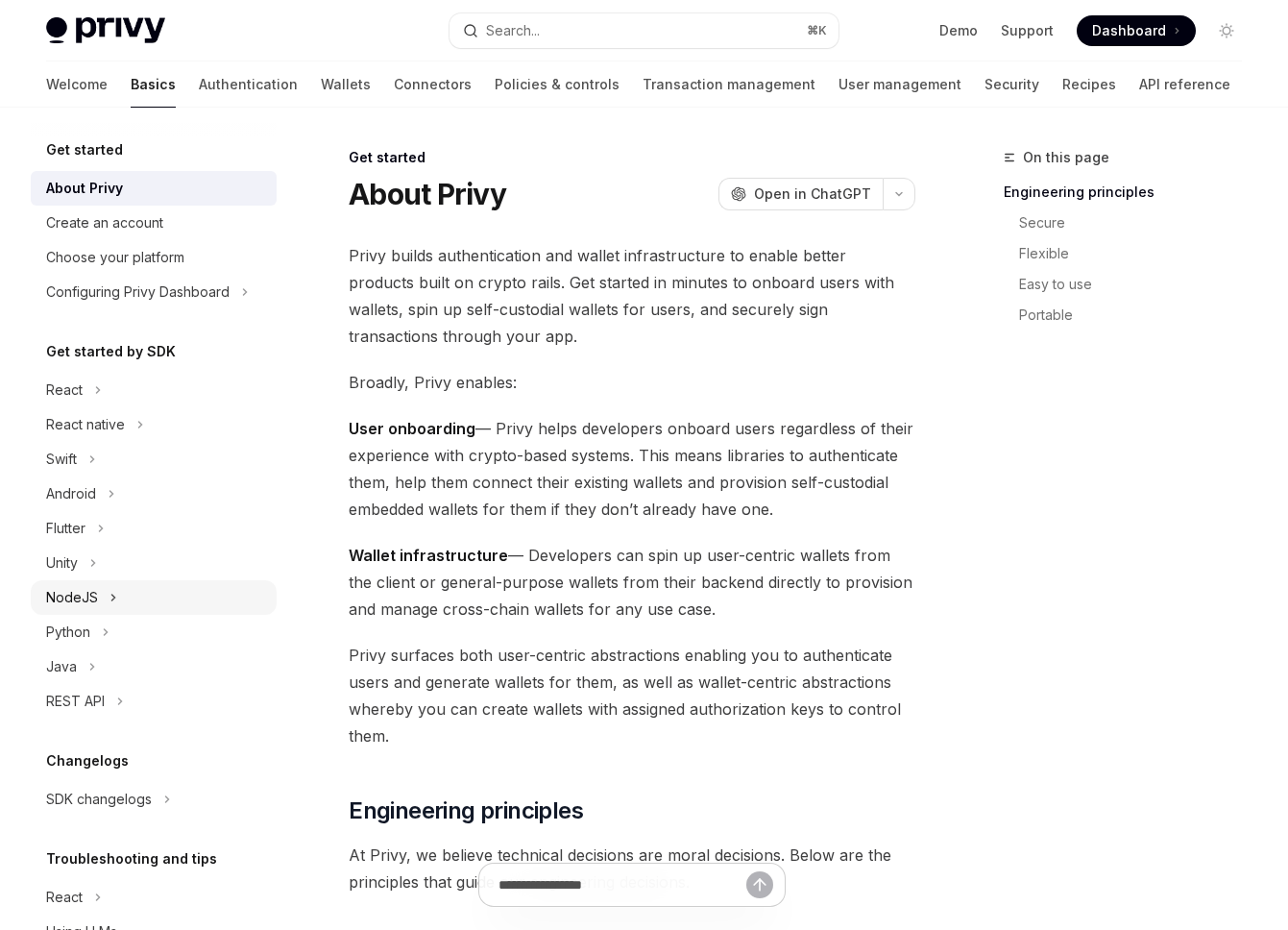
click at [109, 598] on icon at bounding box center [113, 597] width 8 height 23
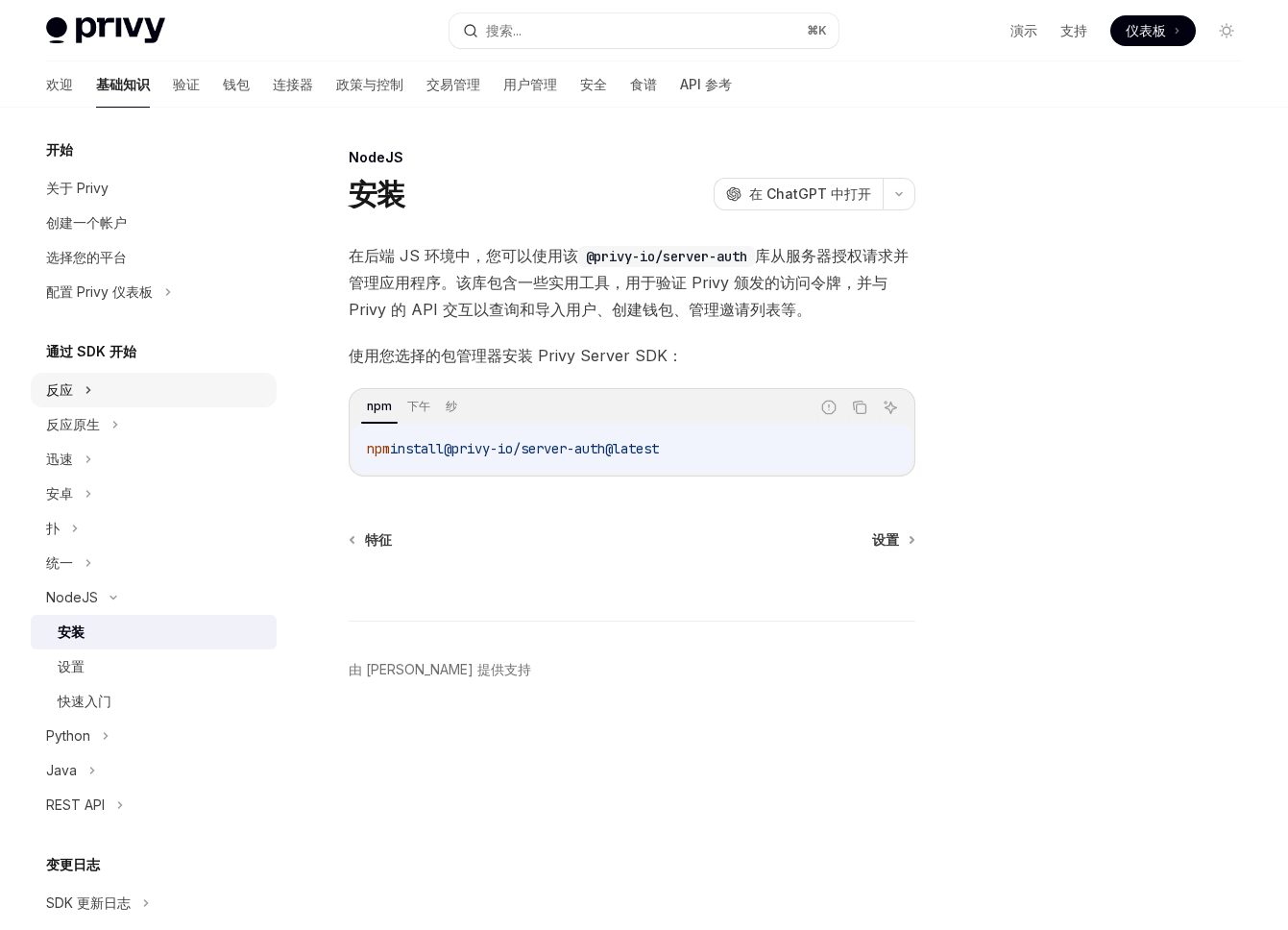
click at [106, 388] on div "反应" at bounding box center [154, 390] width 246 height 35
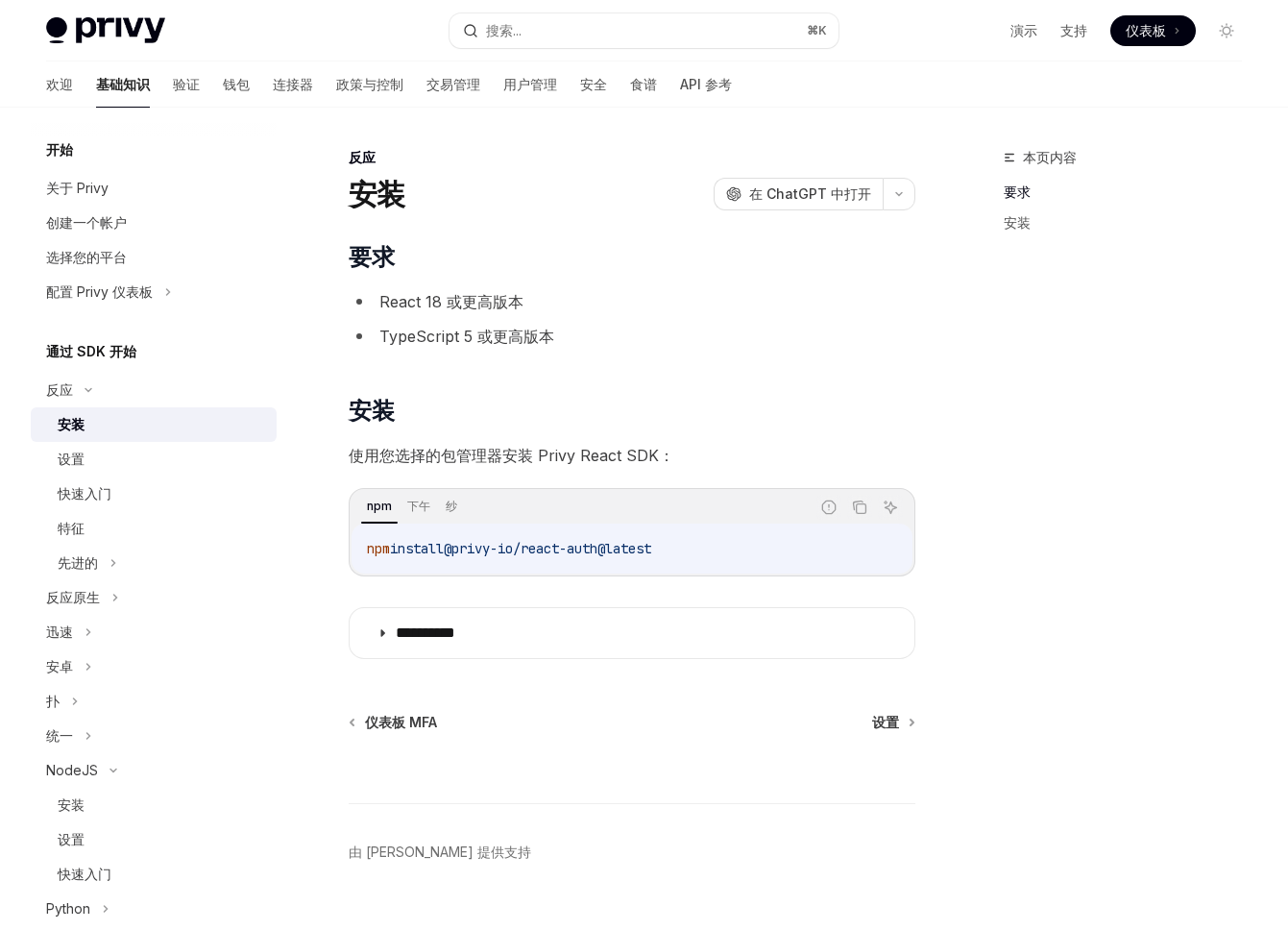
scroll to position [20, 0]
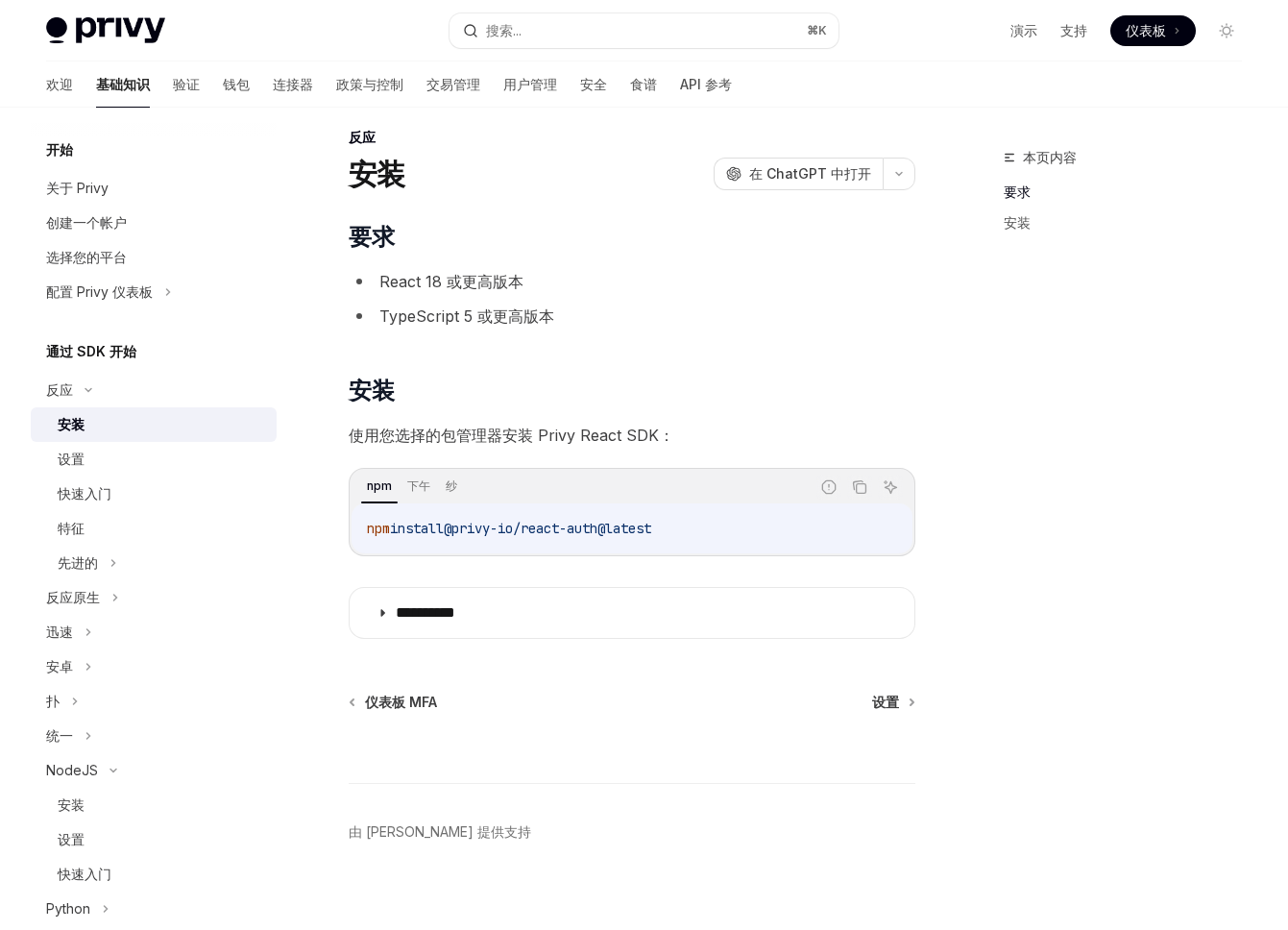
click at [598, 430] on font "使用您选择的包管理器安装 Privy React SDK：" at bounding box center [511, 435] width 325 height 19
copy font "React"
click at [149, 768] on div "NodeJS" at bounding box center [154, 770] width 246 height 35
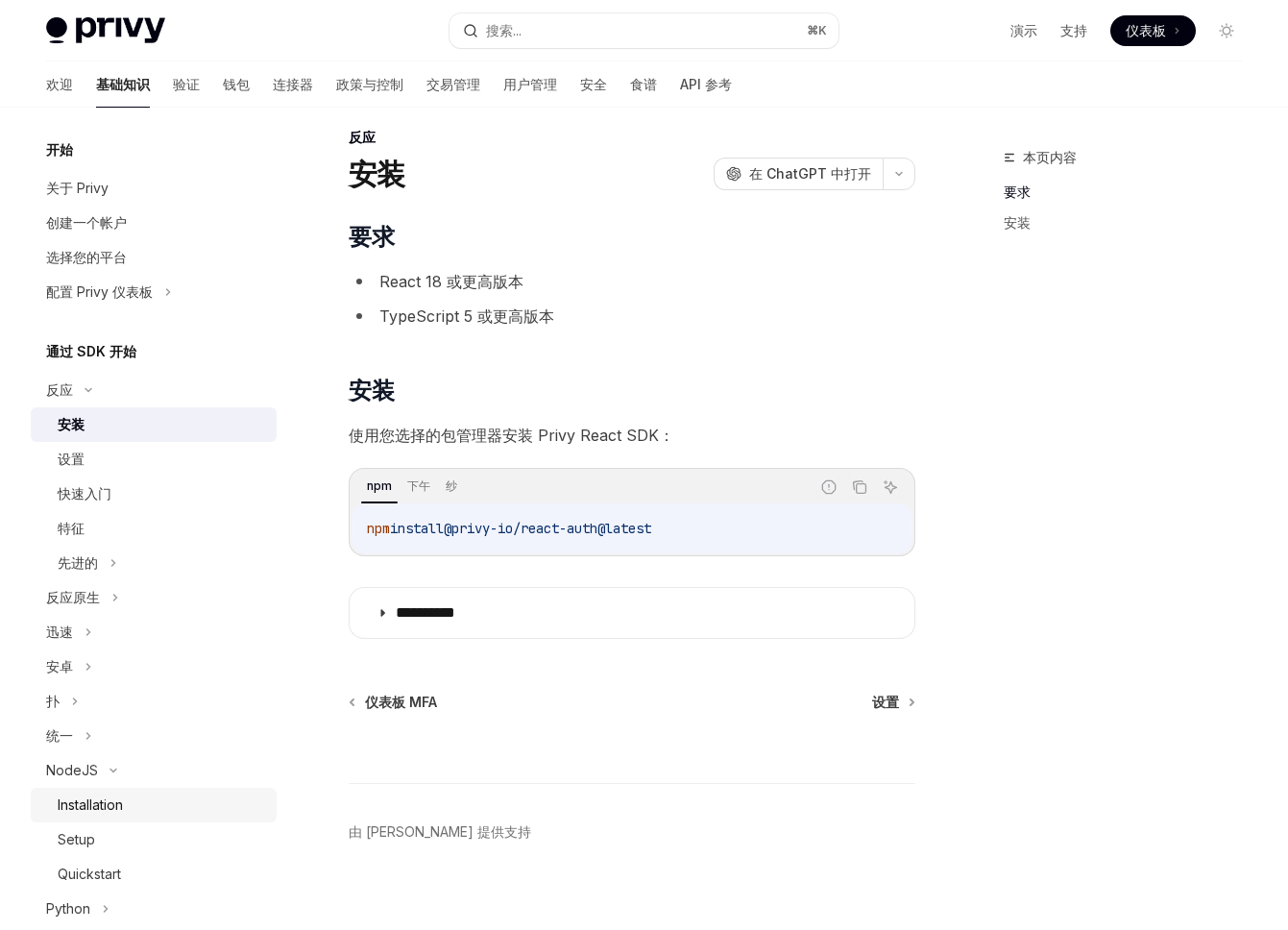
click at [145, 803] on div "Installation" at bounding box center [162, 805] width 207 height 23
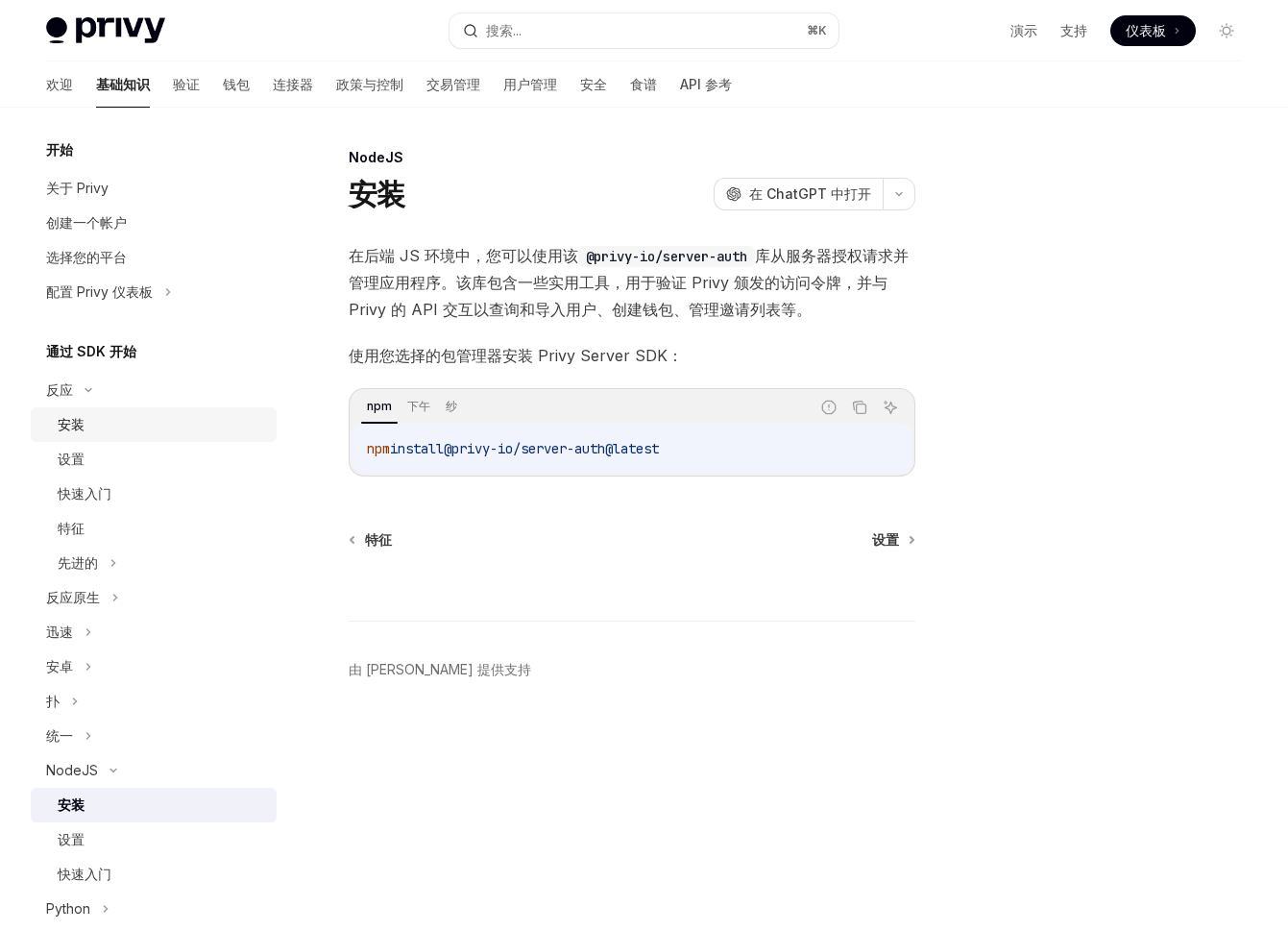
click at [123, 430] on div "安装" at bounding box center [162, 425] width 207 height 23
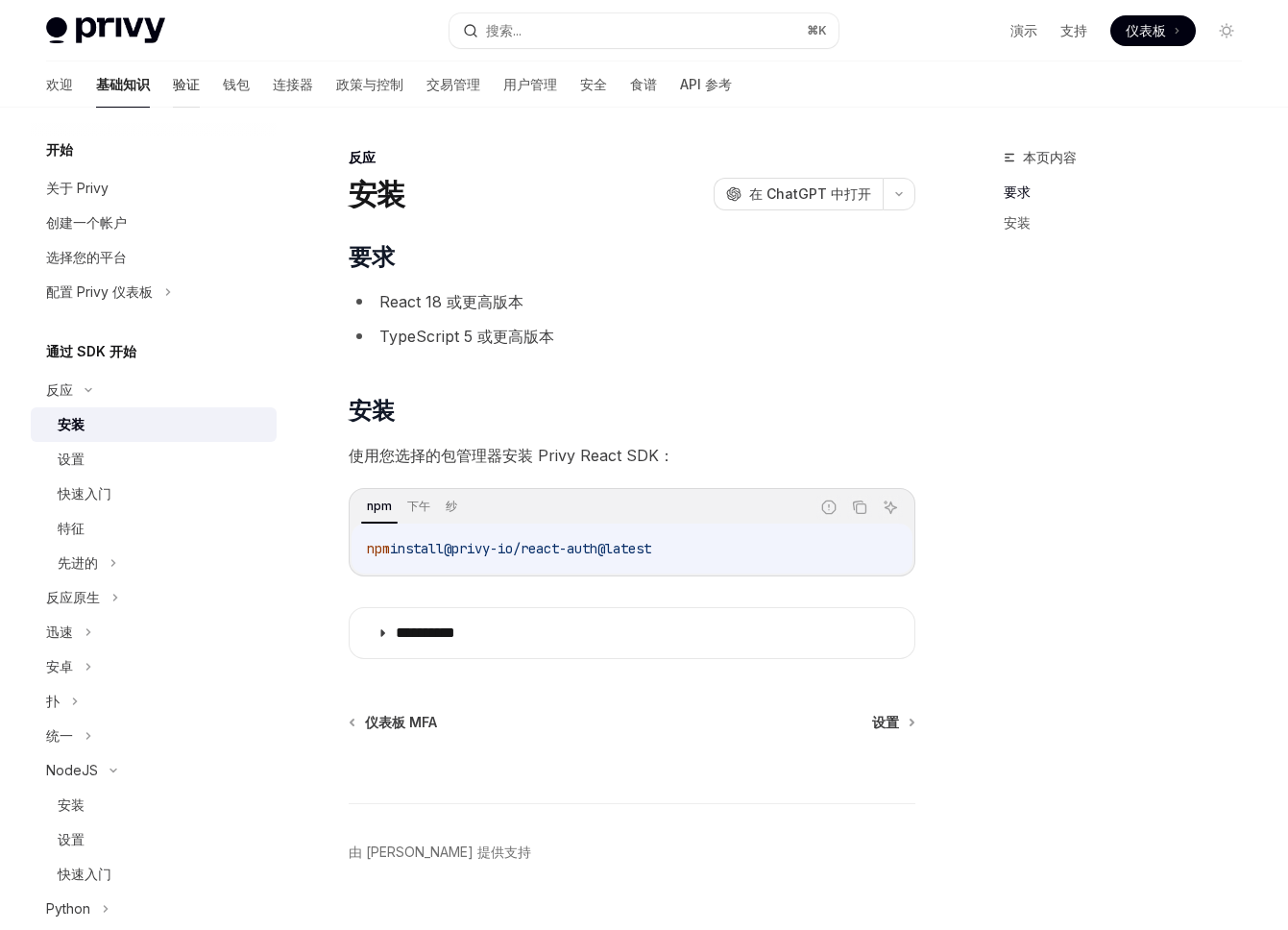
click at [173, 84] on font "验证" at bounding box center [187, 83] width 27 height 16
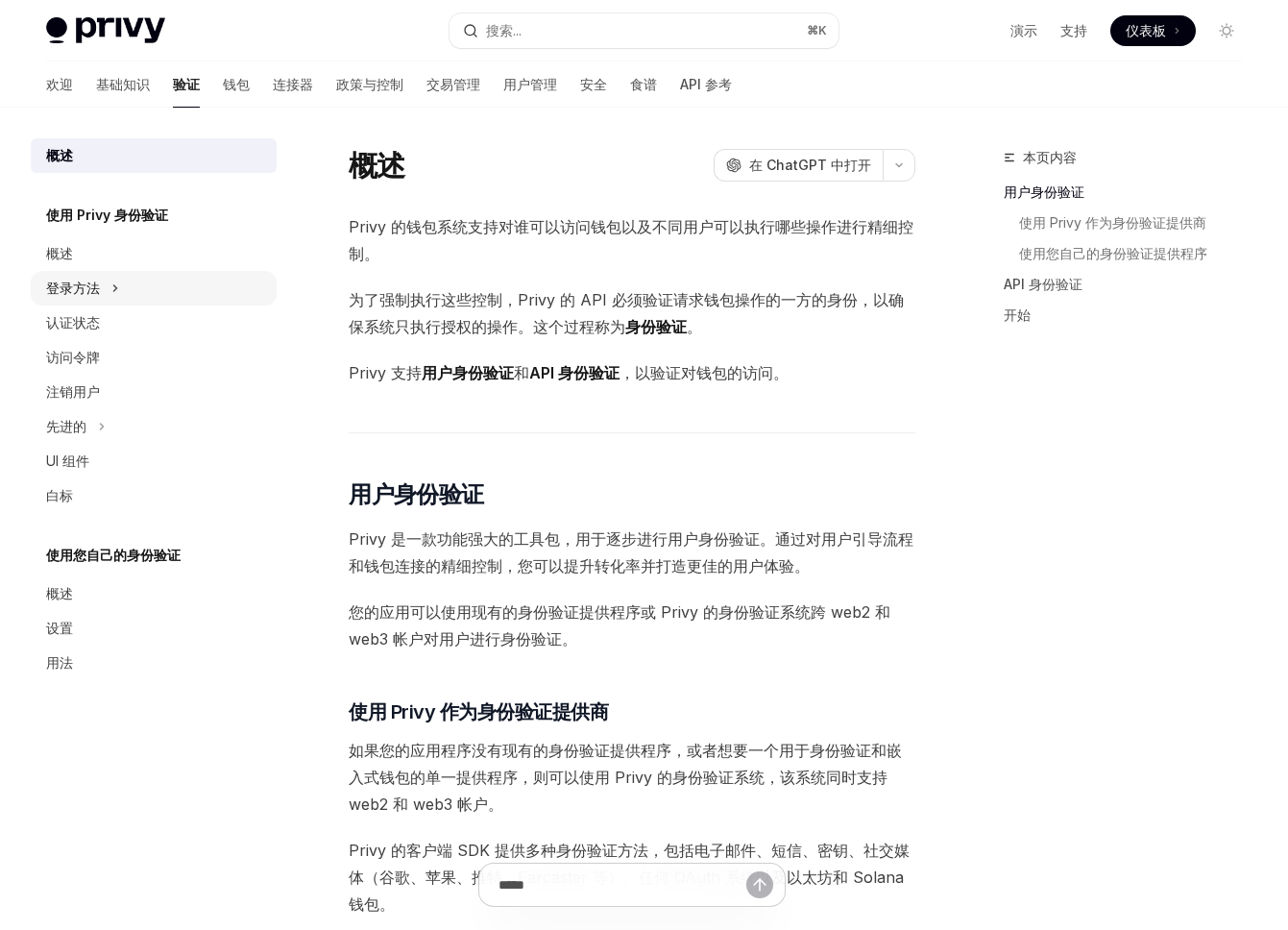
click at [121, 286] on div "登录方法" at bounding box center [154, 288] width 246 height 35
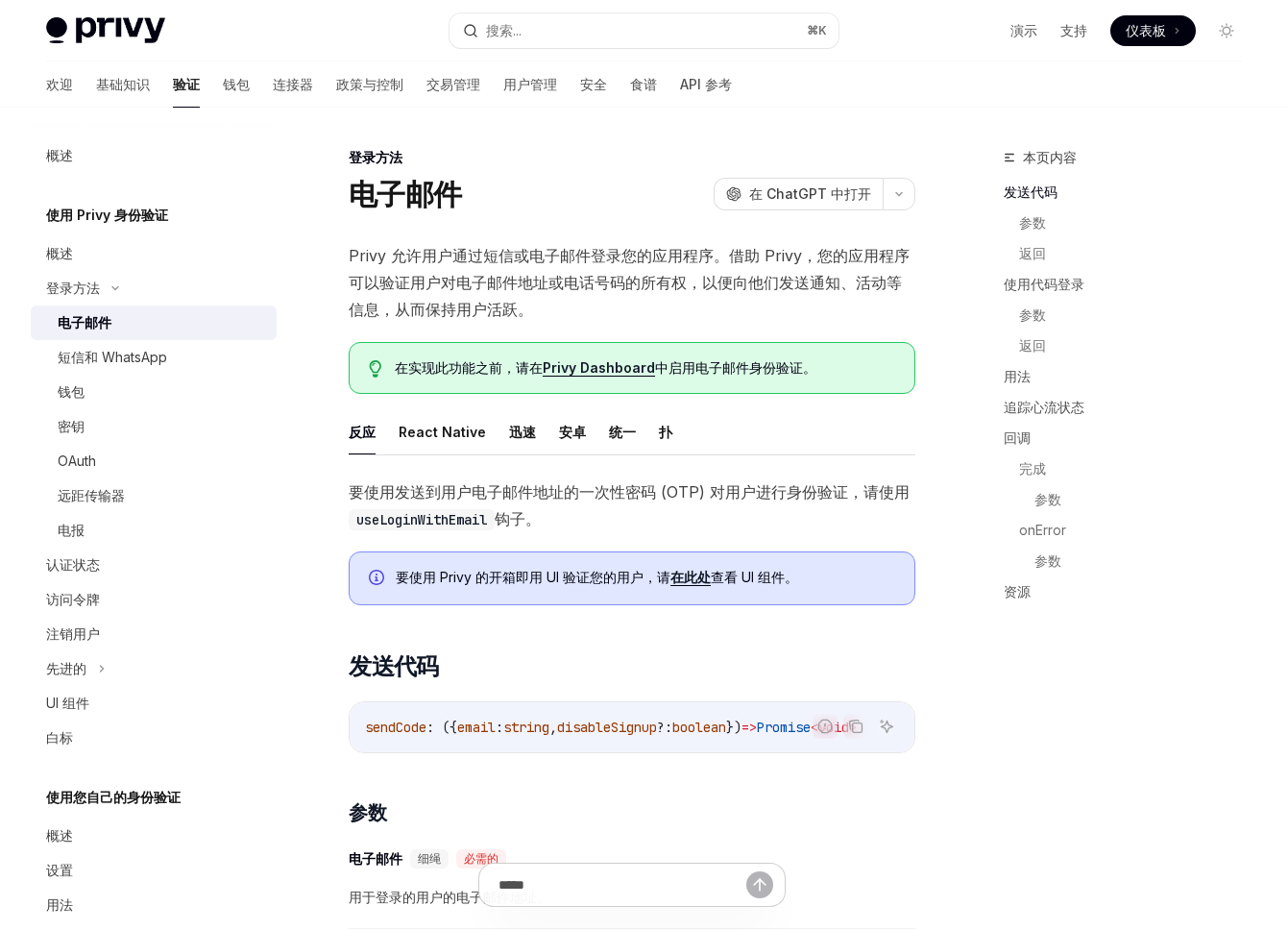
click at [139, 325] on div "电子邮件" at bounding box center [162, 323] width 207 height 23
type textarea "*"
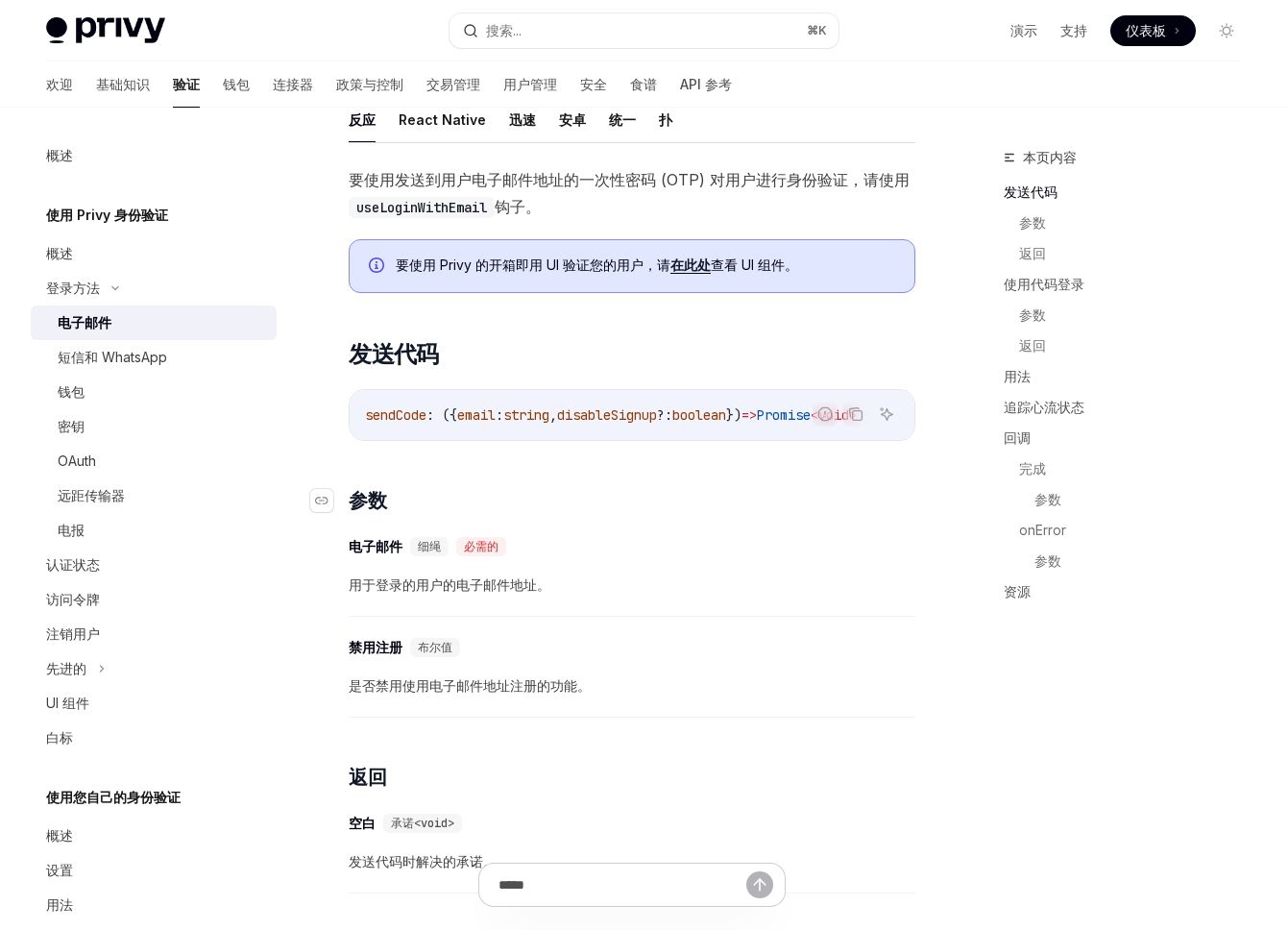
scroll to position [315, 0]
click at [536, 657] on div "​ 禁用注册 布尔值" at bounding box center [622, 645] width 548 height 23
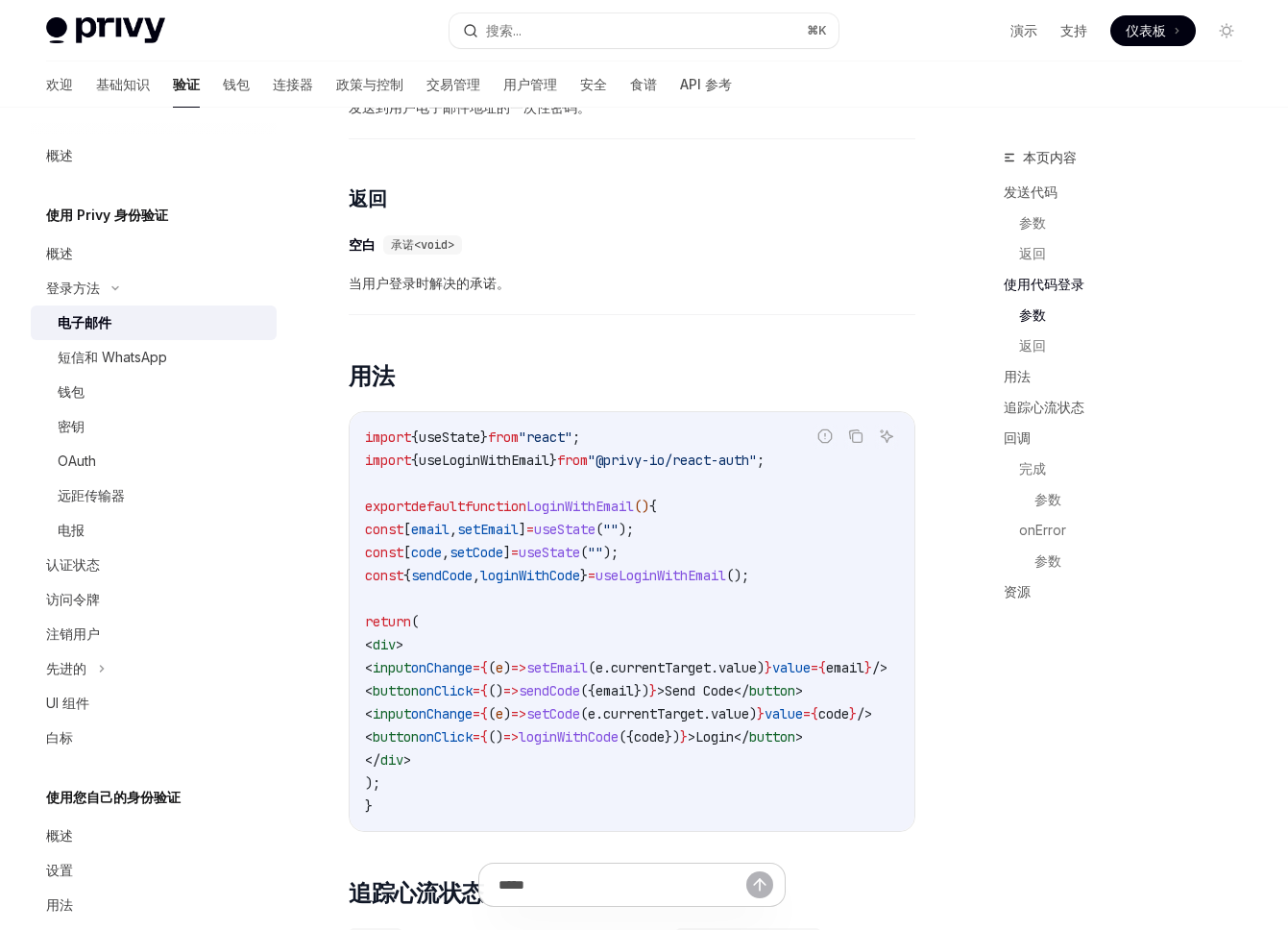
scroll to position [1449, 0]
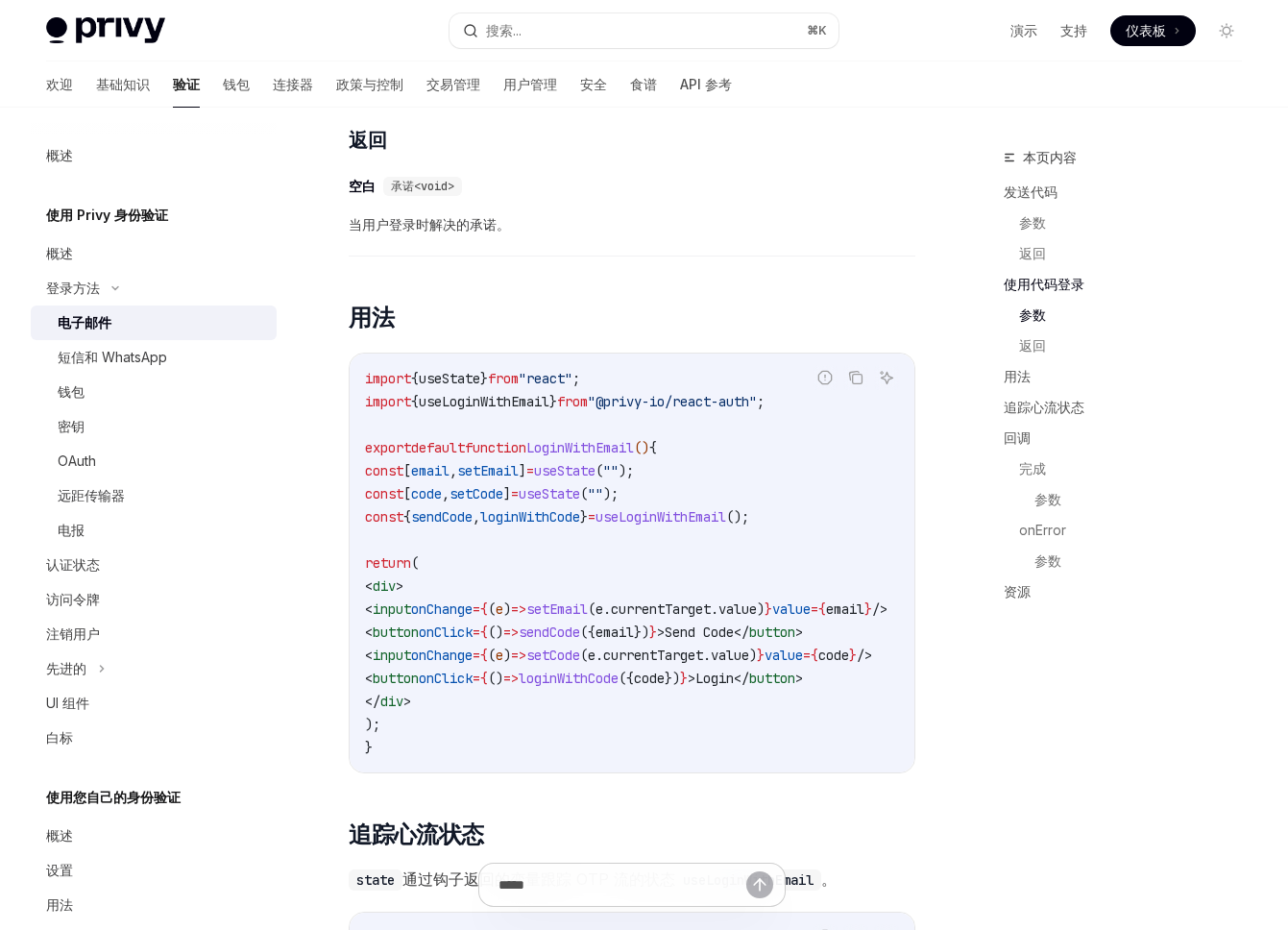
click at [526, 613] on span "=>" at bounding box center [519, 609] width 15 height 17
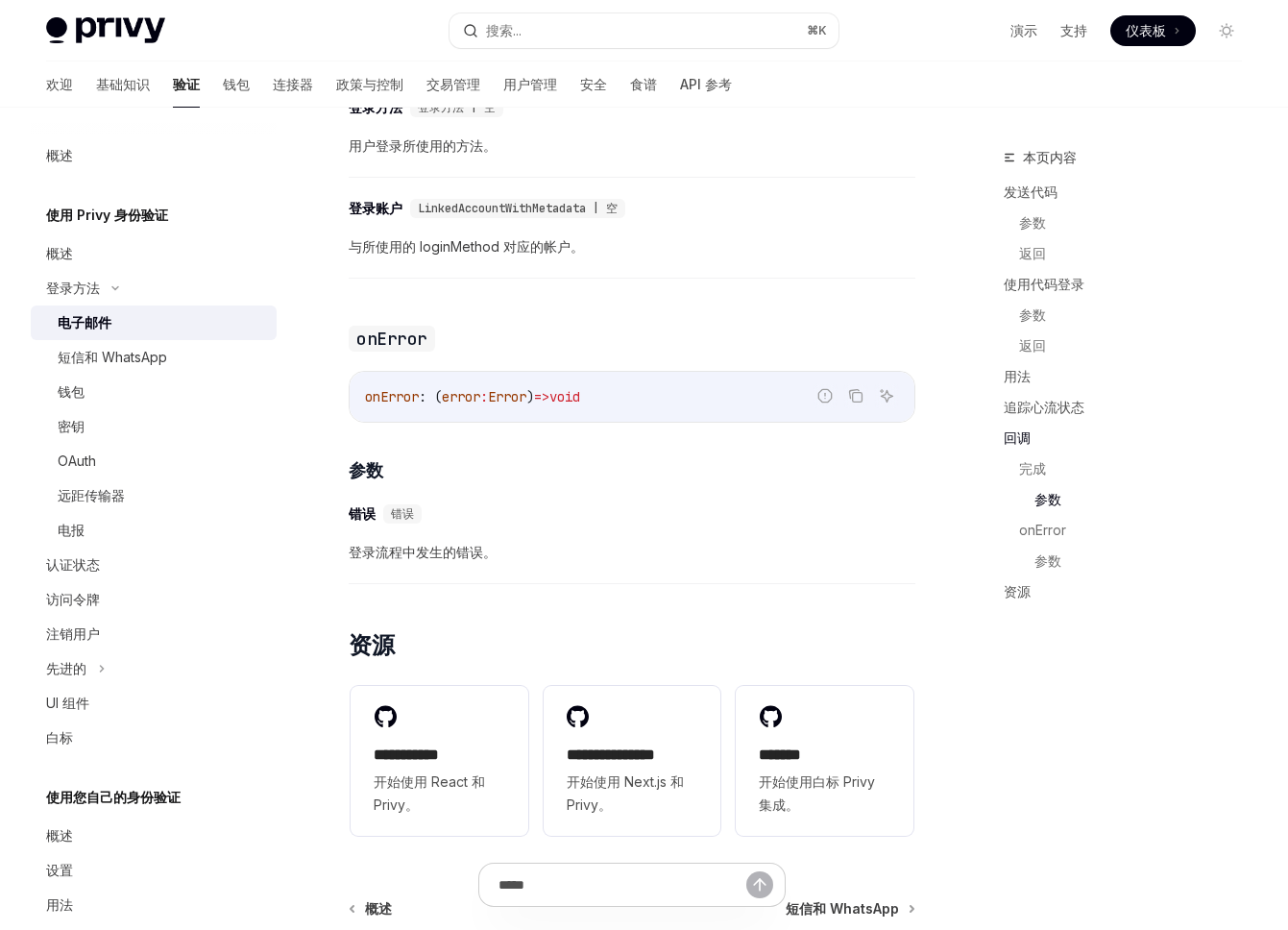
scroll to position [3488, 0]
